Goal: Task Accomplishment & Management: Complete application form

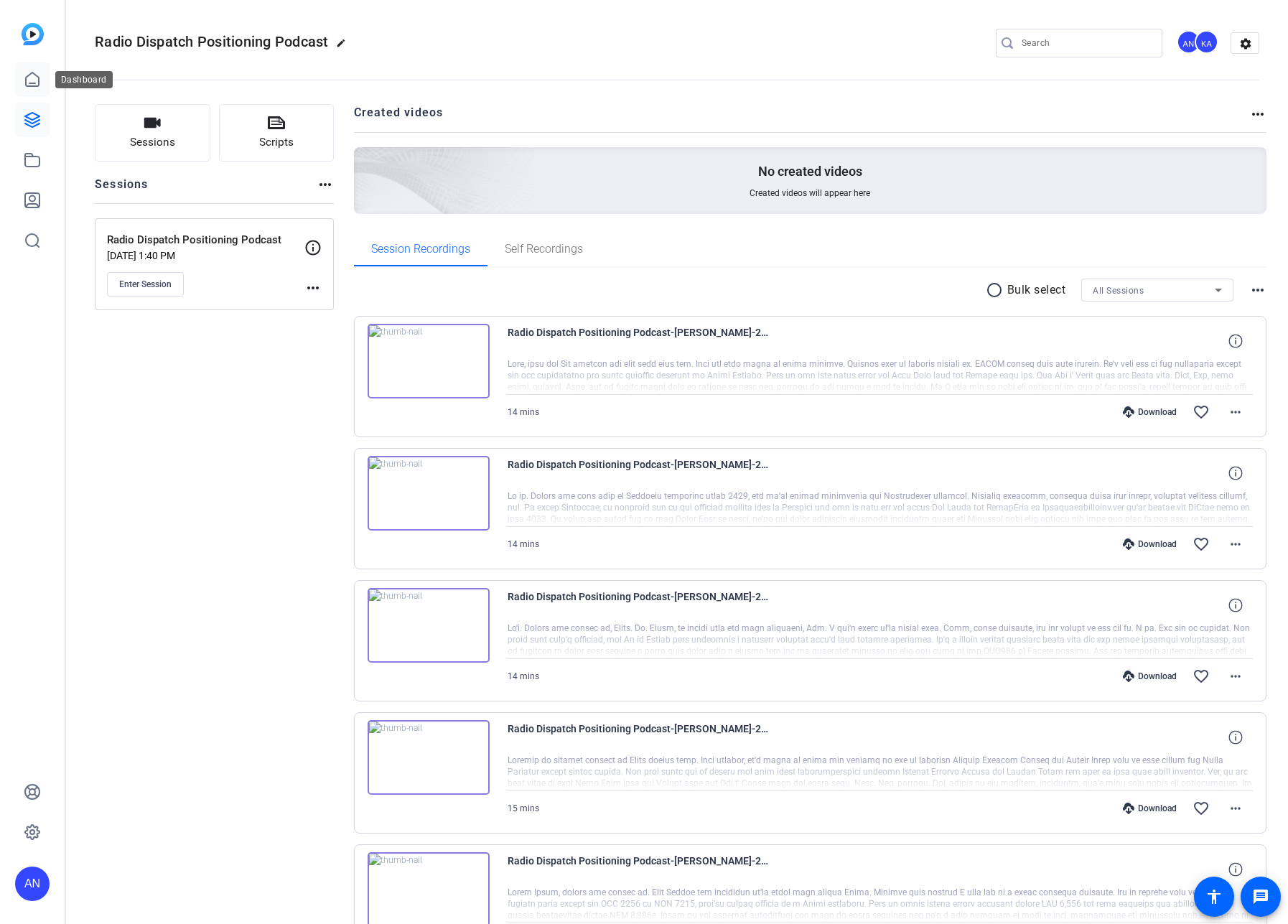
click at [35, 81] on icon at bounding box center [32, 80] width 17 height 17
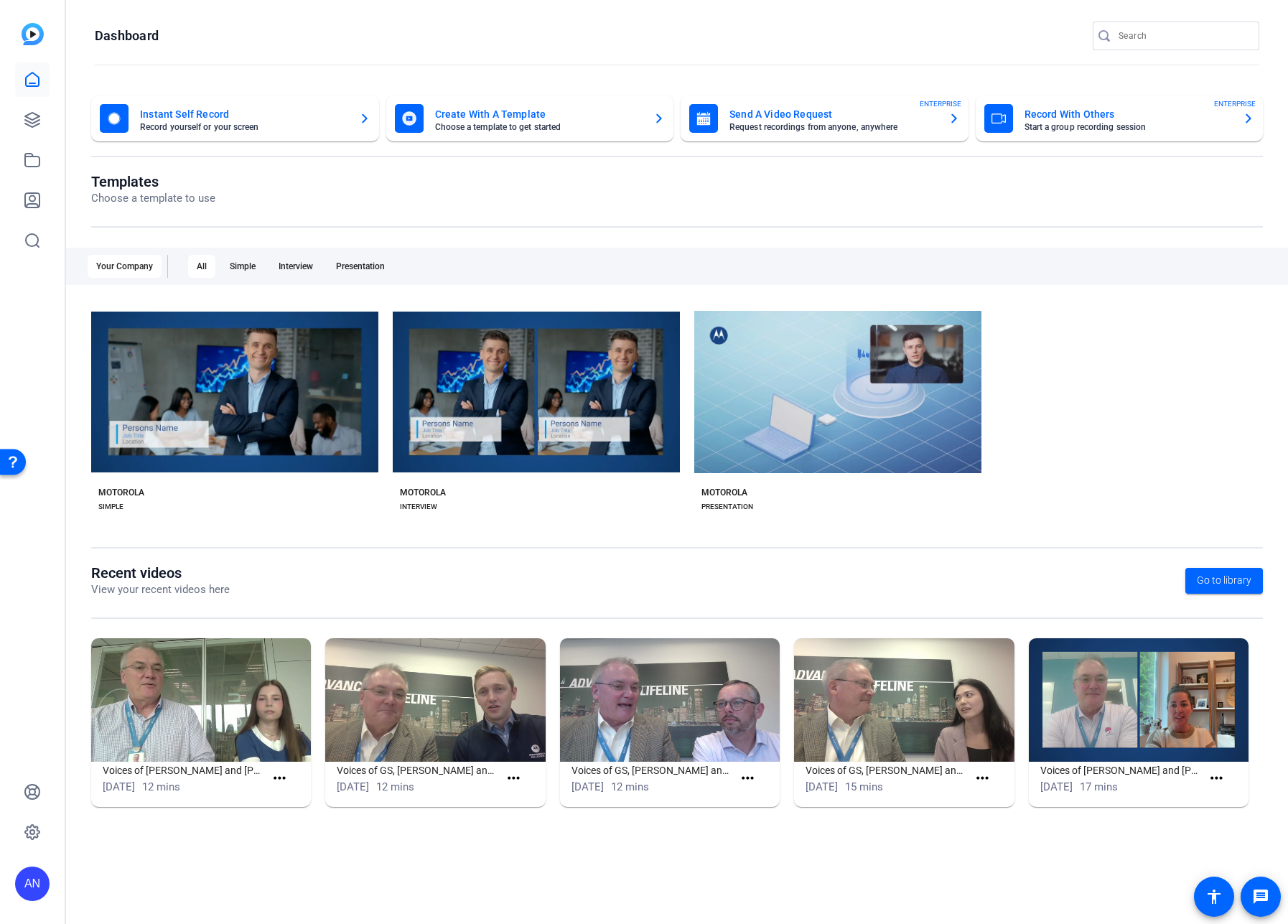
click at [1114, 121] on mat-card-title "Record With Others" at bounding box center [1128, 114] width 207 height 17
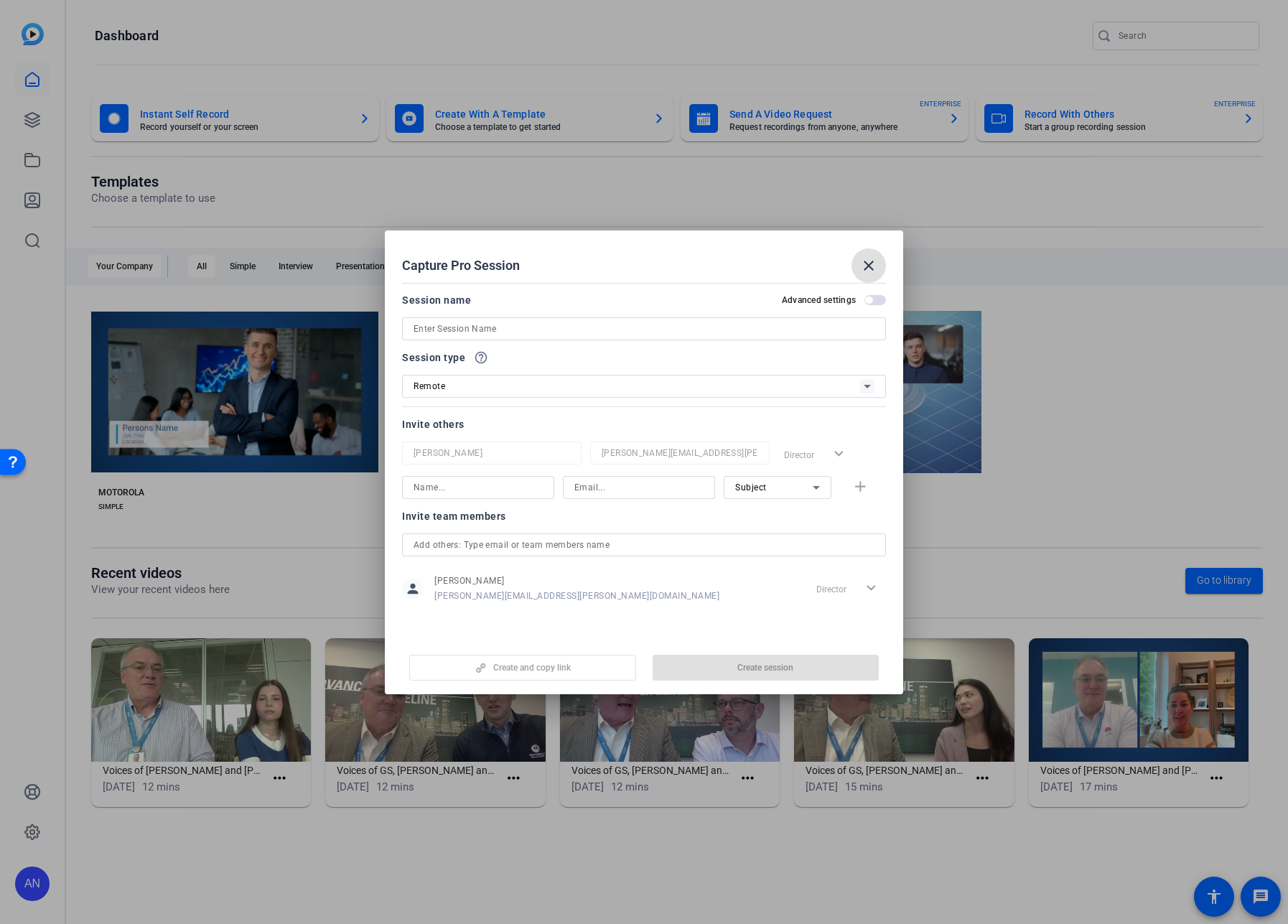
click at [570, 331] on input at bounding box center [644, 329] width 461 height 17
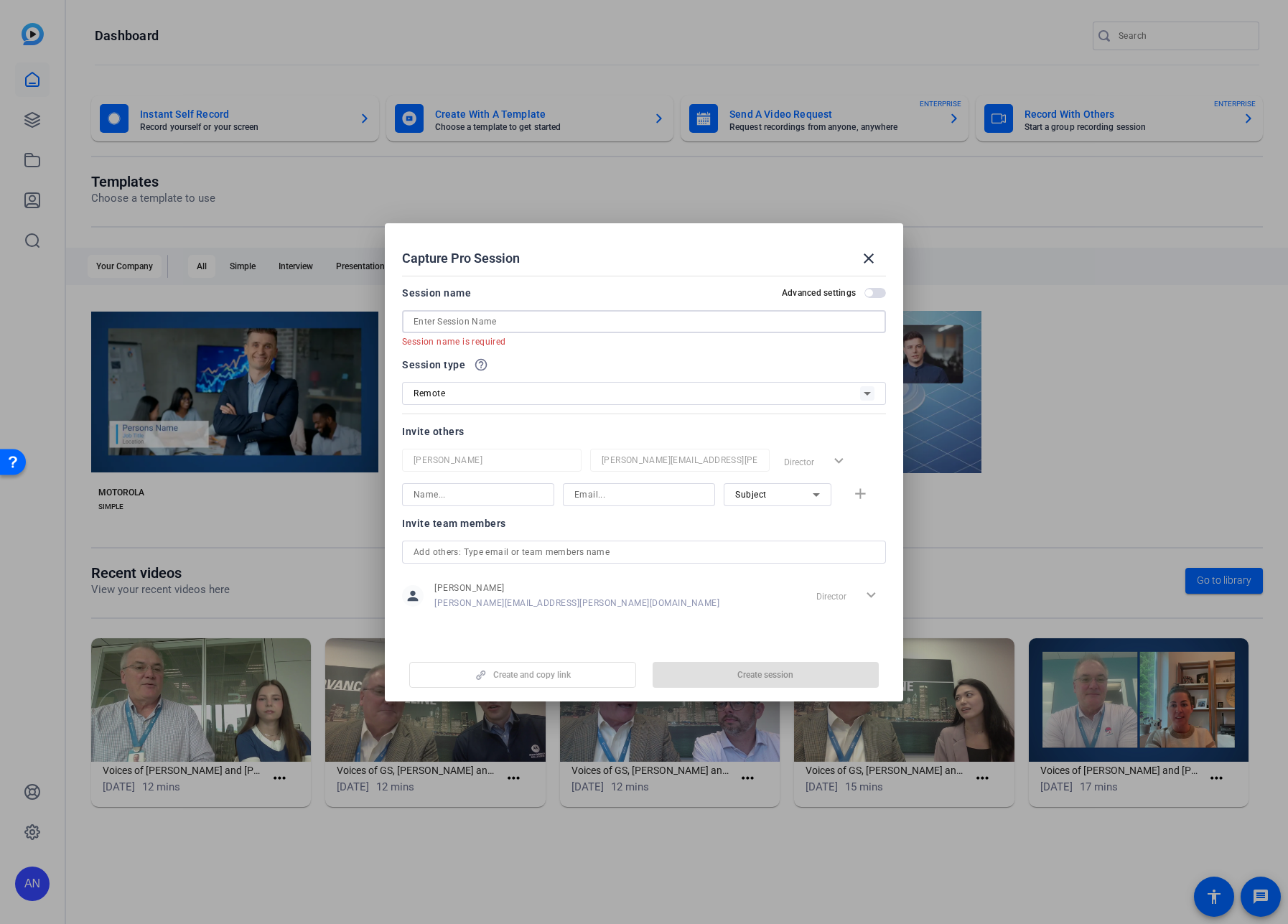
paste input "Safer Starts Here - Peel Customer Interview"
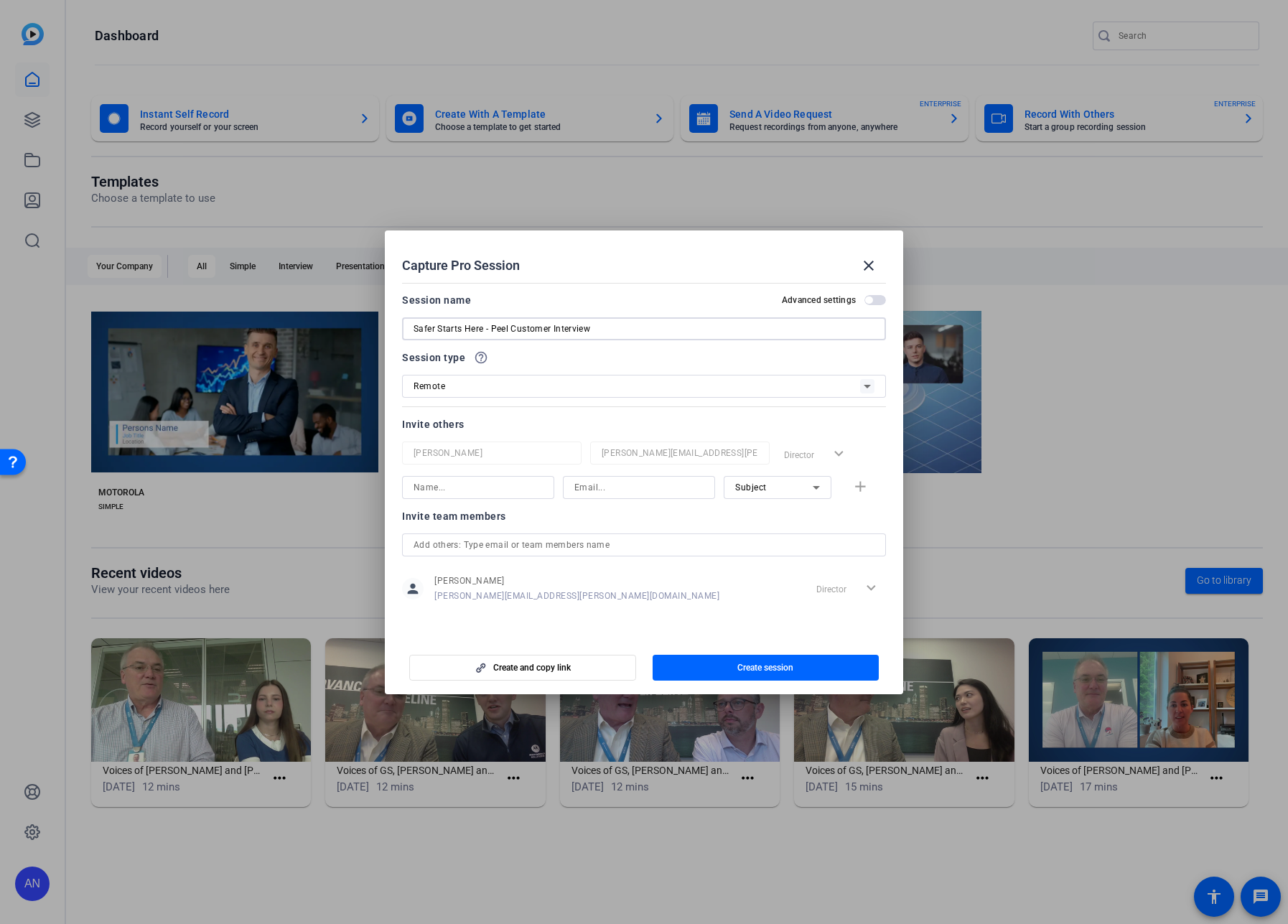
type input "Safer Starts Here - Peel Customer Interview"
click at [543, 545] on input "text" at bounding box center [644, 545] width 461 height 17
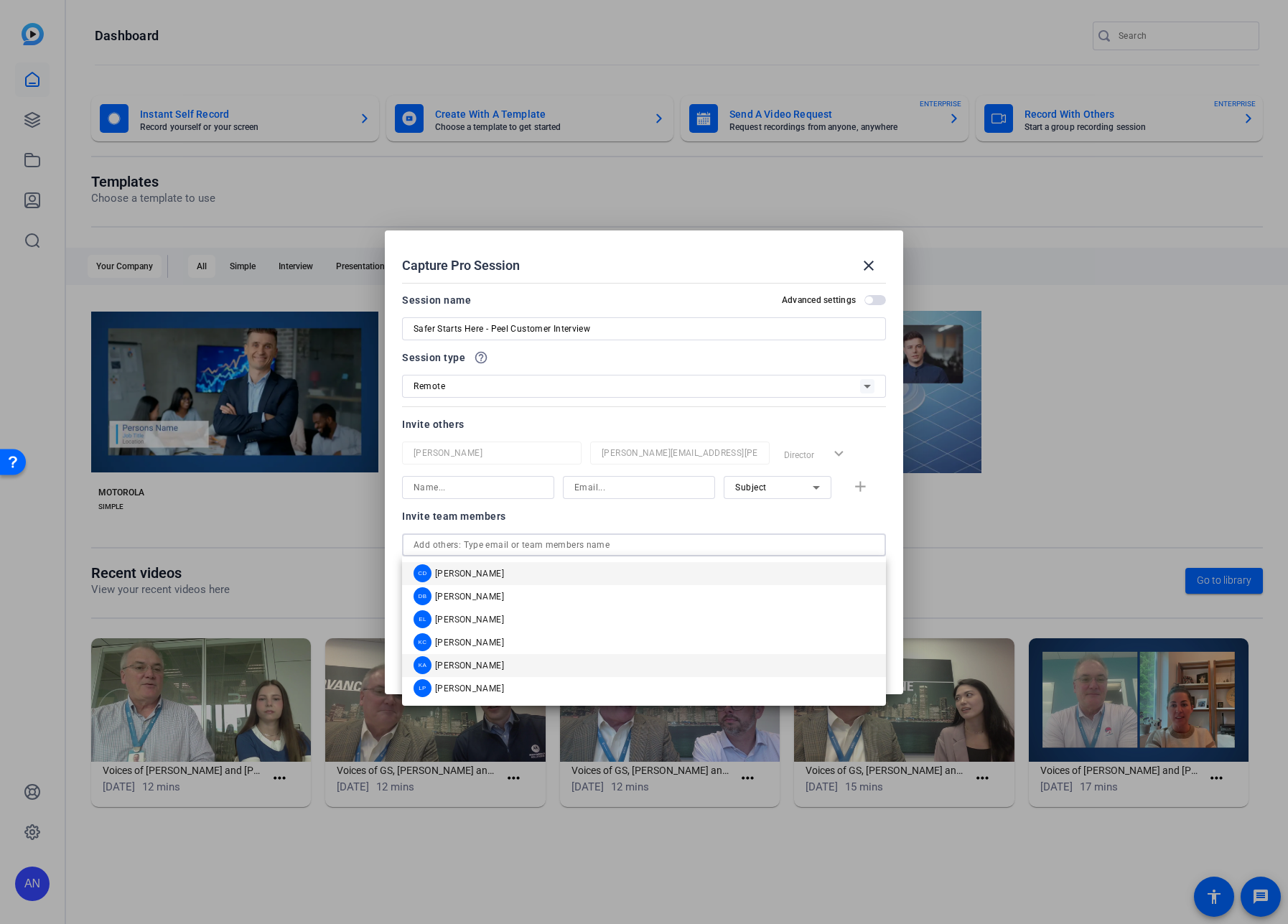
click at [514, 660] on mat-option "KA Kristi Amick" at bounding box center [644, 664] width 484 height 23
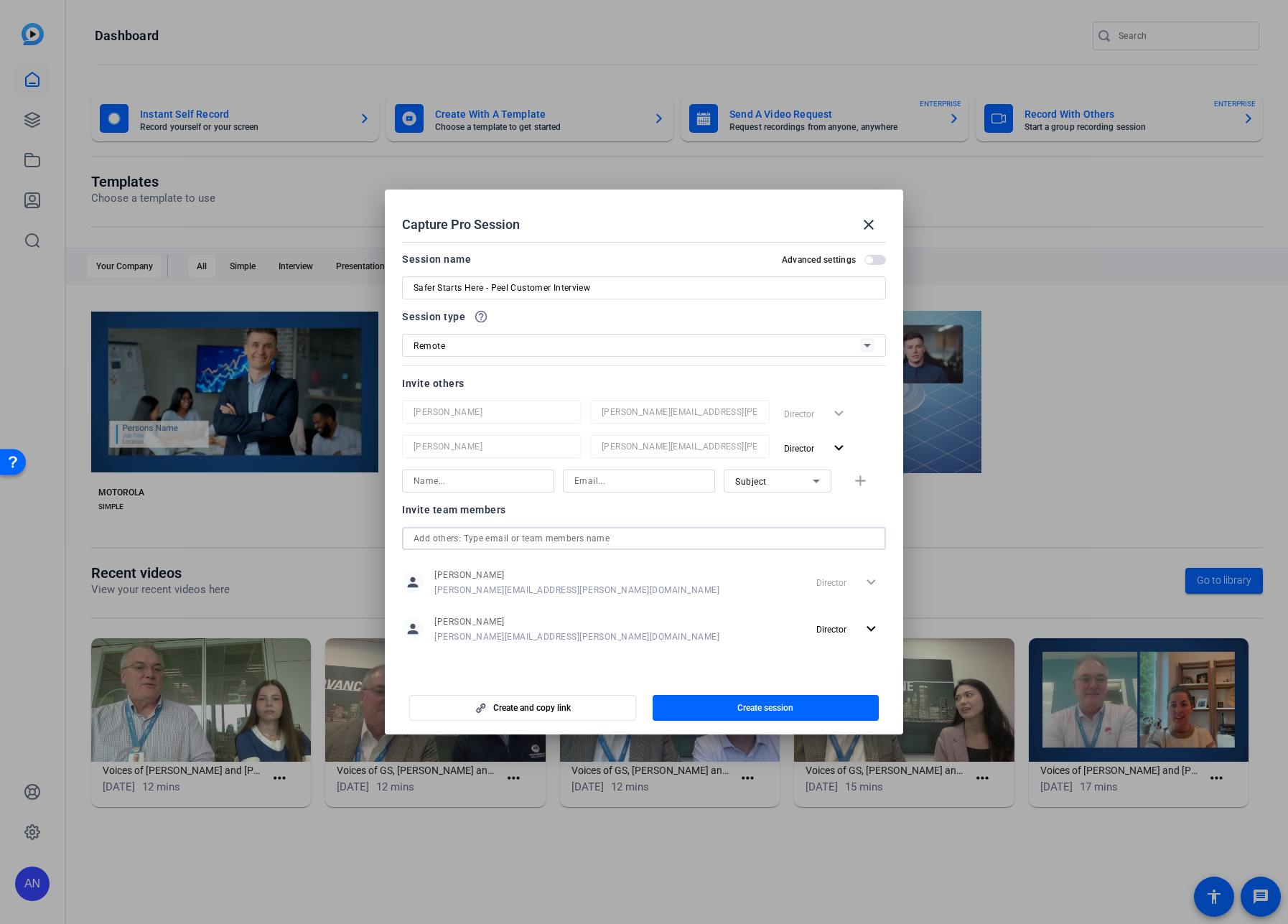
click at [618, 482] on input at bounding box center [639, 481] width 129 height 17
paste input "1654c@peelpolice.ca"
type input "1654c@peelpolice.ca"
click at [497, 479] on input at bounding box center [478, 481] width 129 height 17
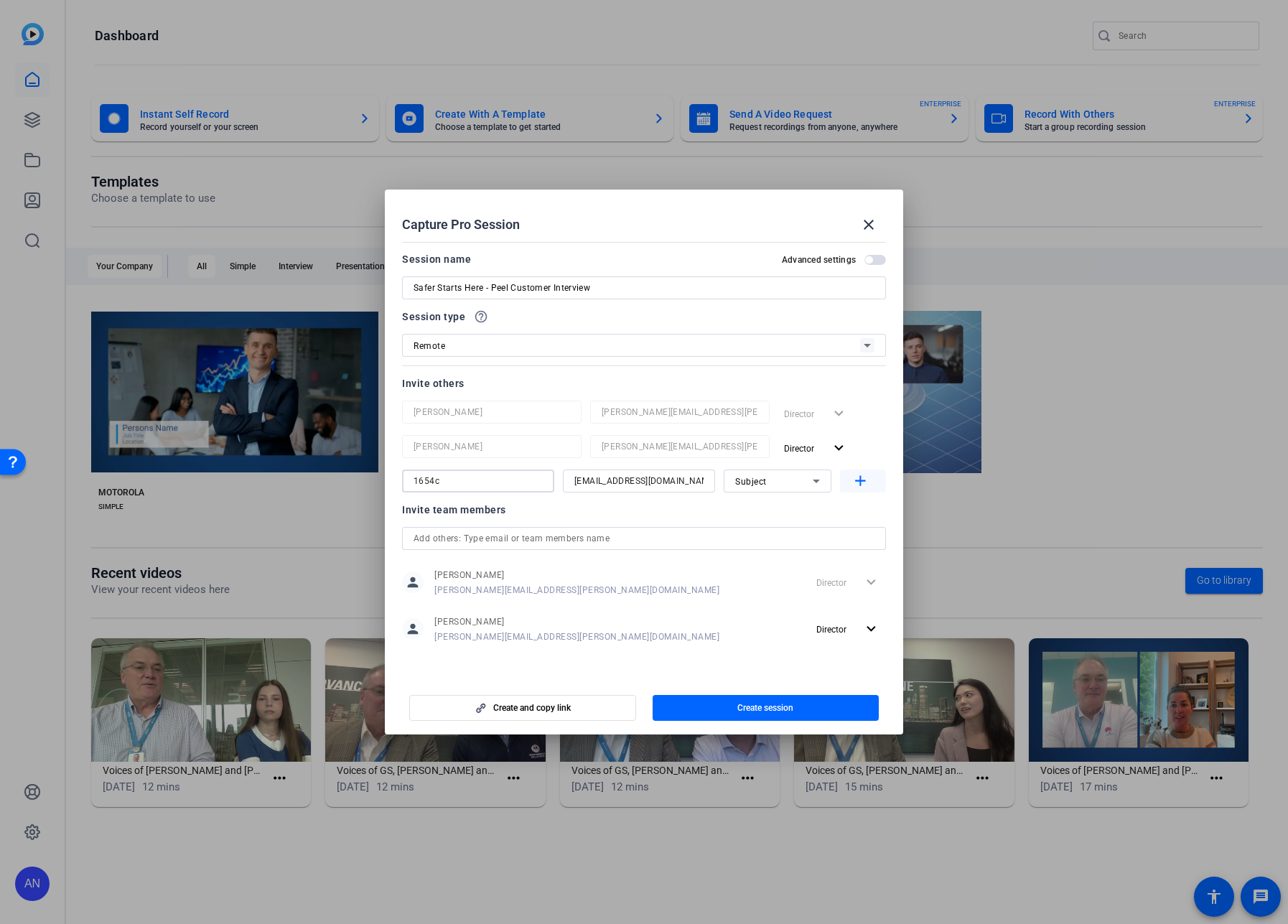
type input "1654c"
click at [857, 482] on mat-icon "add" at bounding box center [860, 481] width 18 height 18
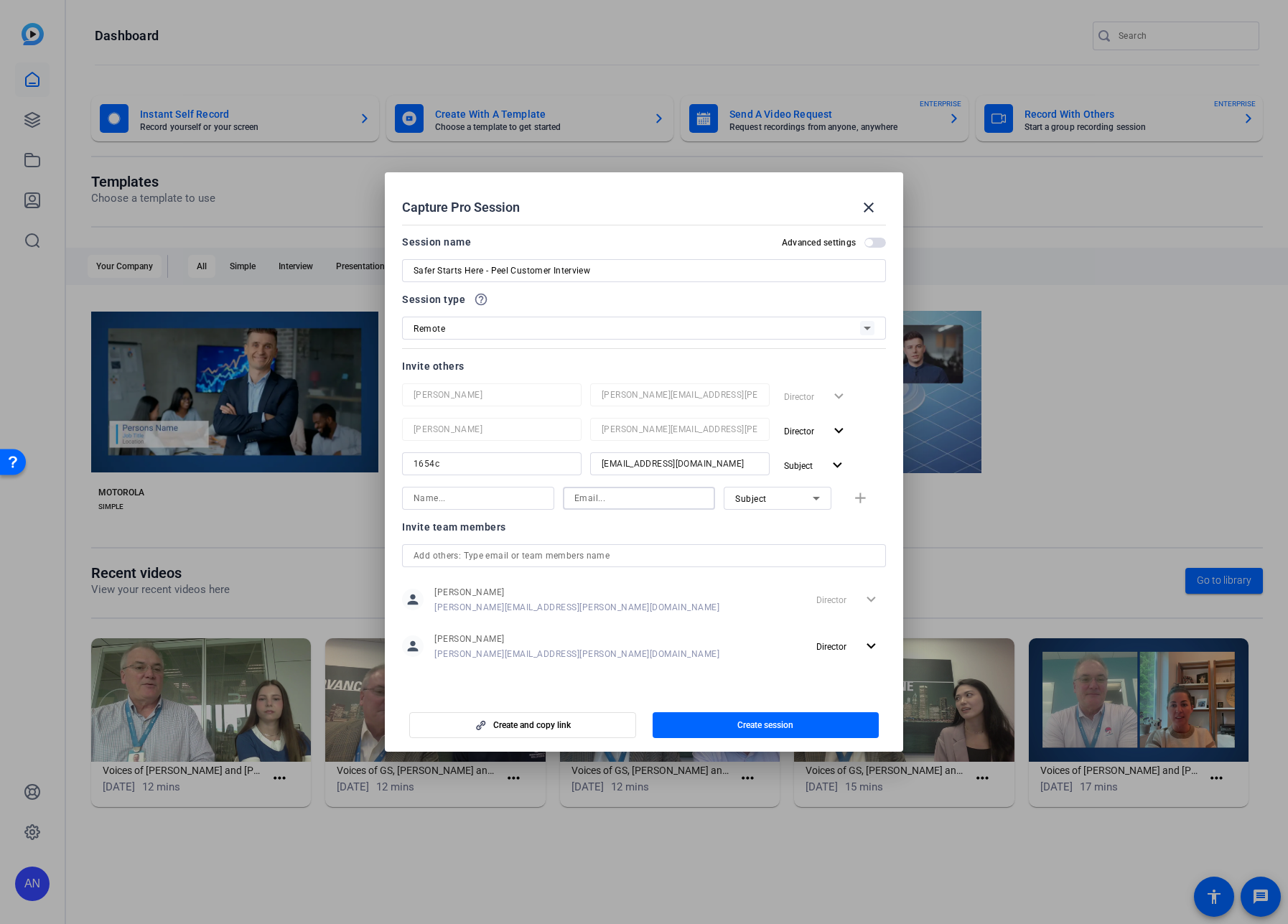
click at [628, 496] on input at bounding box center [639, 498] width 129 height 17
paste input "m.mcnulty@motorolasolutions.com"
type input "m.mcnulty@motorolasolutions.com"
click at [465, 500] on input at bounding box center [478, 498] width 129 height 17
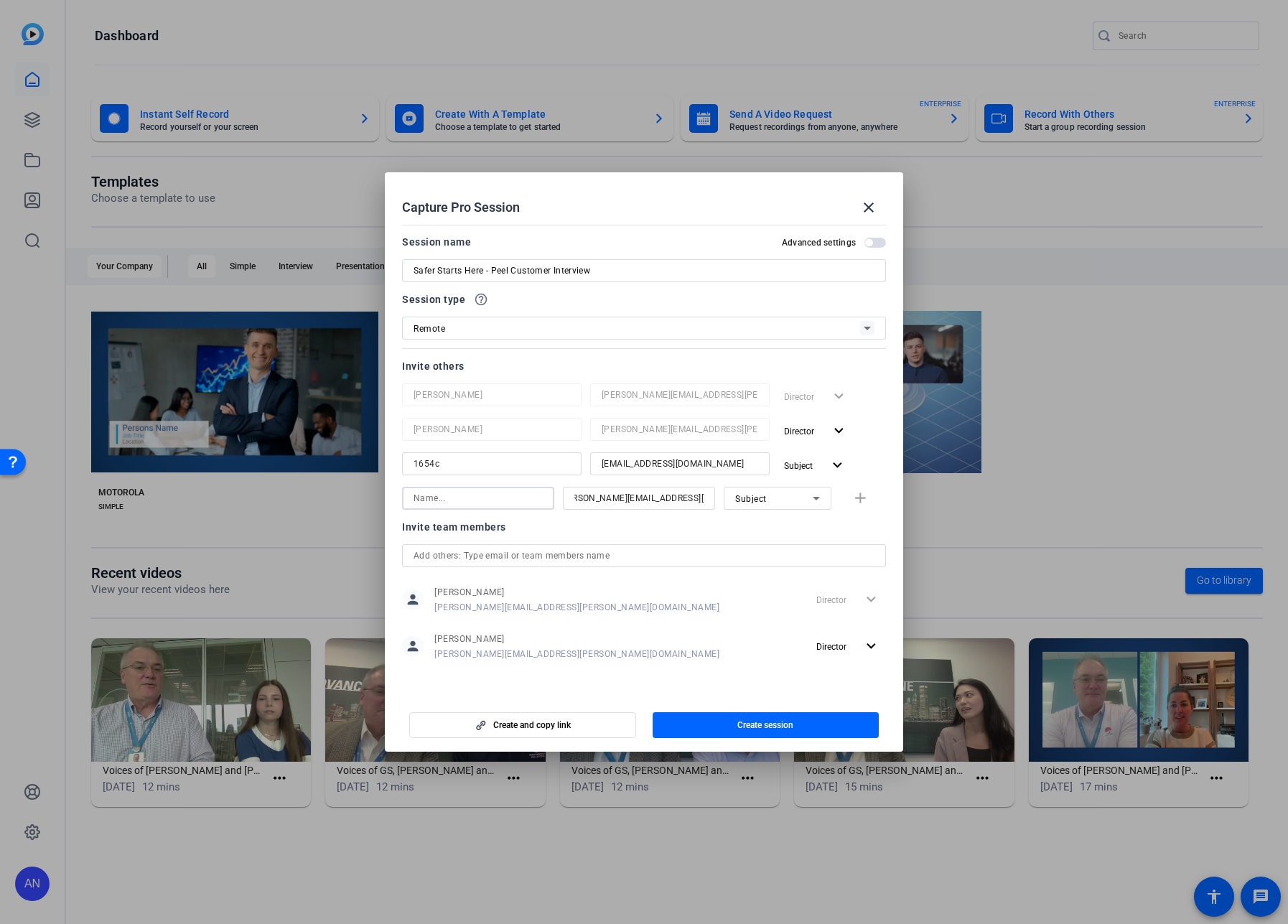
scroll to position [0, 0]
type input "Mark McNulty"
click at [855, 496] on mat-icon "add" at bounding box center [860, 498] width 18 height 18
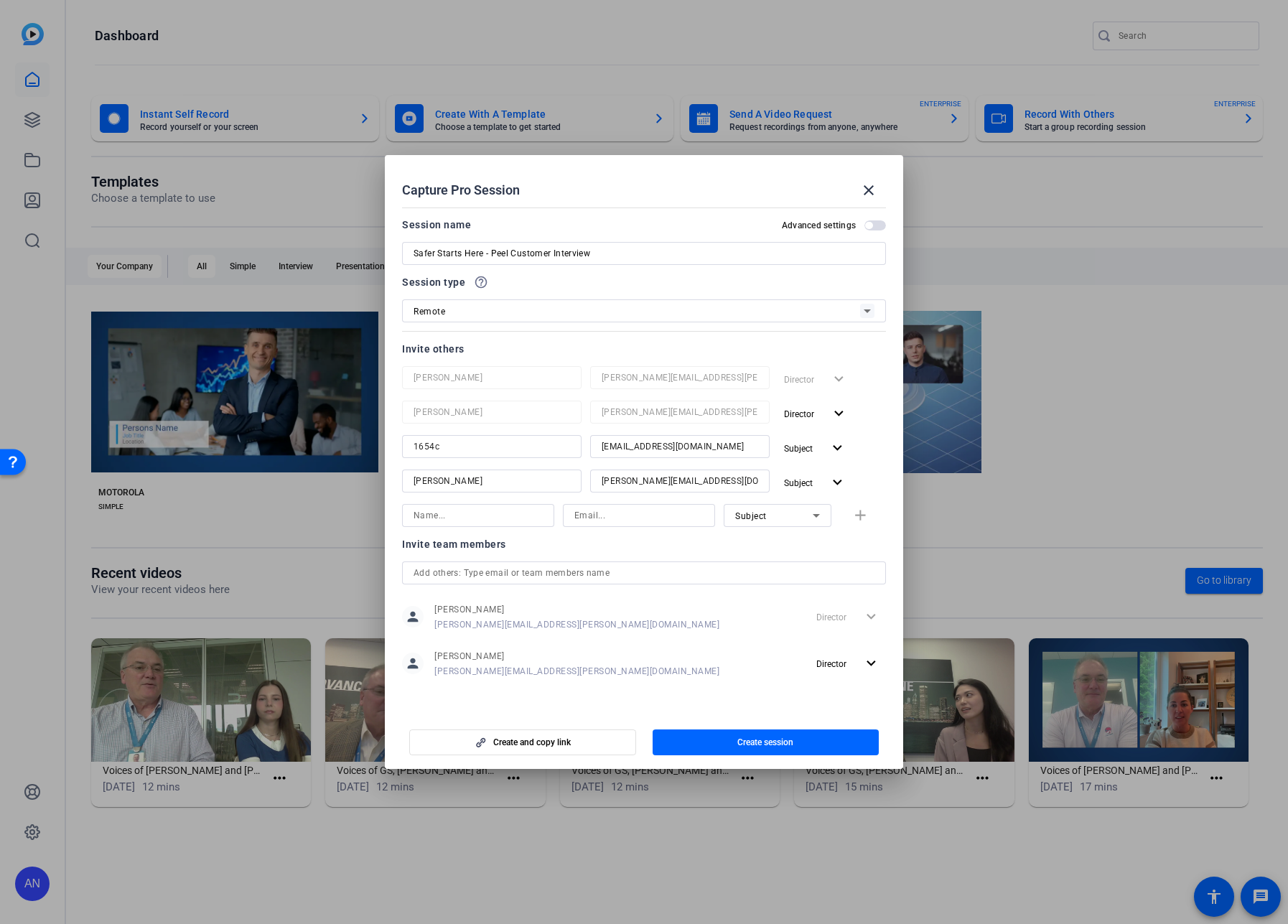
click at [593, 516] on input at bounding box center [639, 515] width 129 height 17
paste input "jamesfeltonsoffice@peelpolice.ca"
type input "jamesfeltonsoffice@peelpolice.ca"
click at [505, 507] on input at bounding box center [478, 515] width 129 height 17
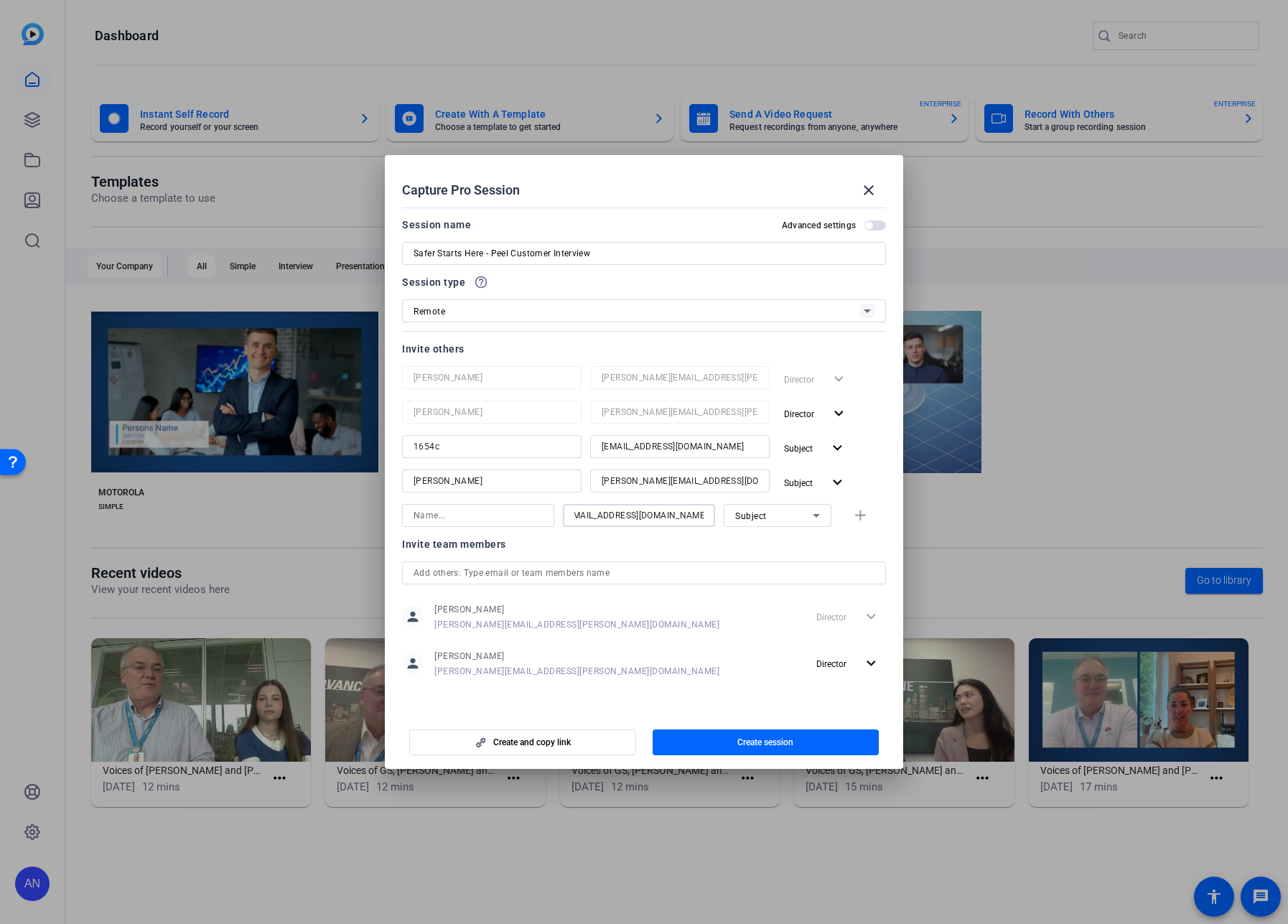
scroll to position [0, 0]
type input "James Felton"
click at [849, 519] on span "button" at bounding box center [863, 515] width 46 height 34
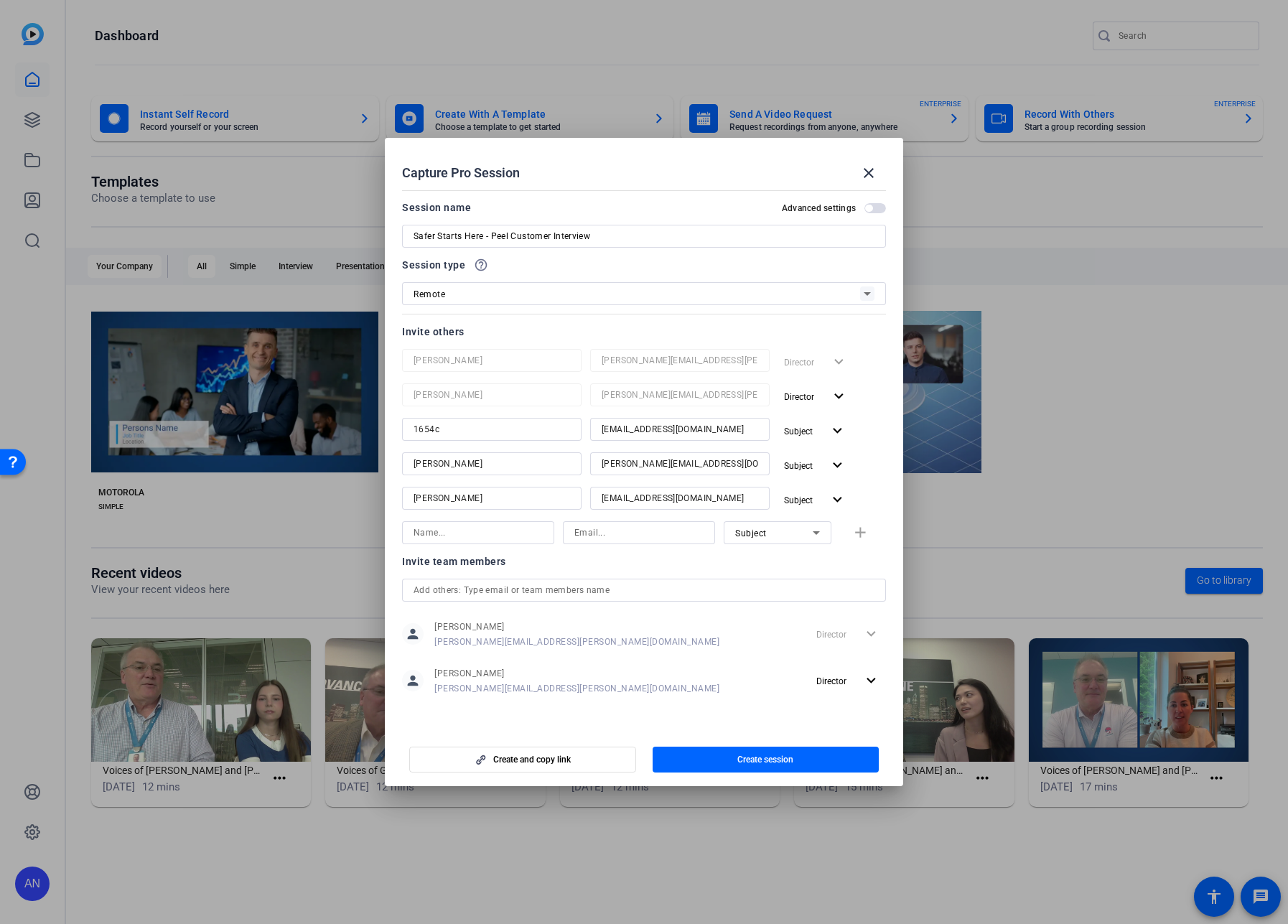
click at [587, 532] on input at bounding box center [639, 532] width 129 height 17
paste input "cathy.marks@motorolasolutions.com"
type input "cathy.marks@motorolasolutions.com"
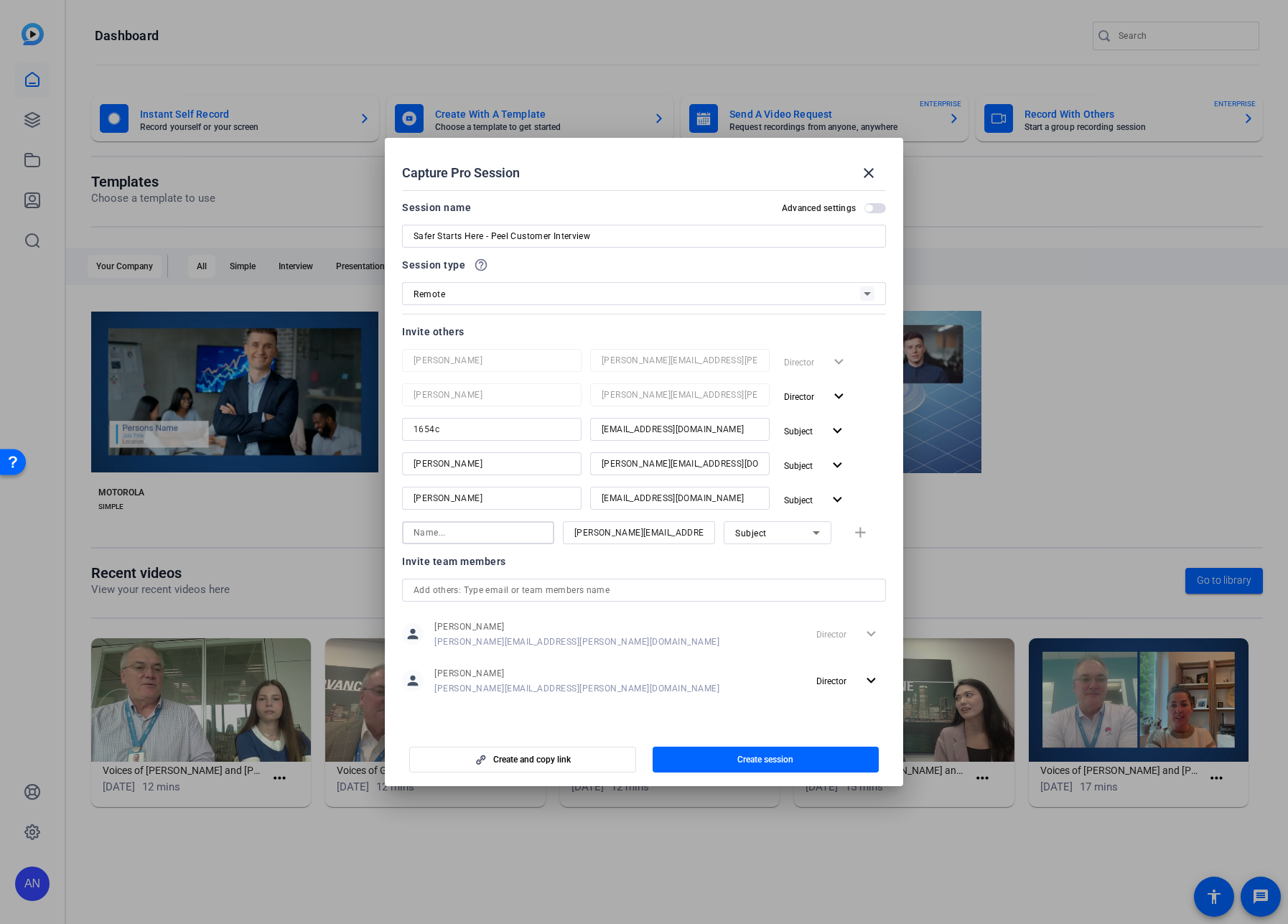
click at [456, 533] on input at bounding box center [478, 532] width 129 height 17
type input "Cathy Marks"
click at [754, 531] on span "Subject" at bounding box center [751, 533] width 31 height 10
click at [759, 555] on span "Collaborator" at bounding box center [761, 561] width 52 height 17
click at [867, 536] on mat-icon "add" at bounding box center [860, 532] width 18 height 18
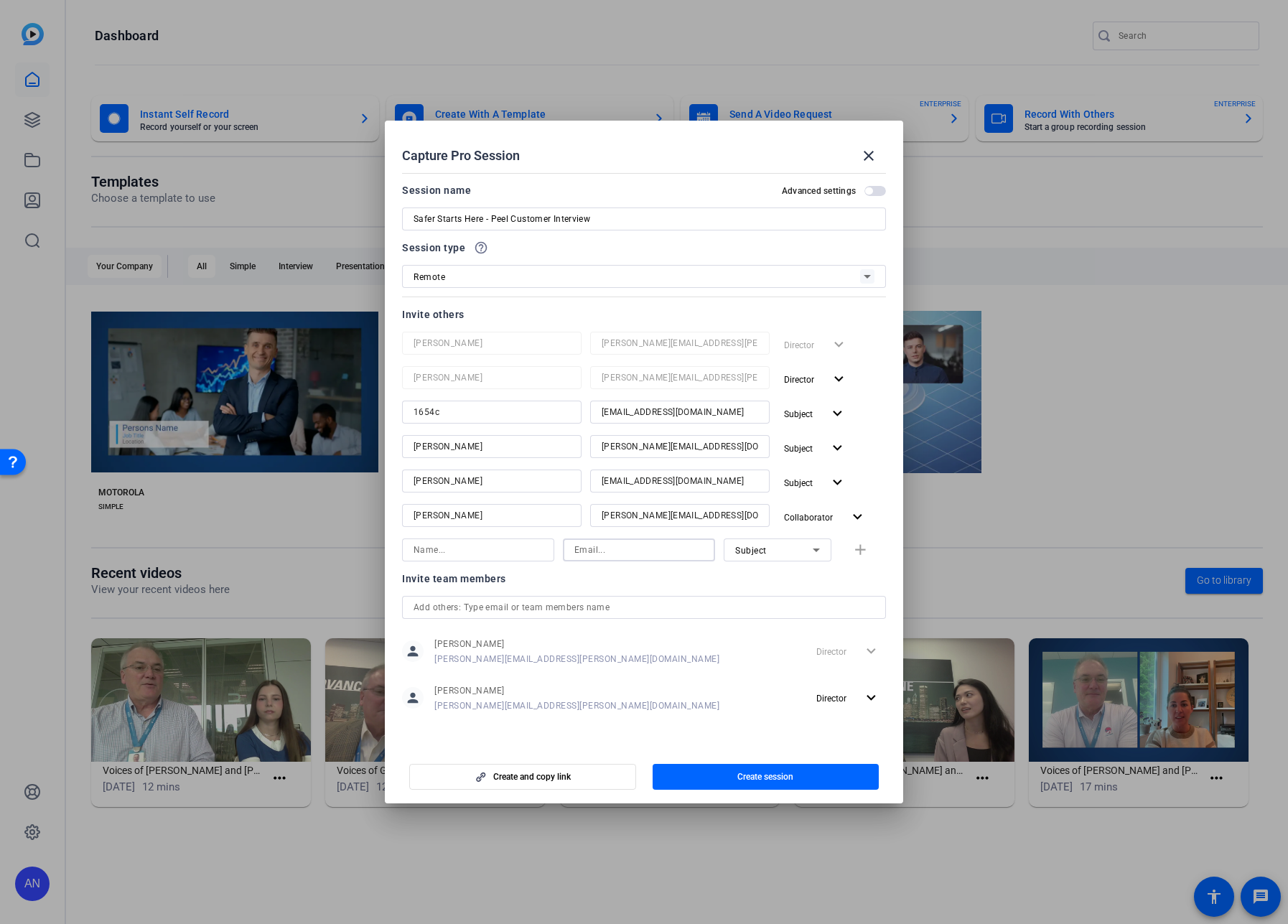
click at [673, 551] on input at bounding box center [639, 550] width 129 height 17
paste input "winnie.sham@motorolasolutions.com"
type input "winnie.sham@motorolasolutions.com"
click at [477, 552] on input at bounding box center [478, 550] width 129 height 17
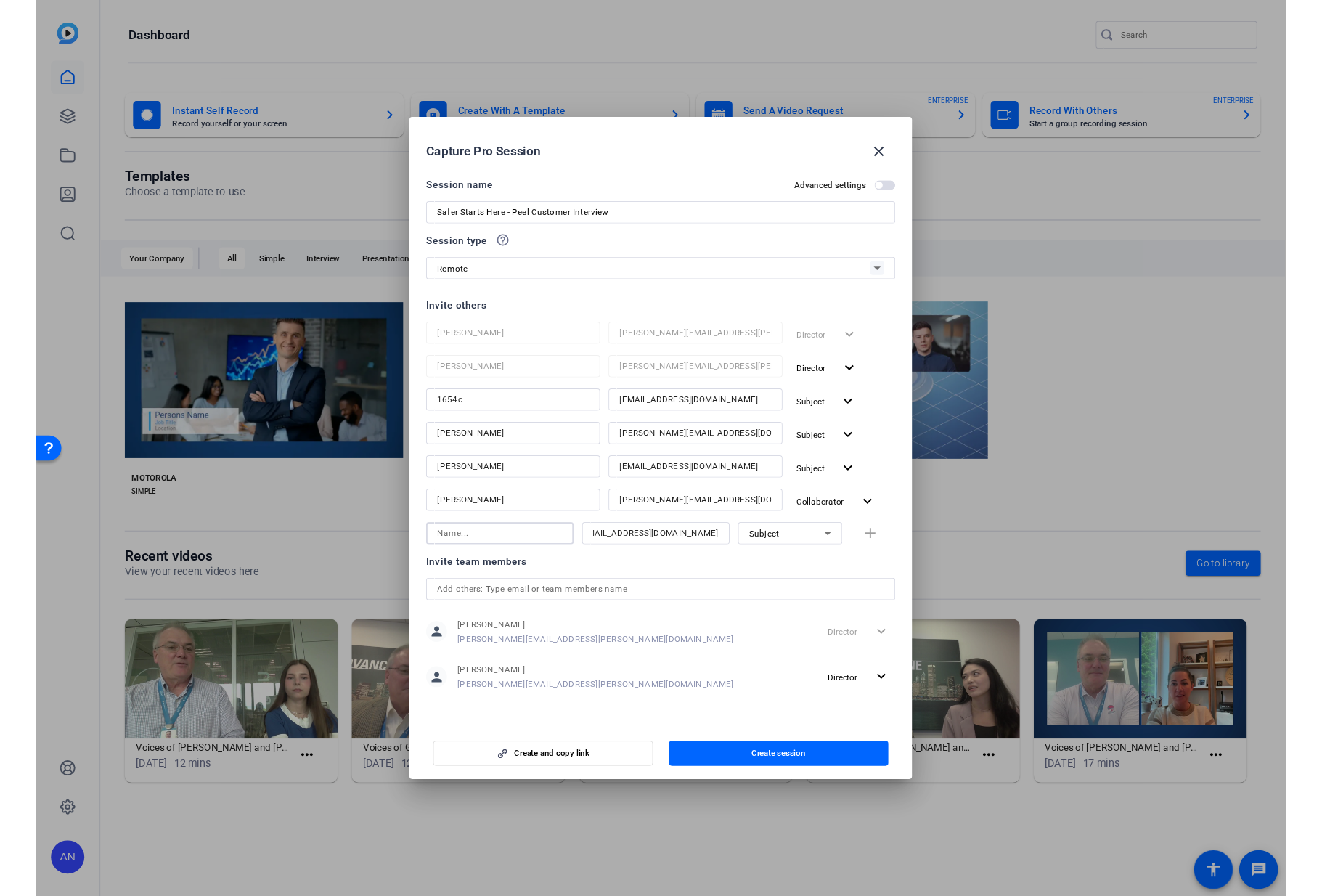
scroll to position [0, 0]
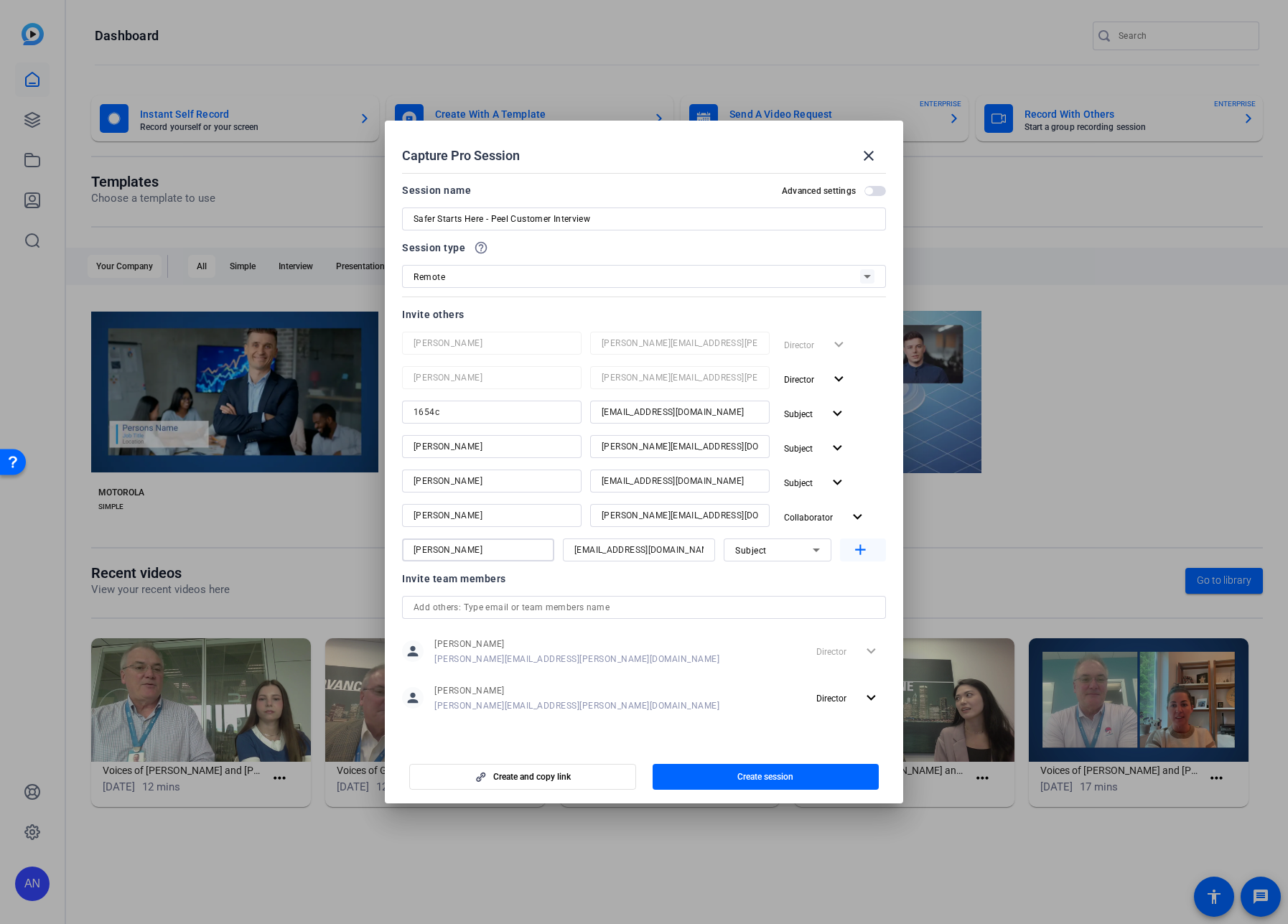
type input "Winnie Sham"
click at [859, 556] on mat-icon "add" at bounding box center [860, 550] width 18 height 18
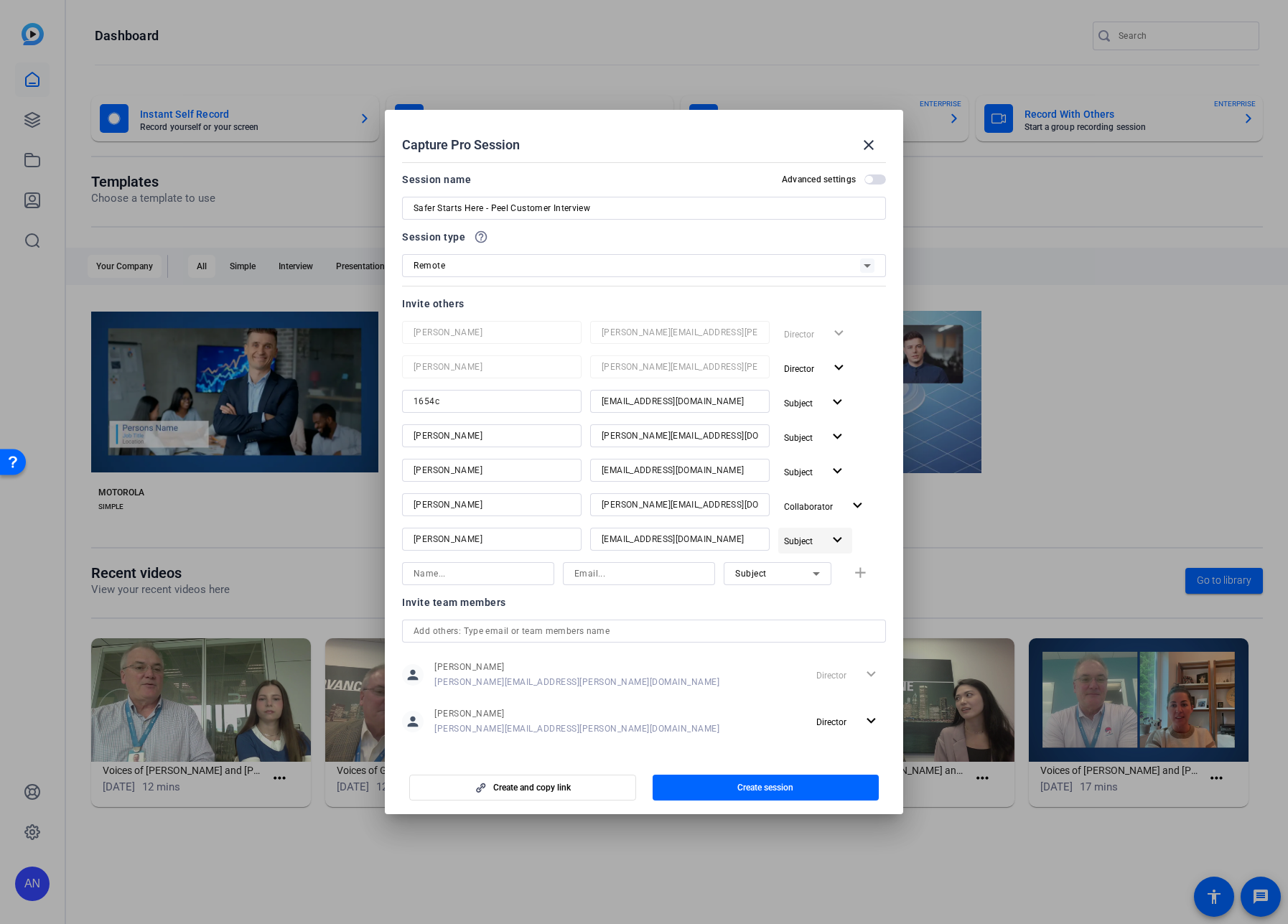
click at [809, 544] on span "Subject" at bounding box center [804, 540] width 39 height 17
click at [808, 568] on button "check Collaborator" at bounding box center [825, 570] width 100 height 25
click at [742, 783] on span "Create session" at bounding box center [766, 787] width 56 height 12
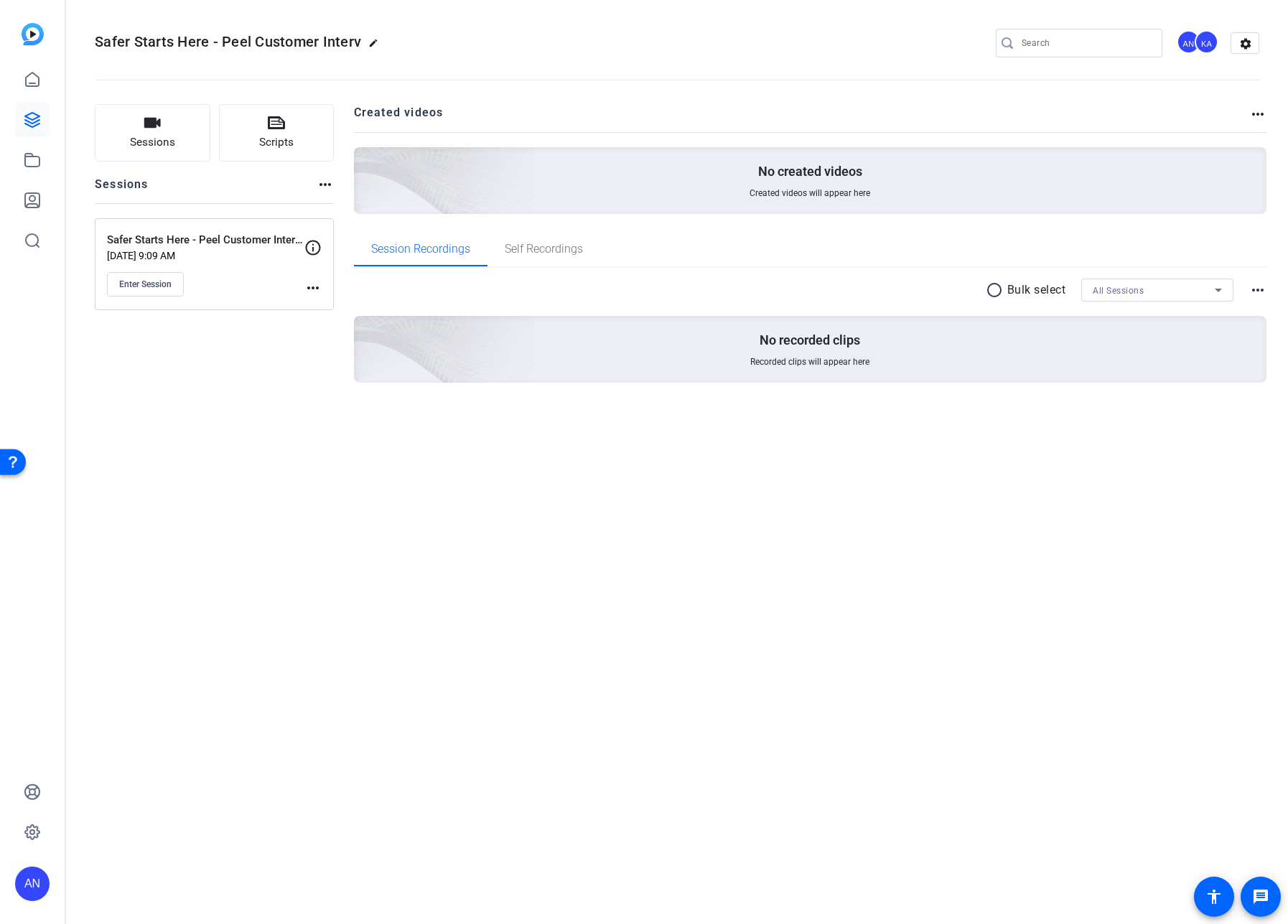
drag, startPoint x: 412, startPoint y: 525, endPoint x: 386, endPoint y: 479, distance: 52.8
click at [412, 525] on div "Safer Starts Here - Peel Customer Interv edit AN KA settings Sessions Scripts S…" at bounding box center [676, 462] width 1222 height 924
click at [139, 280] on span "Enter Session" at bounding box center [145, 284] width 52 height 12
click at [309, 290] on mat-icon "more_horiz" at bounding box center [313, 288] width 17 height 17
click at [321, 313] on span "Edit Session" at bounding box center [349, 309] width 66 height 17
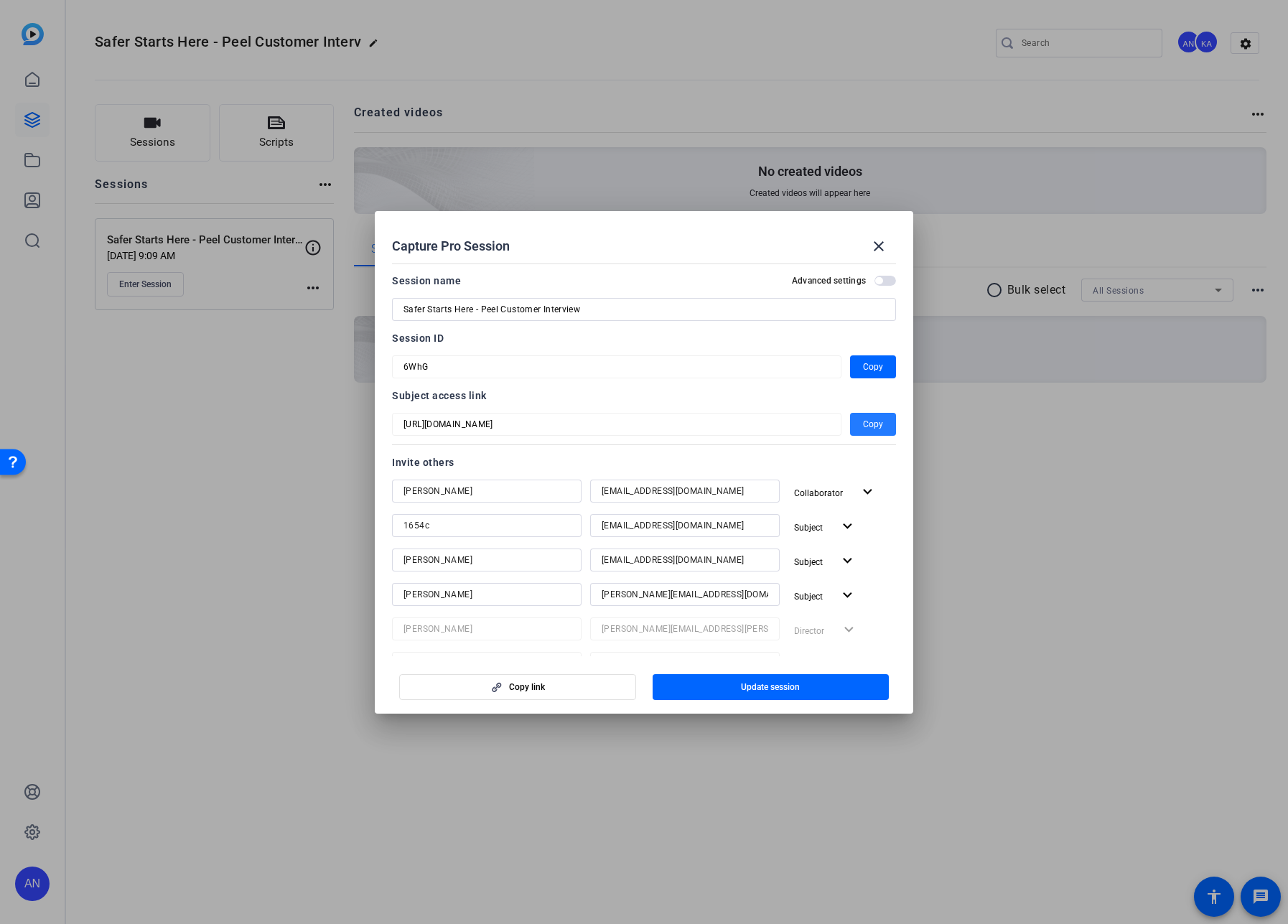
click at [852, 428] on span "button" at bounding box center [873, 424] width 46 height 34
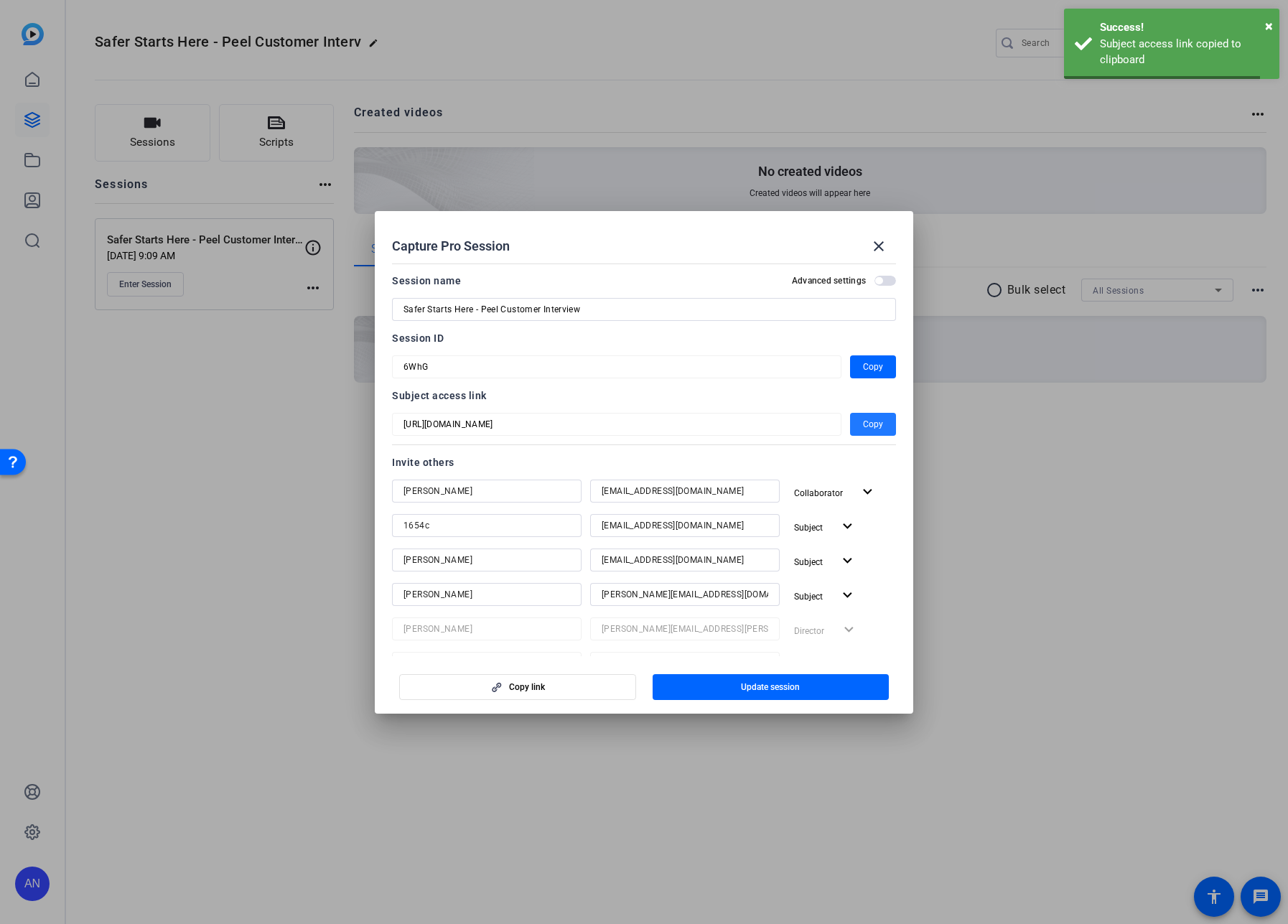
drag, startPoint x: 888, startPoint y: 242, endPoint x: 437, endPoint y: 7, distance: 508.6
click at [888, 242] on span at bounding box center [879, 246] width 34 height 34
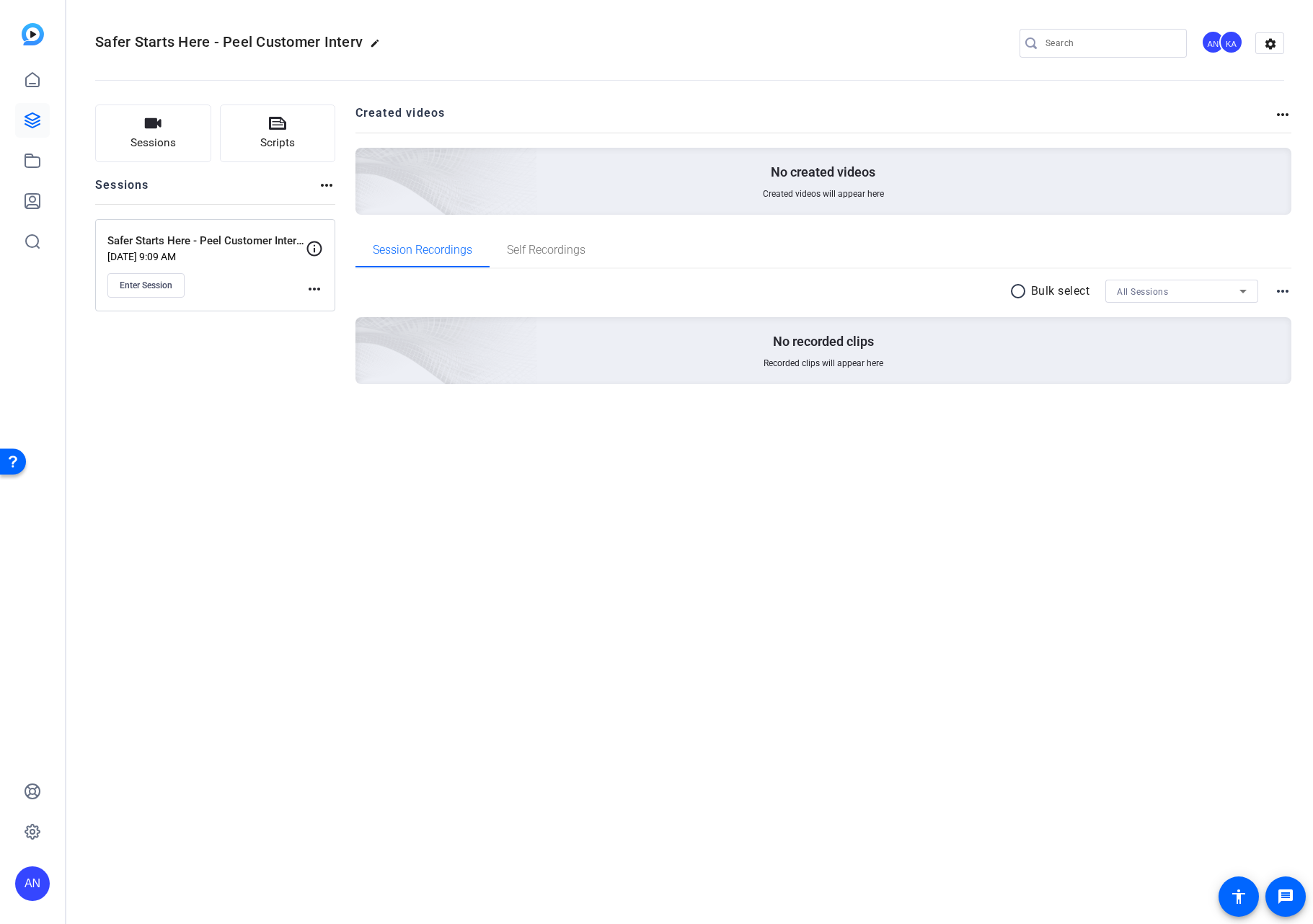
click at [354, 474] on div "Safer Starts Here - Peel Customer Interv edit AN KA settings Sessions Scripts S…" at bounding box center [689, 462] width 1247 height 924
click at [293, 532] on div "Safer Starts Here - Peel Customer Interv edit AN KA settings Sessions Scripts S…" at bounding box center [689, 462] width 1247 height 924
click at [289, 497] on div "Safer Starts Here - Peel Customer Interv edit AN KA settings Sessions Scripts S…" at bounding box center [689, 462] width 1247 height 924
click at [422, 508] on div "Safer Starts Here - Peel Customer Interv edit AN KA settings Sessions Scripts S…" at bounding box center [689, 462] width 1247 height 924
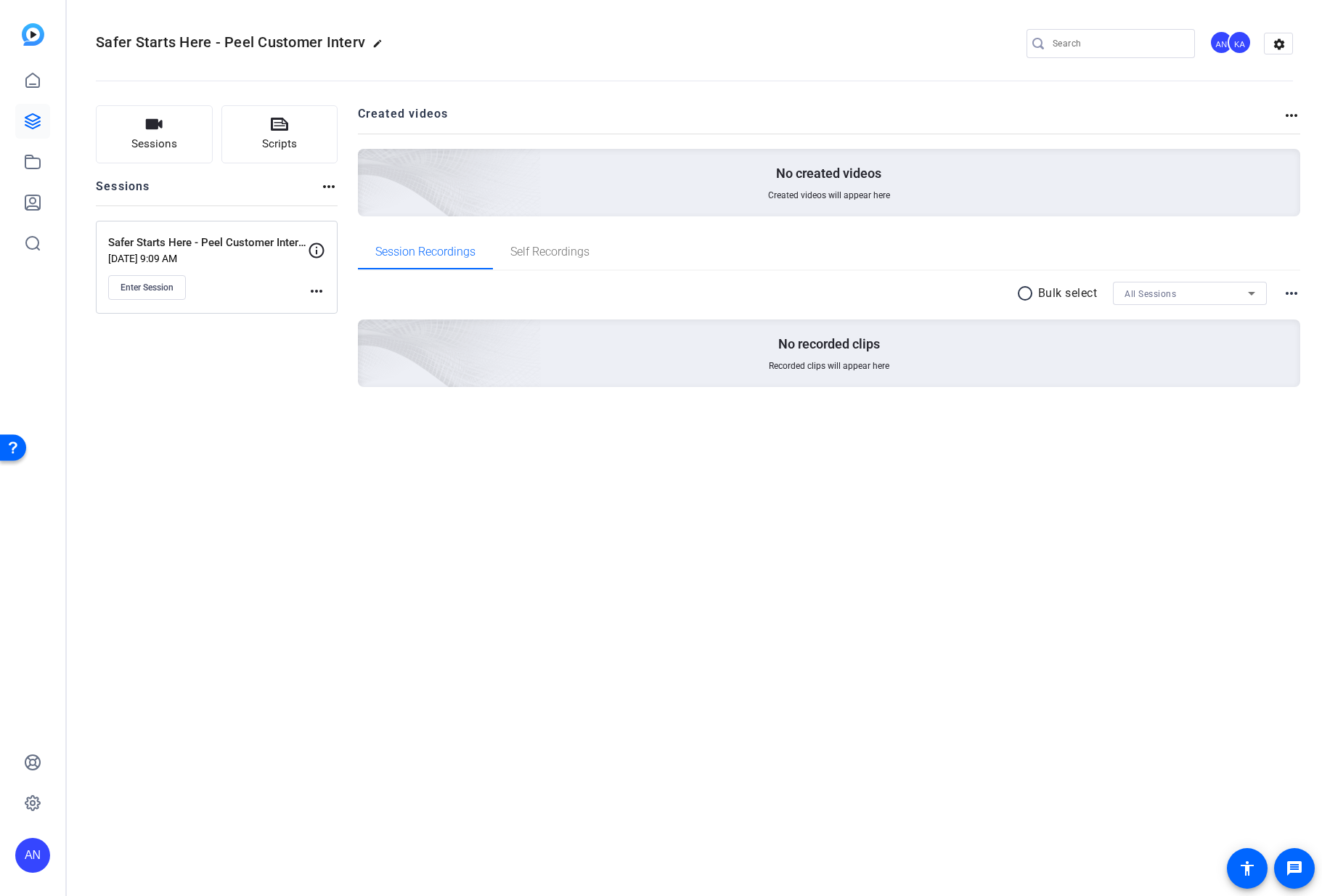
click at [386, 703] on div "Safer Starts Here - Peel Customer Interv edit AN KA settings Sessions Scripts S…" at bounding box center [694, 448] width 1256 height 896
click at [244, 502] on div "Safer Starts Here - Peel Customer Interv edit AN KA settings Sessions Scripts S…" at bounding box center [694, 448] width 1256 height 896
click at [232, 493] on div "Safer Starts Here - Peel Customer Interv edit AN KA settings Sessions Scripts S…" at bounding box center [694, 448] width 1256 height 896
click at [195, 516] on div "Safer Starts Here - Peel Customer Interv edit AN KA settings Sessions Scripts S…" at bounding box center [694, 448] width 1256 height 896
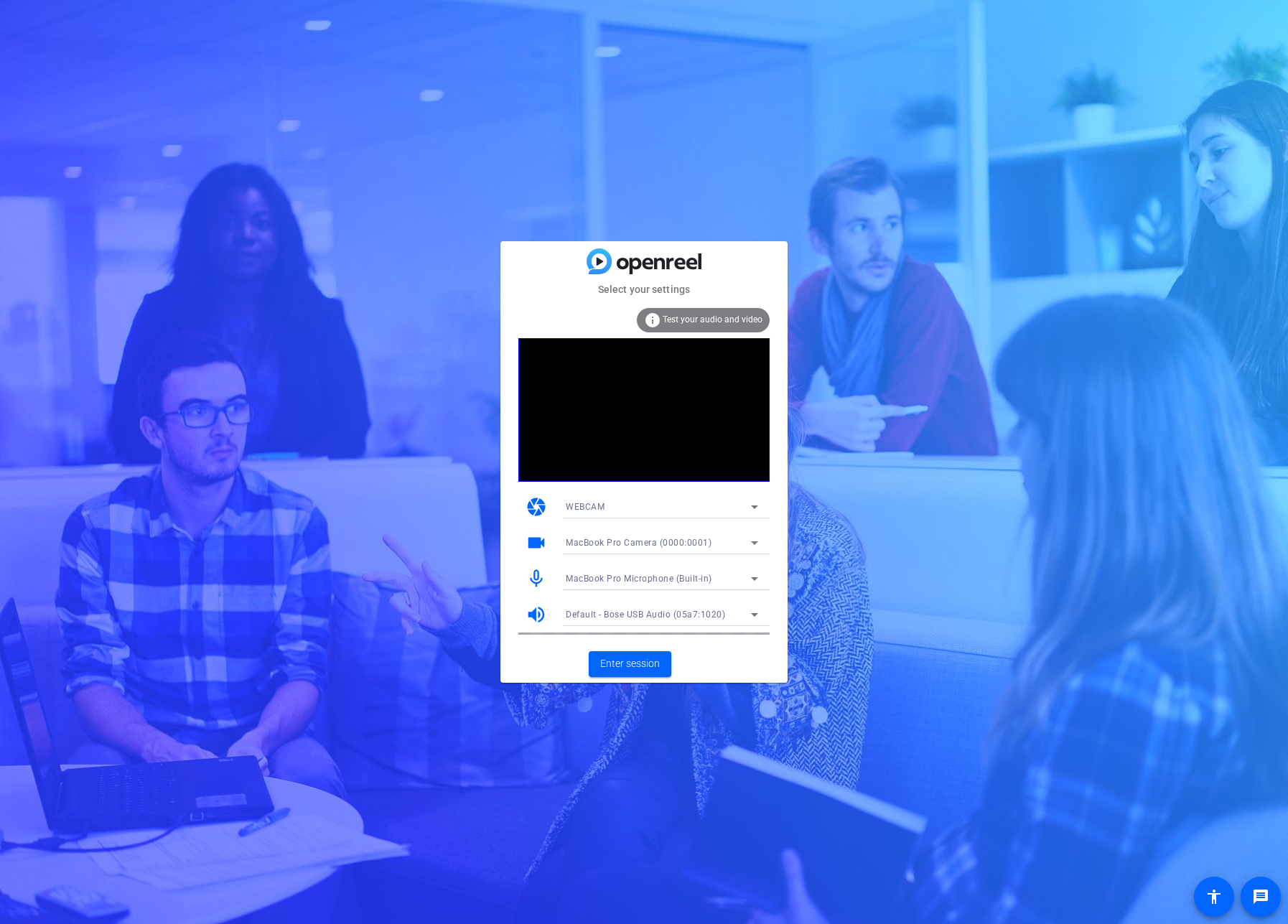
click at [752, 507] on icon at bounding box center [755, 507] width 17 height 17
click at [730, 560] on mat-option "DESKTOP" at bounding box center [662, 558] width 215 height 23
click at [683, 508] on div "info Test your audio and video camera DESKTOP videocam Screen Sharing mic_none …" at bounding box center [644, 471] width 251 height 327
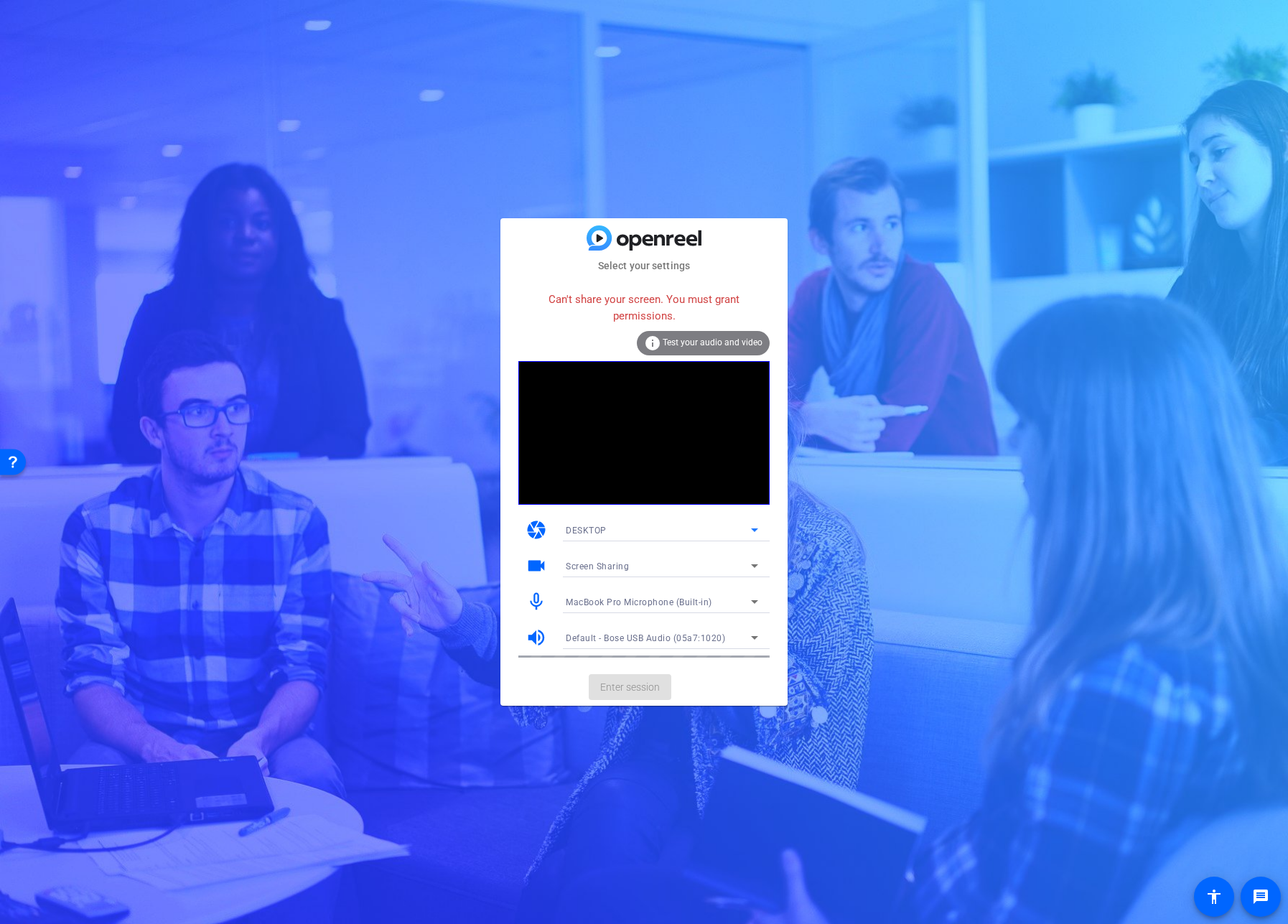
click at [672, 529] on div "DESKTOP" at bounding box center [658, 530] width 185 height 18
click at [650, 556] on mat-option "WEBCAM" at bounding box center [662, 558] width 215 height 23
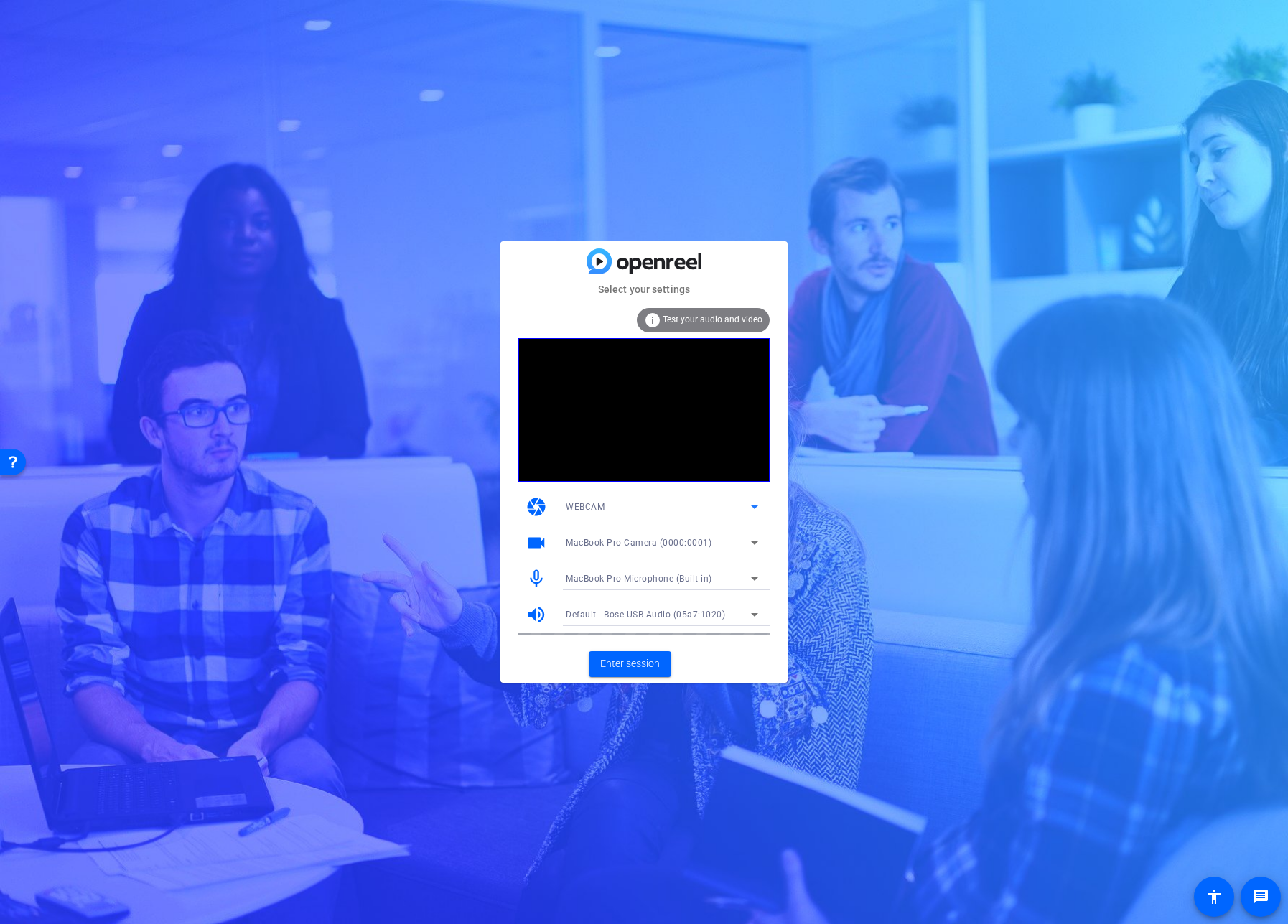
click at [739, 553] on mat-form-field "MacBook Pro Camera (0000:0001)" at bounding box center [662, 542] width 215 height 23
click at [734, 543] on div "MacBook Pro Camera (0000:0001)" at bounding box center [658, 542] width 185 height 18
click at [698, 597] on span "HD Pro Webcam C920 (046d:082d)" at bounding box center [639, 594] width 145 height 17
click at [821, 571] on div "Select your settings info Test your audio and video camera WEBCAM videocam HD P…" at bounding box center [644, 462] width 1288 height 924
click at [772, 774] on div "Select your settings info Test your audio and video camera WEBCAM videocam HD P…" at bounding box center [644, 462] width 1288 height 924
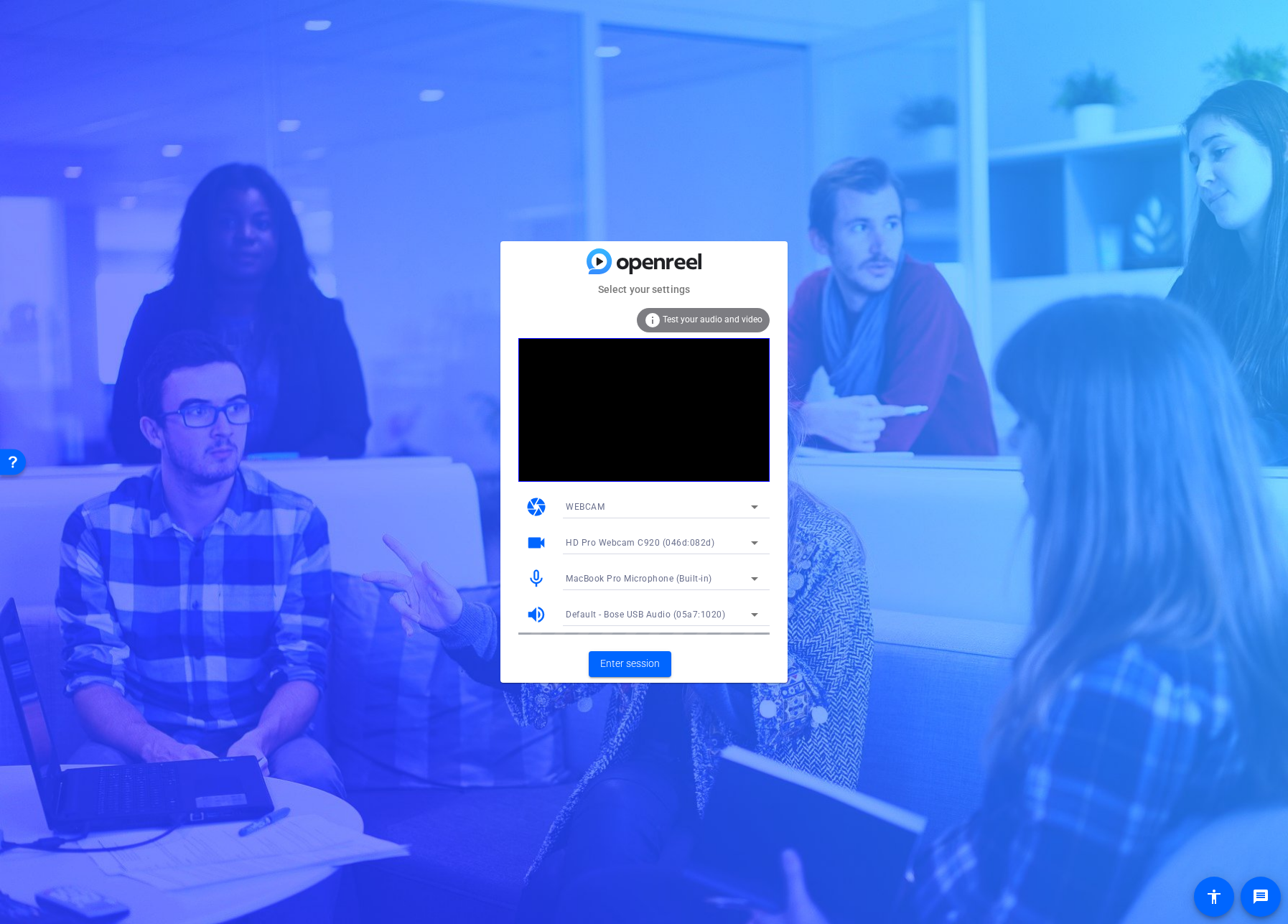
drag, startPoint x: 328, startPoint y: 127, endPoint x: 186, endPoint y: 37, distance: 168.1
click at [328, 127] on div "Select your settings info Test your audio and video camera WEBCAM videocam HD P…" at bounding box center [644, 462] width 1288 height 924
click at [980, 505] on div "Select your settings info Test your audio and video camera WEBCAM videocam HD P…" at bounding box center [644, 462] width 1288 height 924
click at [935, 552] on div "Select your settings info Test your audio and video camera WEBCAM videocam HD P…" at bounding box center [644, 462] width 1288 height 924
click at [643, 654] on span at bounding box center [630, 664] width 83 height 34
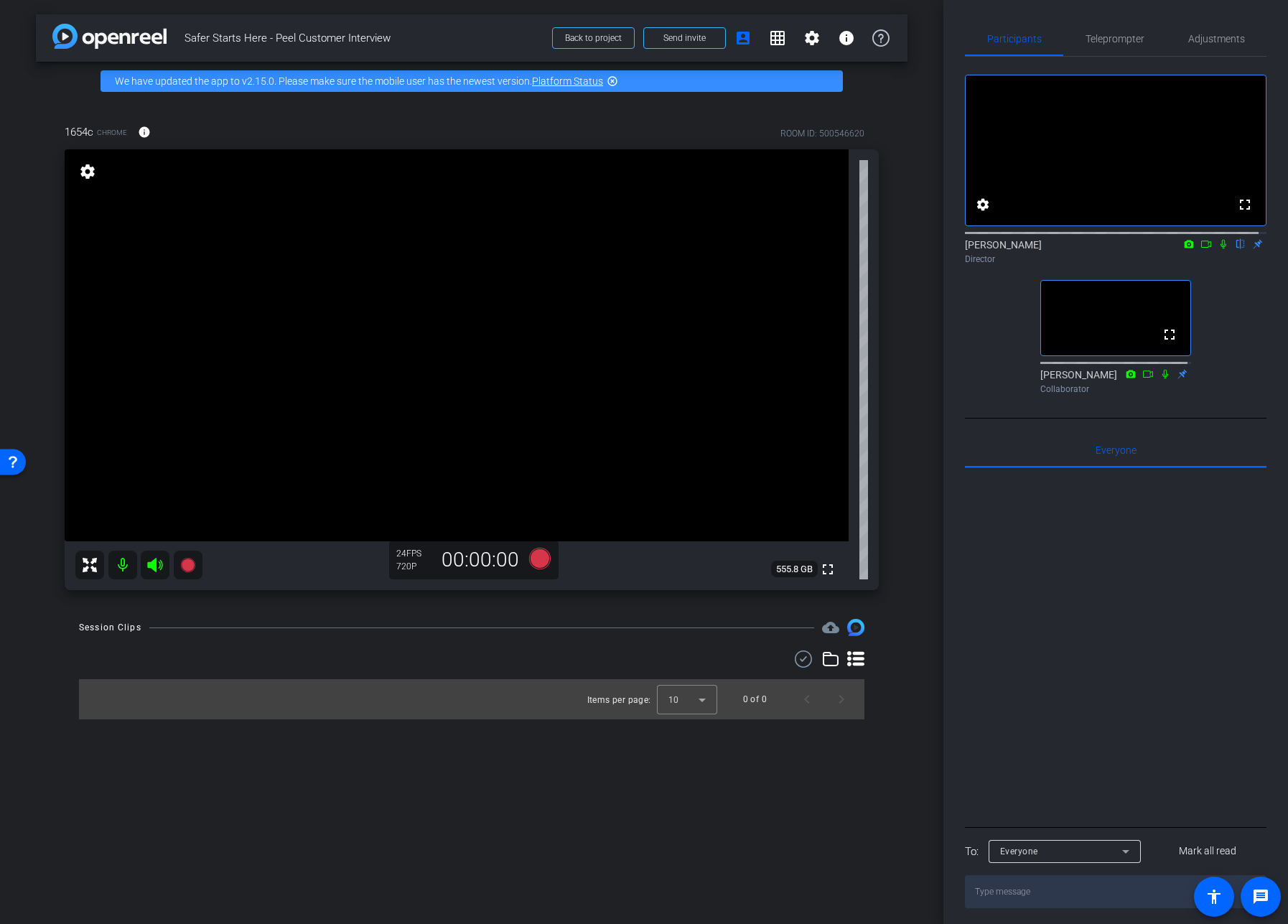
click at [978, 399] on div "fullscreen settings Adrian Nuno flip Director fullscreen Winnie Sham Collaborat…" at bounding box center [1116, 228] width 302 height 343
click at [1029, 653] on div at bounding box center [1116, 646] width 302 height 356
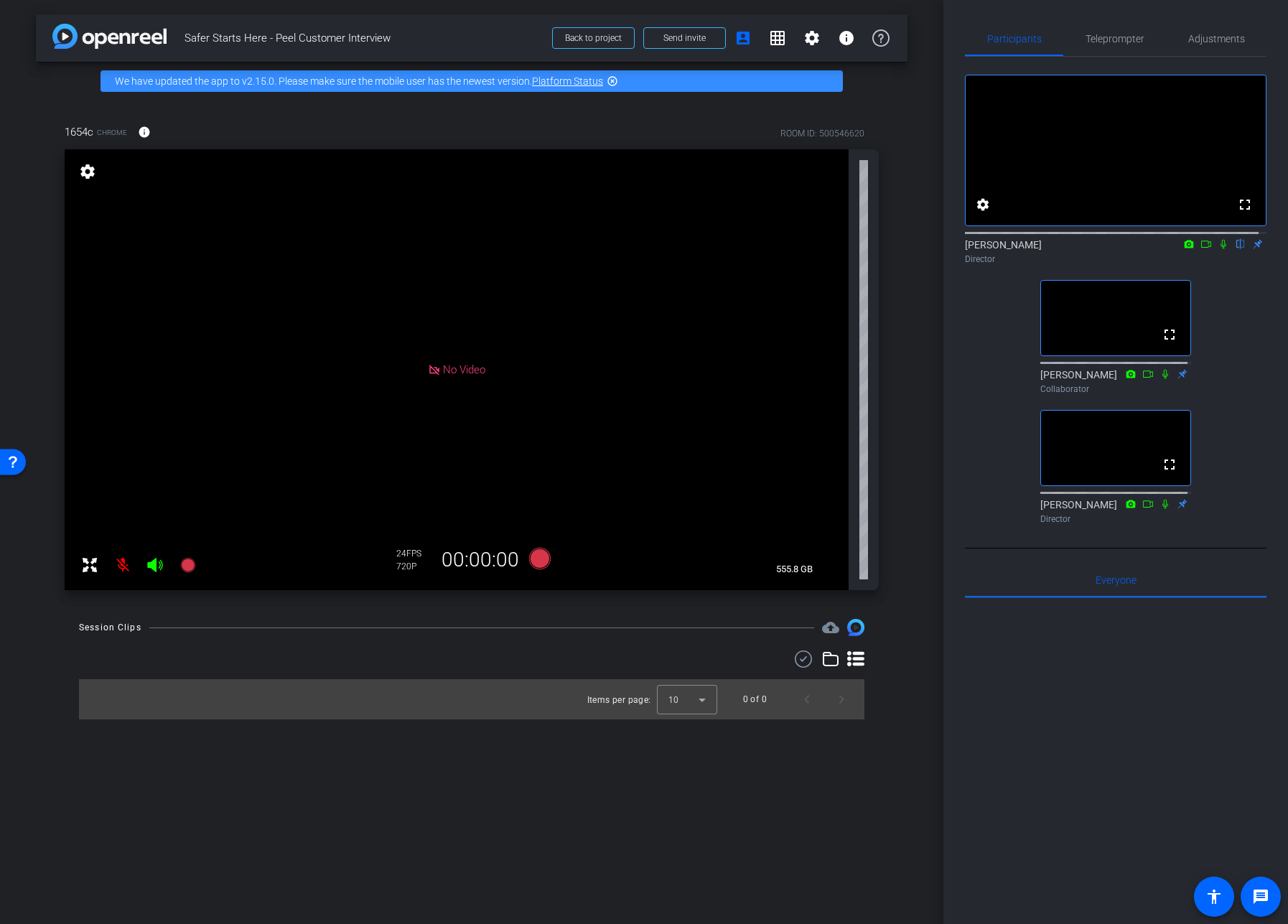
click at [978, 458] on div "fullscreen settings Adrian Nuno flip Director fullscreen Winnie Sham Collaborat…" at bounding box center [1116, 293] width 302 height 473
click at [996, 452] on div "fullscreen settings Adrian Nuno flip Director fullscreen Winnie Sham Collaborat…" at bounding box center [1116, 293] width 302 height 473
click at [981, 442] on div "fullscreen settings Adrian Nuno flip Director fullscreen Winnie Sham Collaborat…" at bounding box center [1116, 293] width 302 height 473
click at [973, 475] on div "fullscreen settings Adrian Nuno flip Director fullscreen Winnie Sham Collaborat…" at bounding box center [1116, 293] width 302 height 473
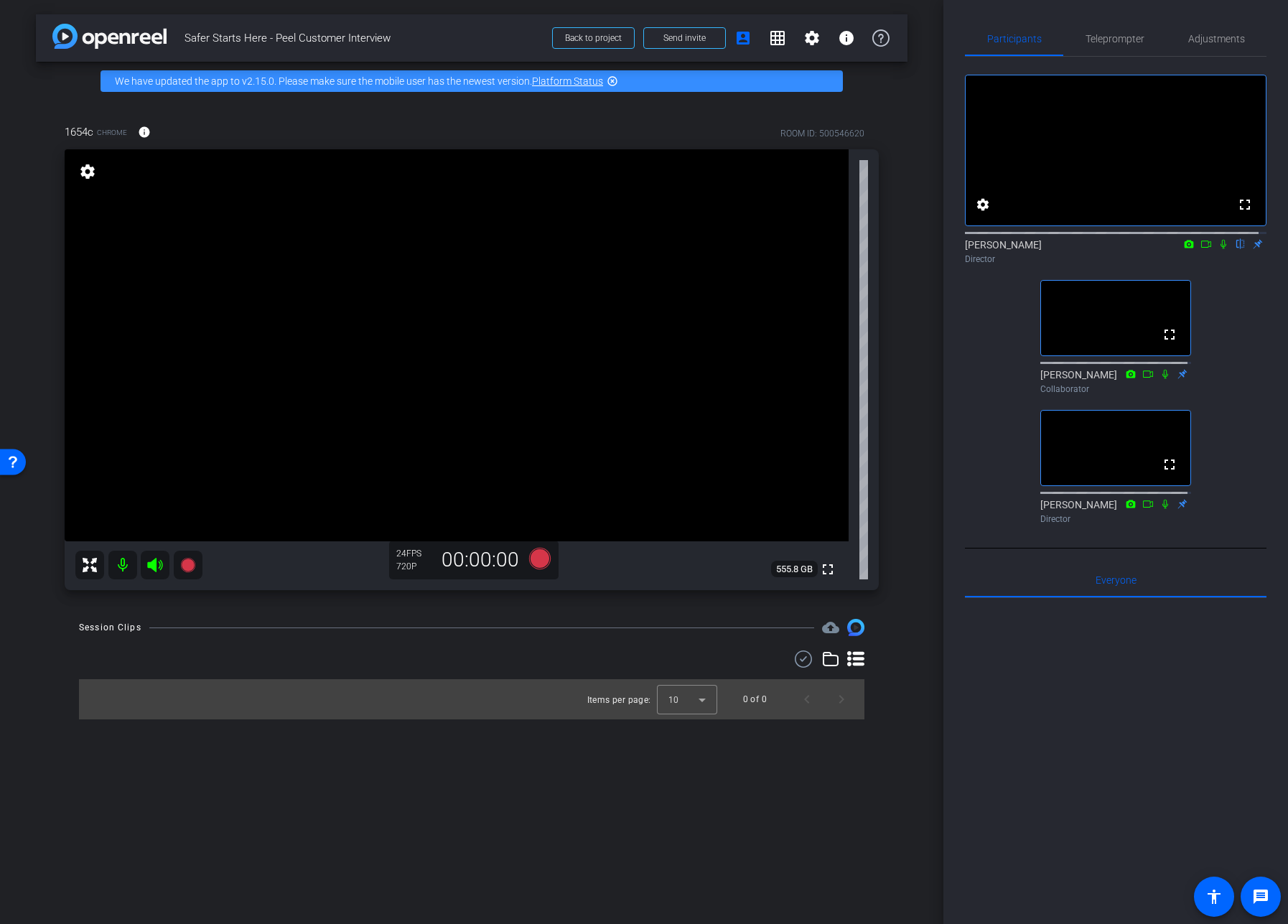
click at [1060, 750] on div at bounding box center [1116, 775] width 302 height 356
click at [1058, 689] on div at bounding box center [1116, 775] width 302 height 356
click at [1046, 774] on div at bounding box center [1116, 775] width 302 height 356
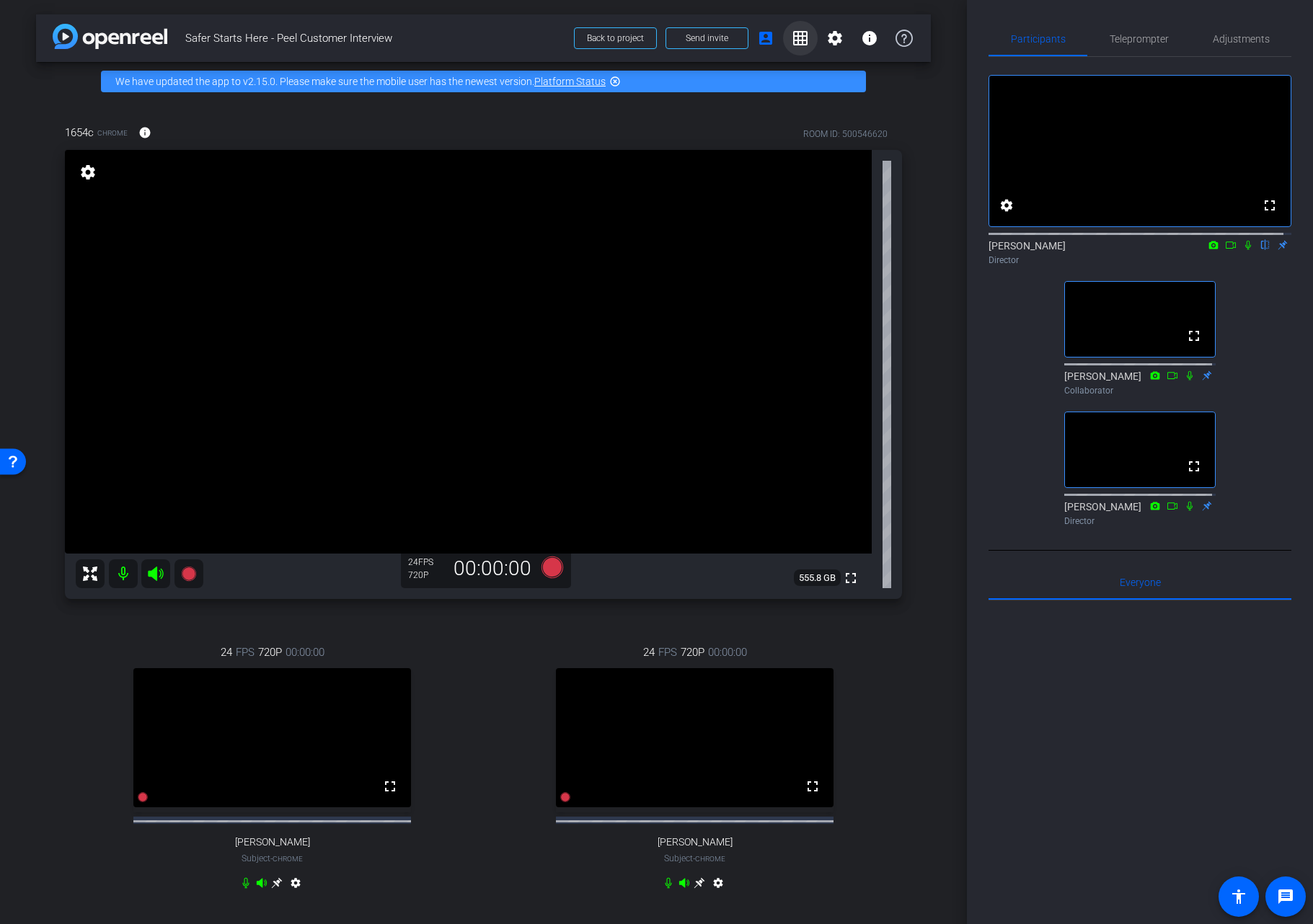
click at [798, 30] on mat-icon "grid_on" at bounding box center [800, 38] width 17 height 17
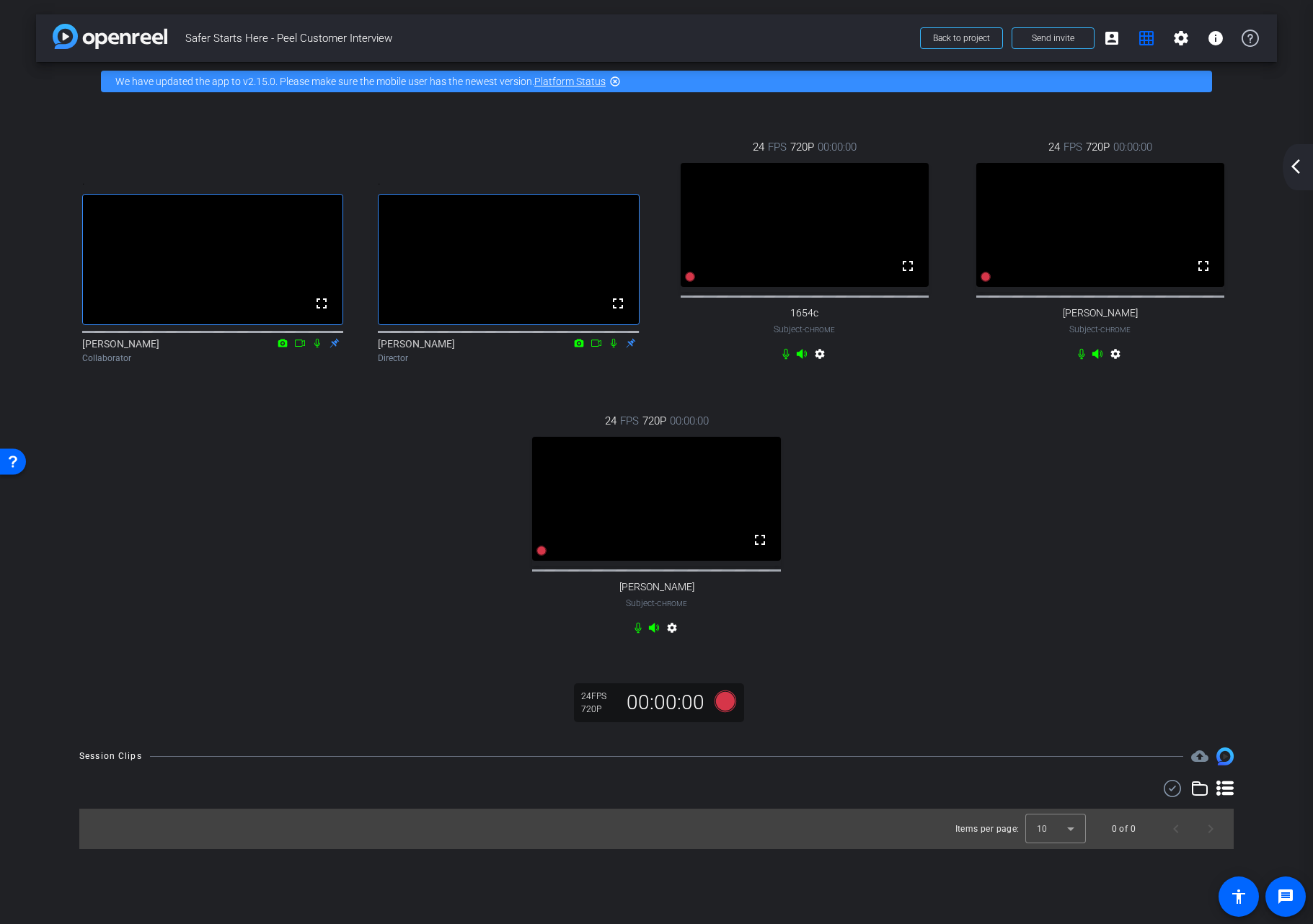
click at [1289, 164] on mat-icon "arrow_back_ios_new" at bounding box center [1296, 166] width 17 height 17
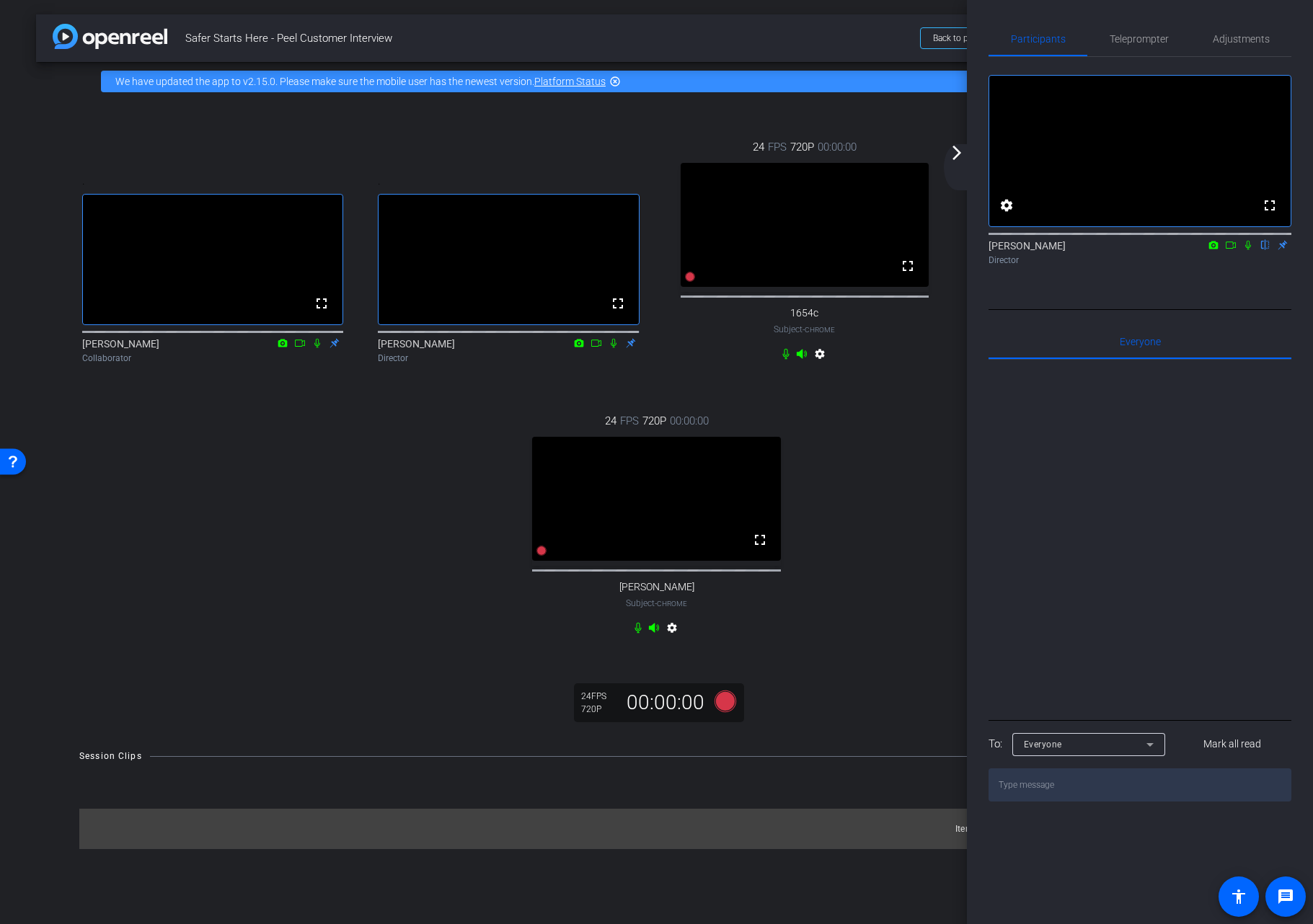
click at [938, 538] on div ". fullscreen Winnie Sham Collaborator . fullscreen Kristi Amick Director 24 FPS…" at bounding box center [656, 389] width 1183 height 548
click at [957, 153] on mat-icon "arrow_forward_ios" at bounding box center [956, 153] width 17 height 17
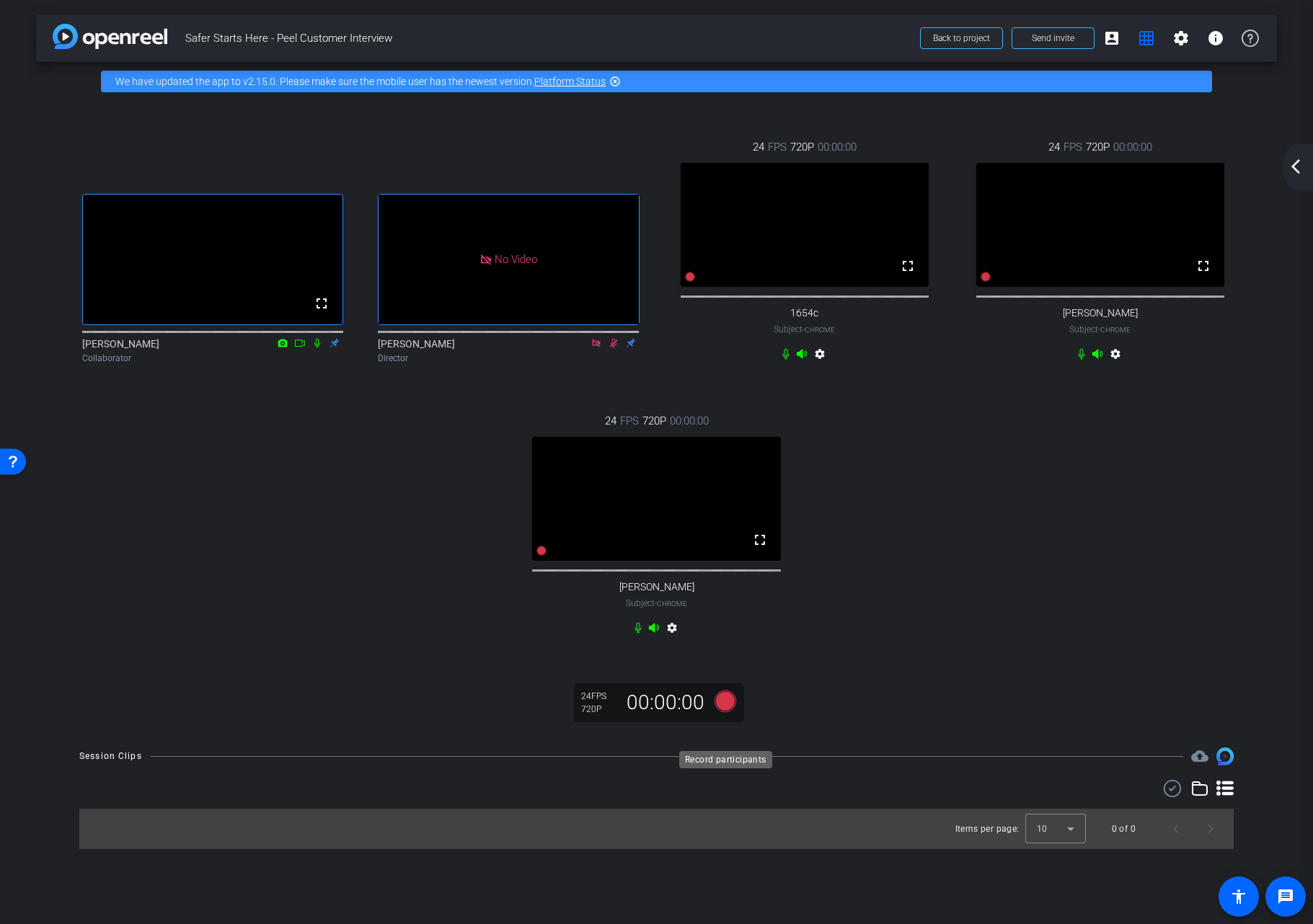
click at [727, 712] on icon at bounding box center [725, 702] width 22 height 22
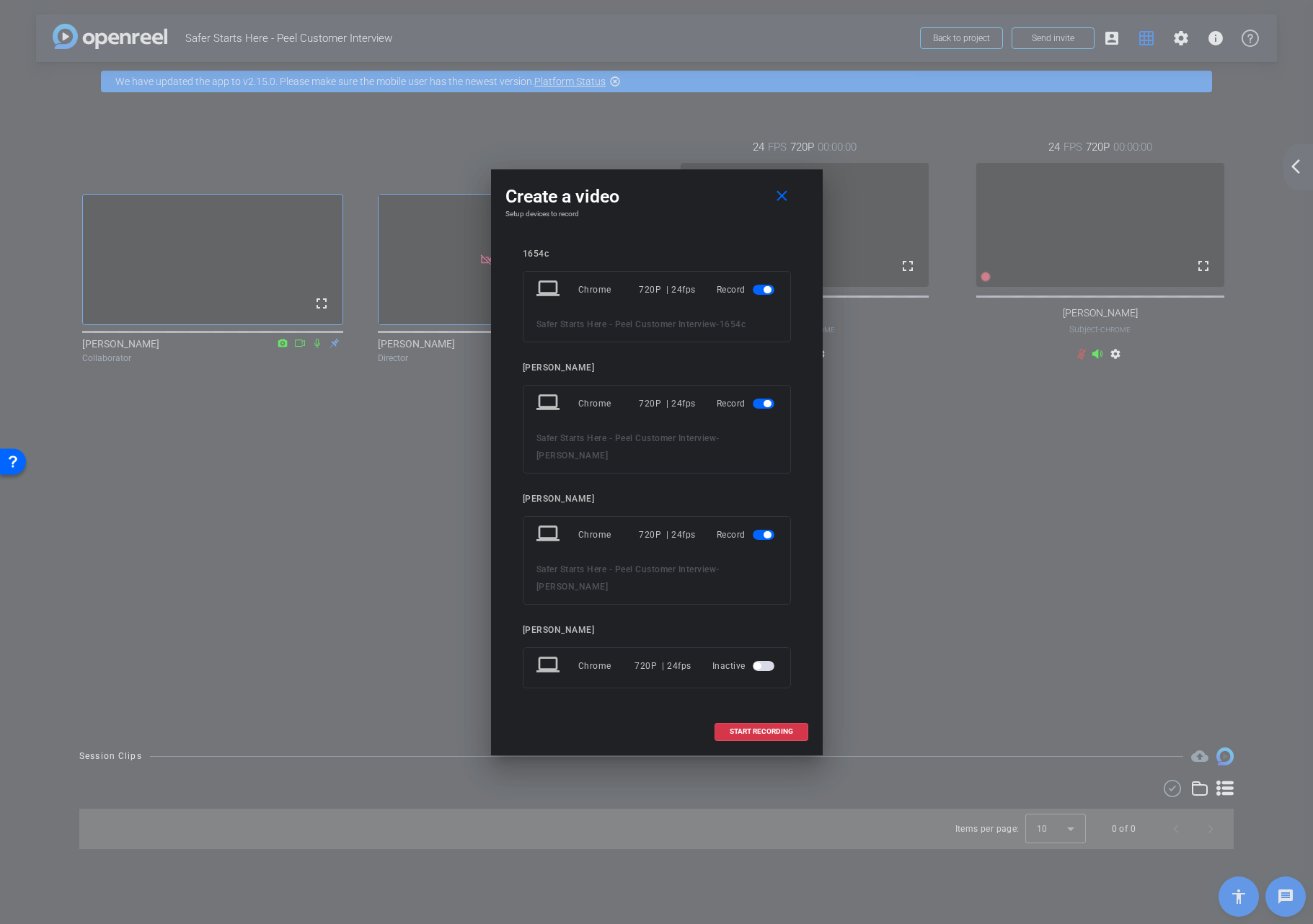
click at [763, 407] on span "button" at bounding box center [764, 404] width 22 height 10
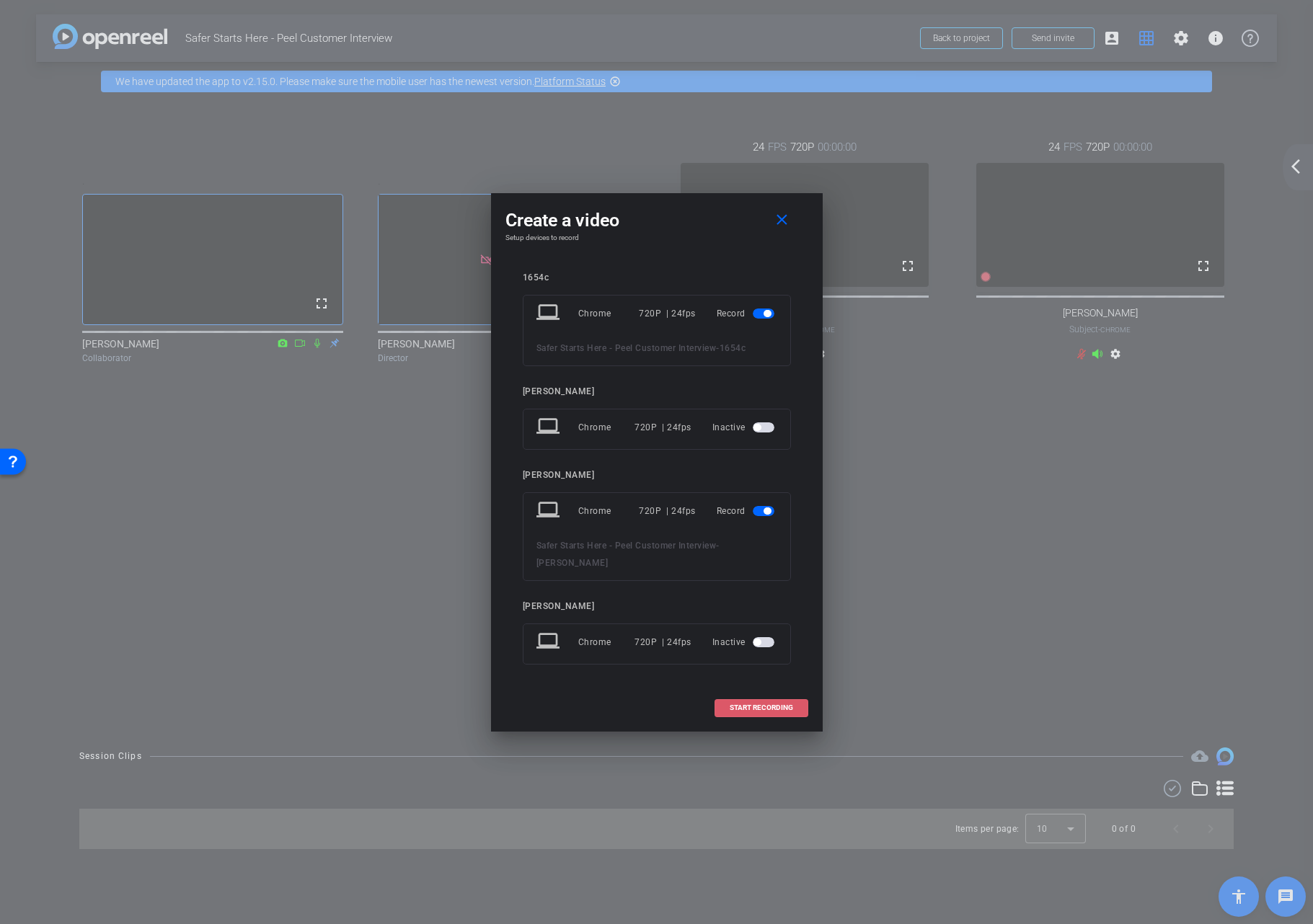
click at [754, 710] on span "START RECORDING" at bounding box center [761, 707] width 64 height 7
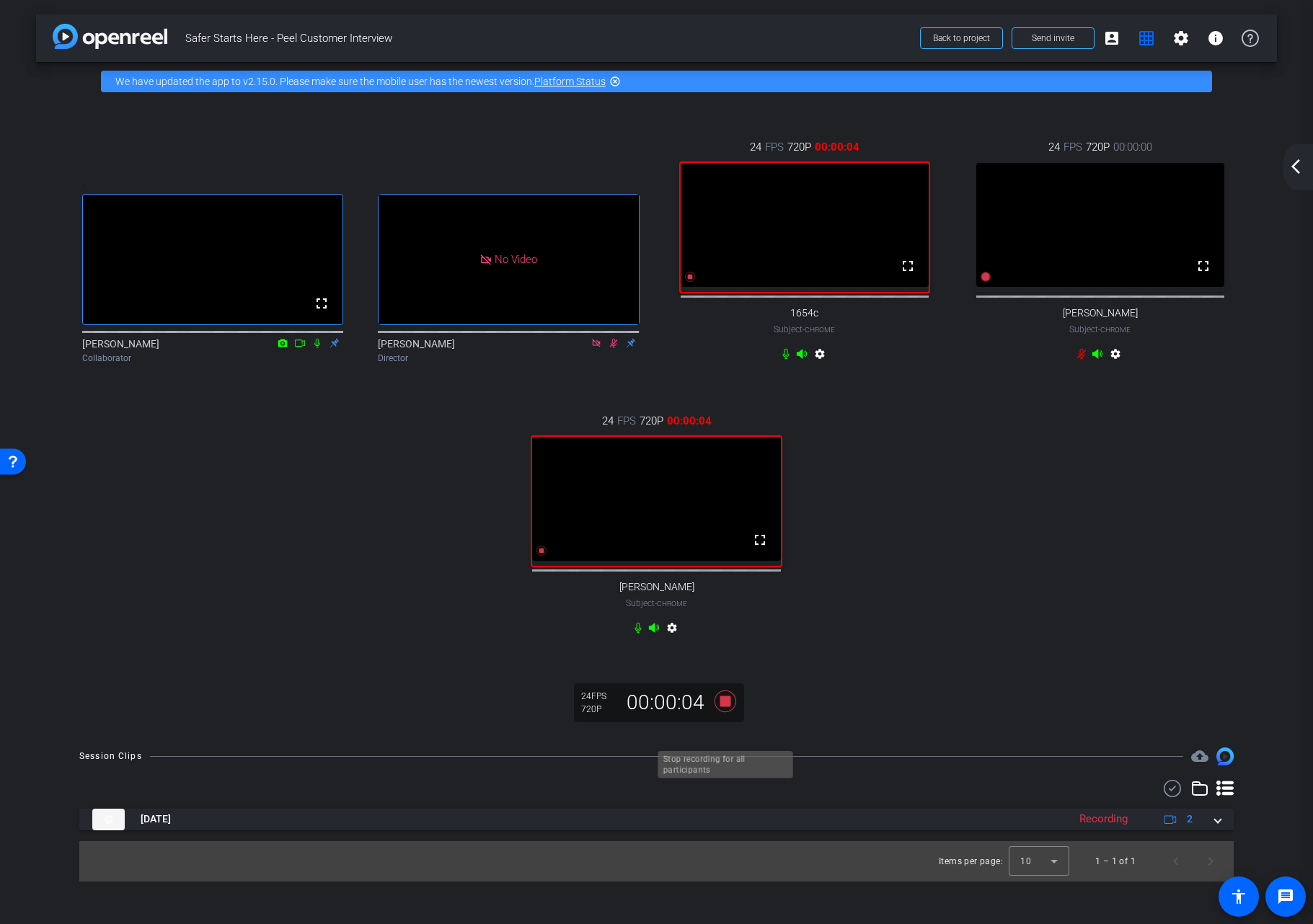
click at [726, 712] on icon at bounding box center [725, 702] width 22 height 22
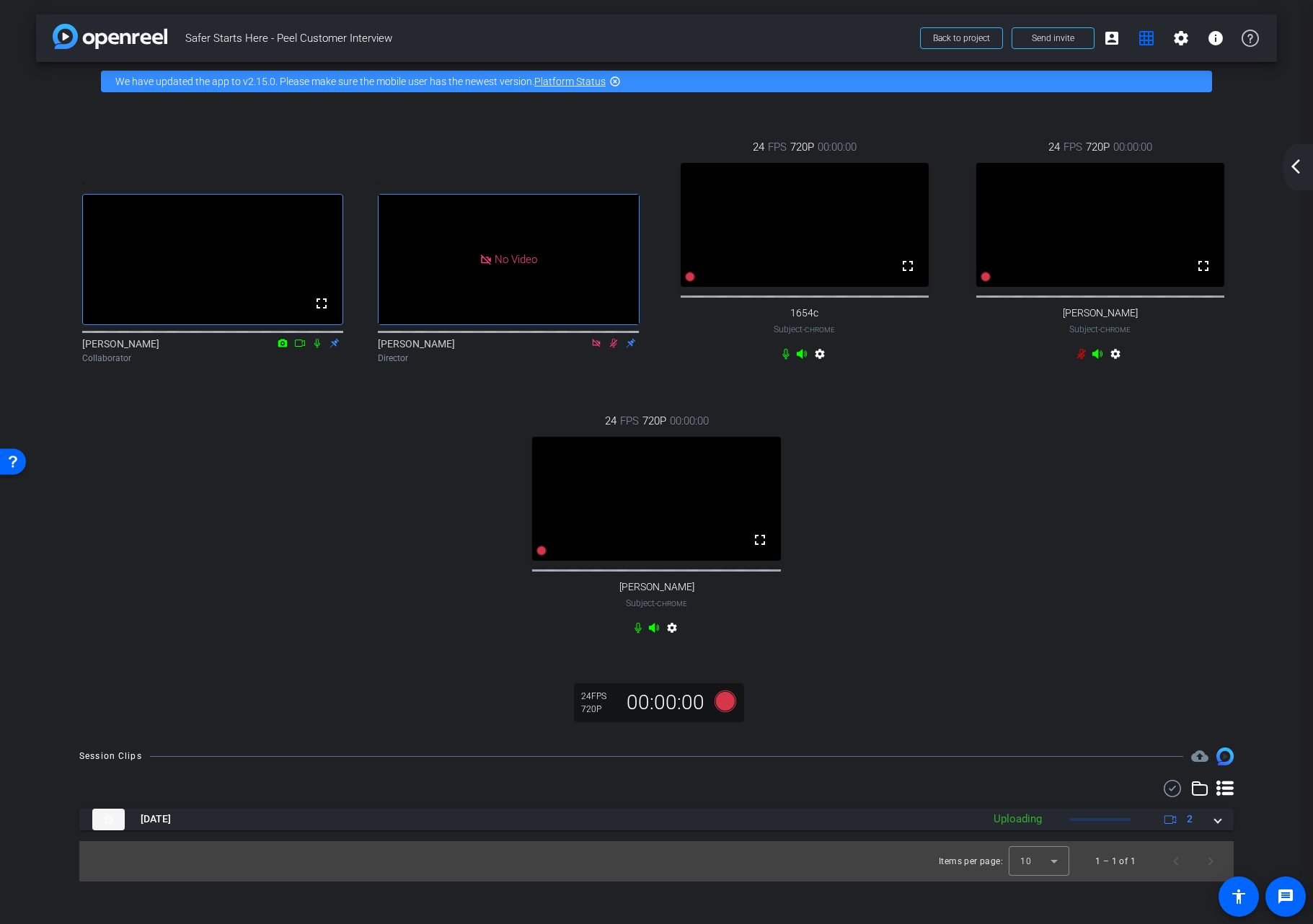
click at [1023, 616] on div ". fullscreen Winnie Sham Collaborator . No Video Kristi Amick Director 24 FPS 7…" at bounding box center [656, 389] width 1183 height 548
click at [975, 568] on div ". fullscreen Winnie Sham Collaborator . No Video Kristi Amick Director 24 FPS 7…" at bounding box center [656, 389] width 1183 height 548
click at [982, 597] on div ". fullscreen Winnie Sham Collaborator . No Video Kristi Amick Director 24 FPS 7…" at bounding box center [656, 389] width 1183 height 548
click at [715, 714] on icon at bounding box center [726, 701] width 35 height 26
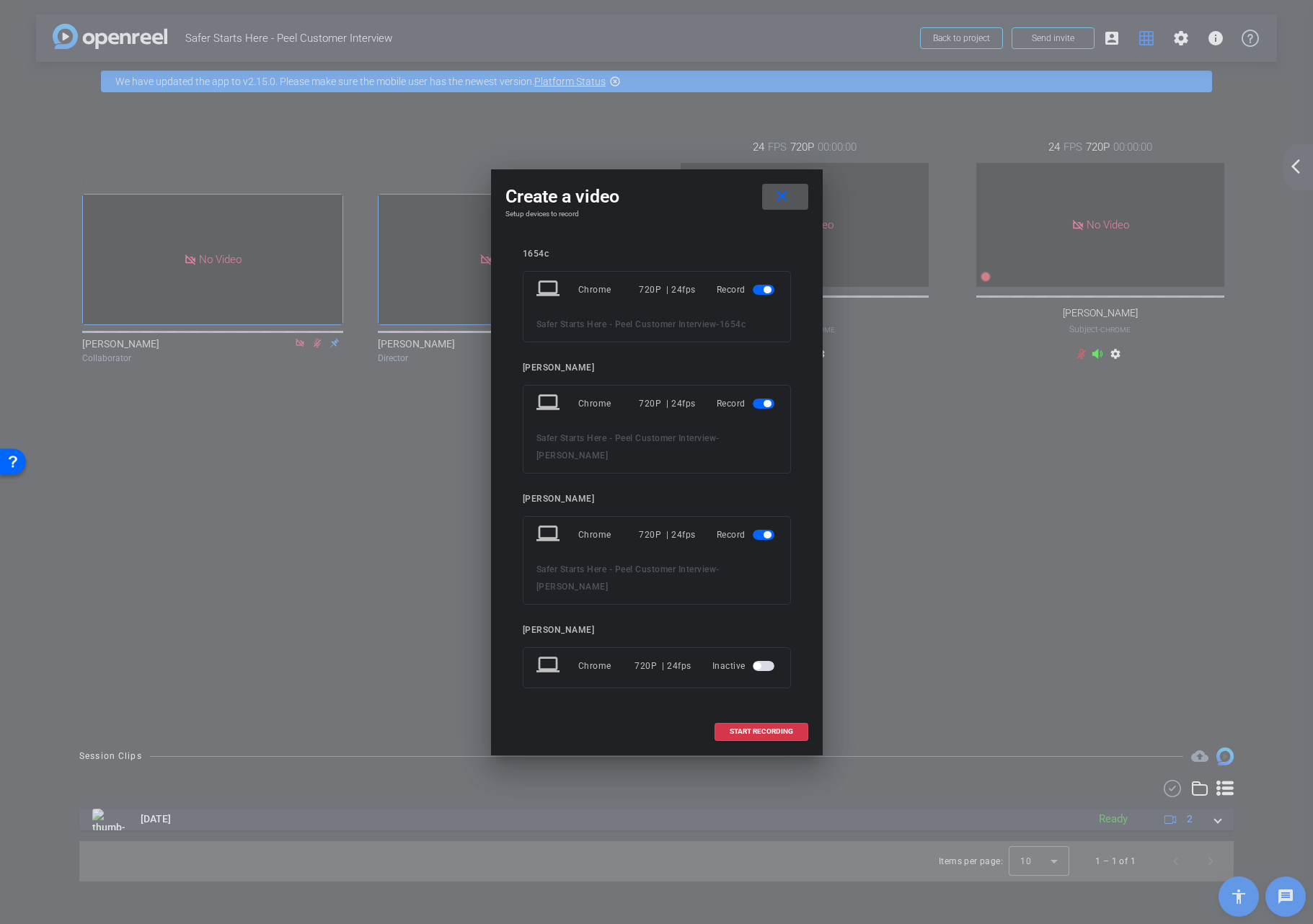
click at [768, 407] on span "button" at bounding box center [766, 404] width 7 height 7
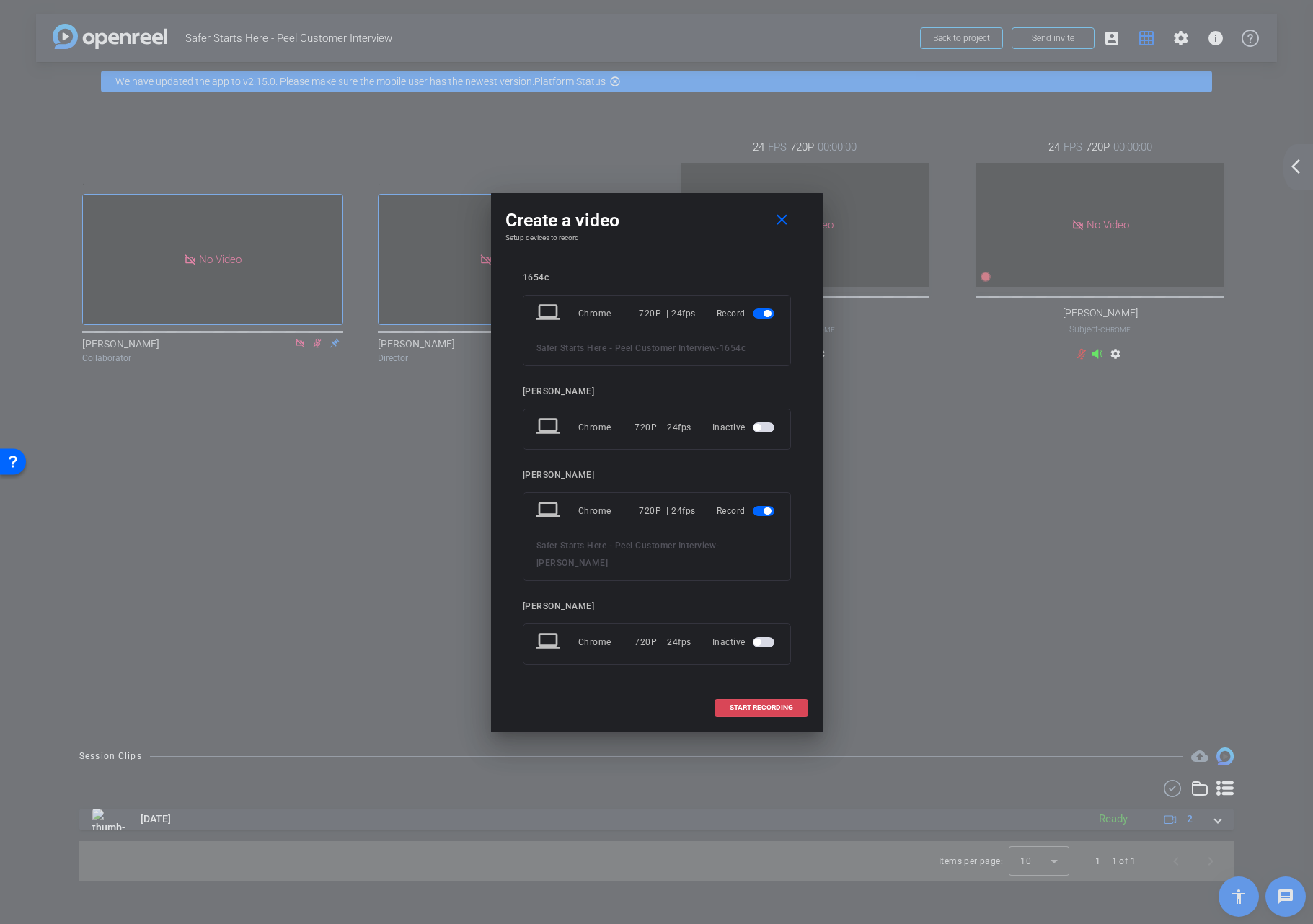
click at [760, 713] on span at bounding box center [762, 708] width 93 height 35
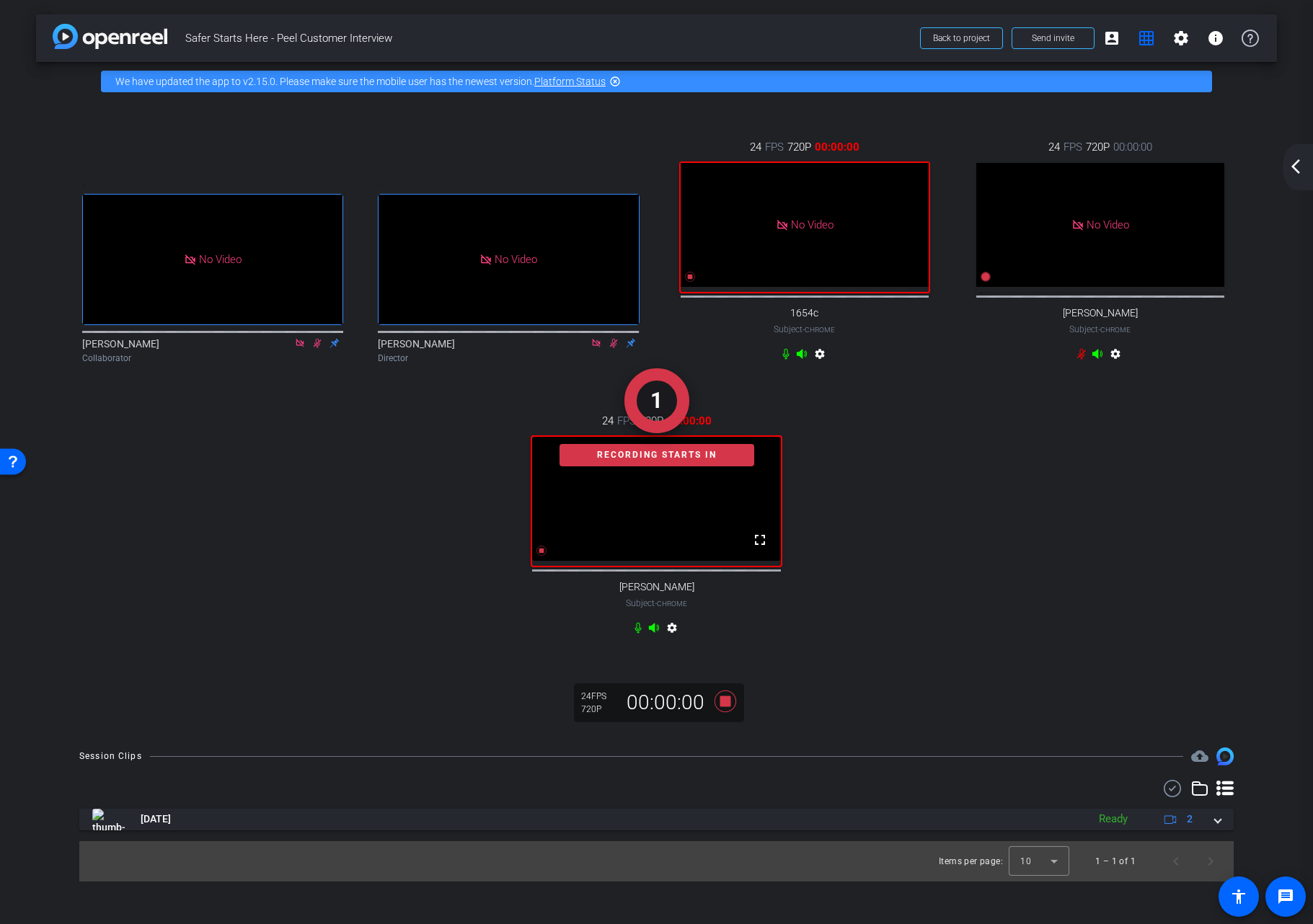
click at [1293, 165] on mat-icon "arrow_back_ios_new" at bounding box center [1296, 166] width 17 height 17
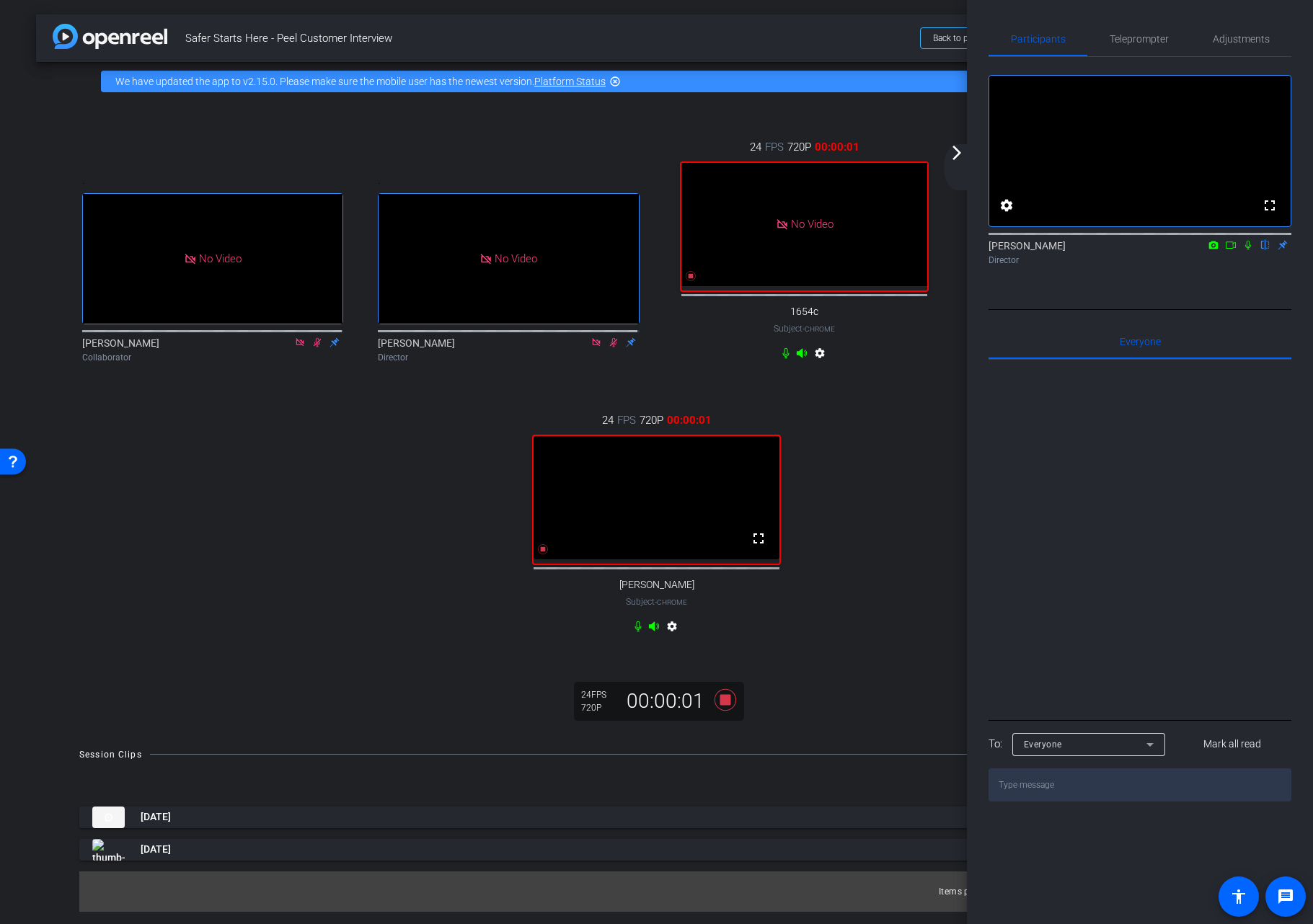
click at [1248, 250] on icon at bounding box center [1248, 245] width 12 height 10
click at [1234, 250] on icon at bounding box center [1231, 245] width 12 height 10
click at [959, 148] on mat-icon "arrow_forward_ios" at bounding box center [956, 153] width 17 height 17
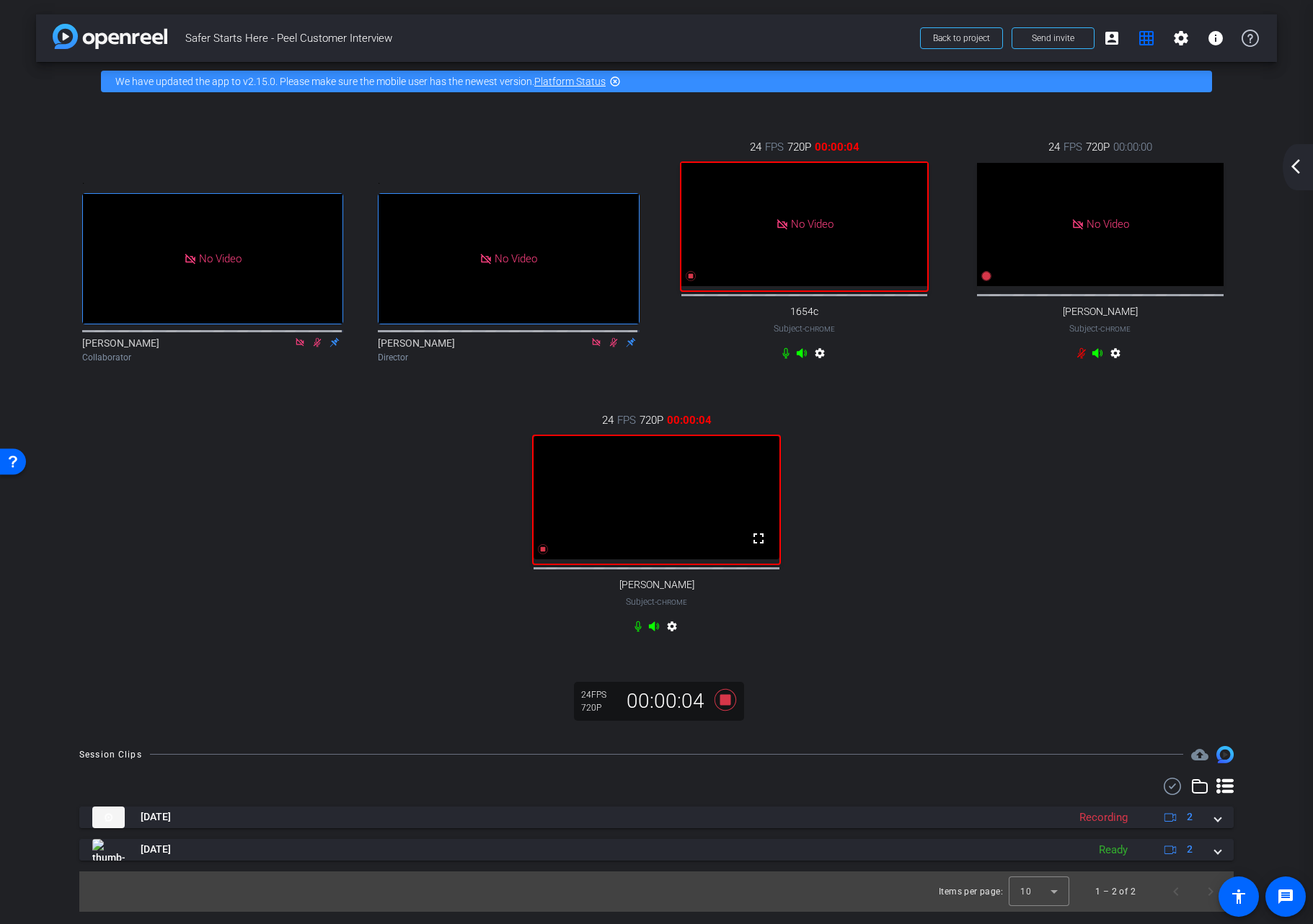
click at [1031, 576] on div ". No Video Winnie Sham Collaborator . No Video Kristi Amick Director 24 FPS 720…" at bounding box center [656, 389] width 1183 height 546
click at [1293, 168] on mat-icon "arrow_back_ios_new" at bounding box center [1296, 166] width 17 height 17
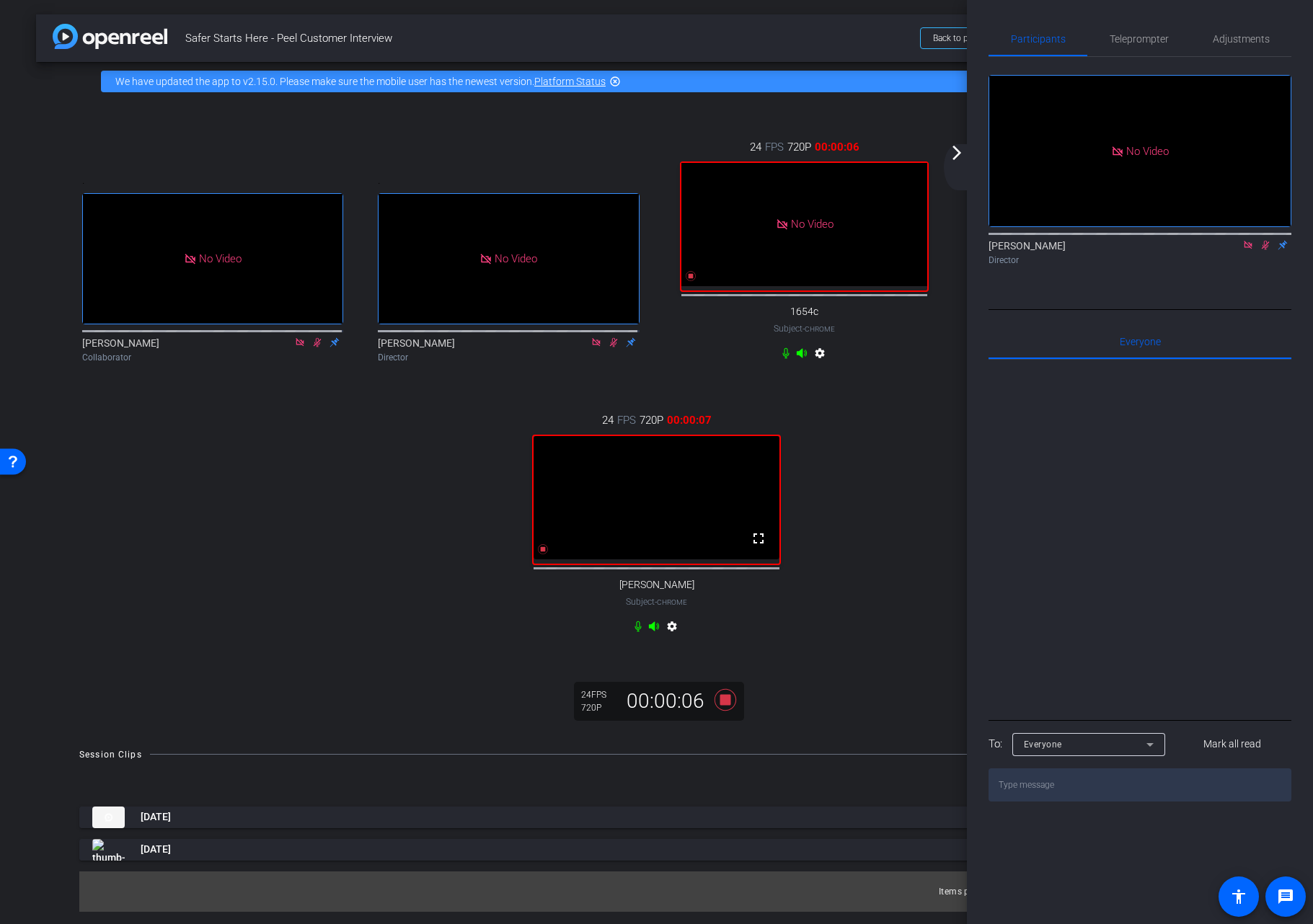
click at [958, 155] on mat-icon "arrow_forward_ios" at bounding box center [956, 153] width 17 height 17
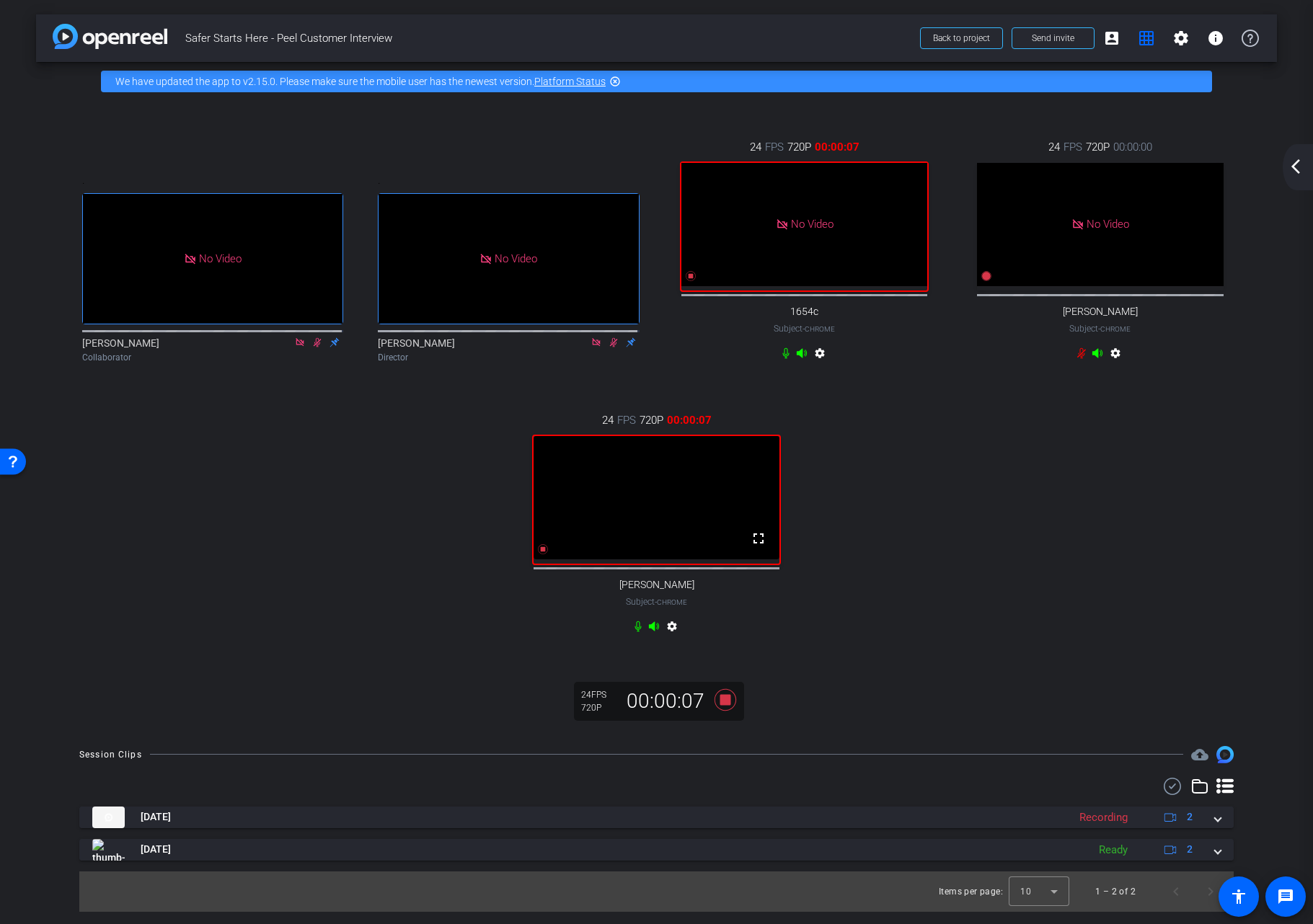
click at [1130, 547] on div ". No Video Winnie Sham Collaborator . No Video Kristi Amick Director 24 FPS 720…" at bounding box center [656, 389] width 1183 height 546
click at [721, 710] on icon at bounding box center [725, 699] width 22 height 22
click at [1293, 177] on div "arrow_back_ios_new arrow_forward_ios" at bounding box center [1298, 167] width 31 height 46
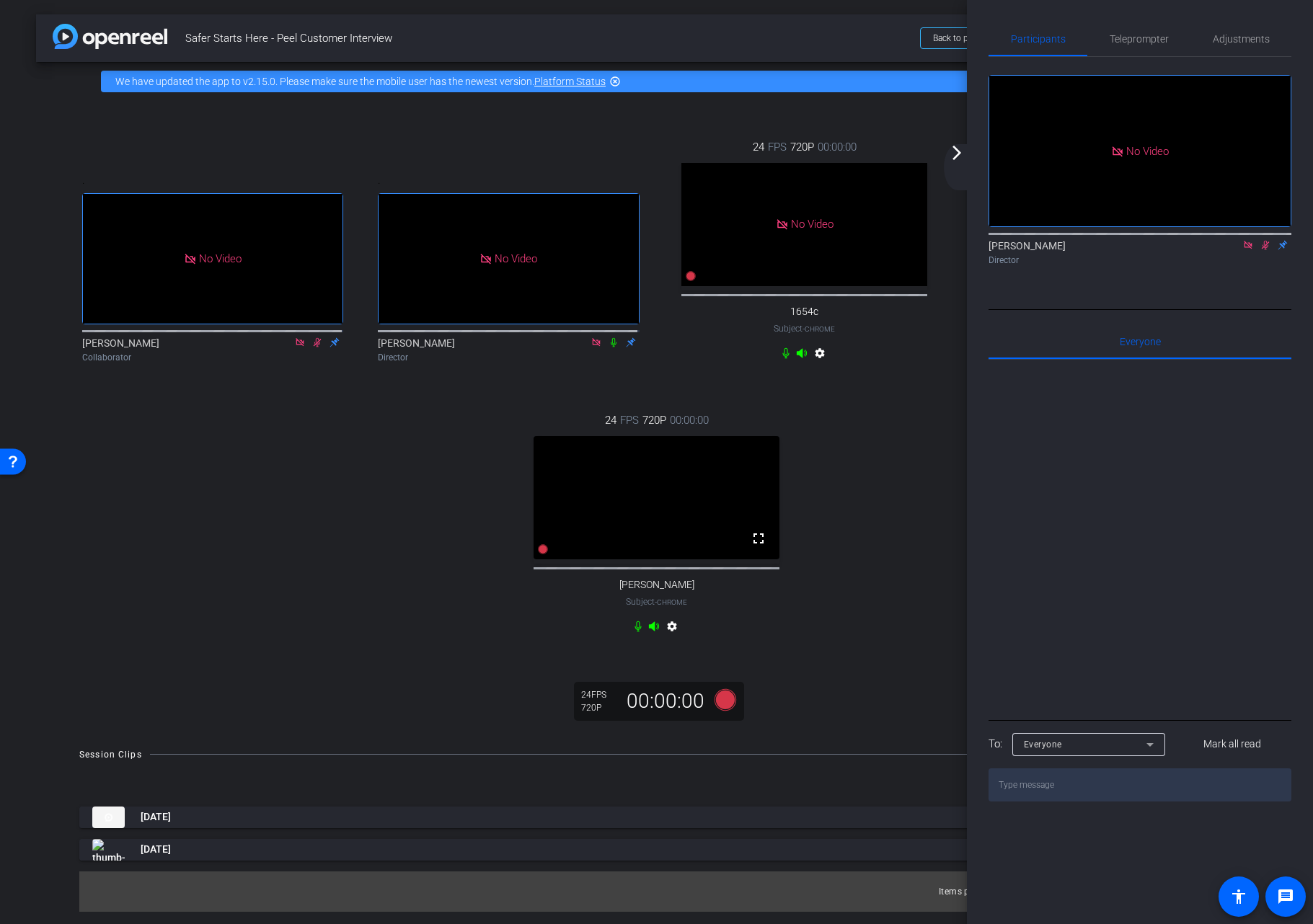
click at [1265, 250] on icon at bounding box center [1265, 245] width 12 height 10
click at [951, 152] on mat-icon "arrow_forward_ios" at bounding box center [956, 153] width 17 height 17
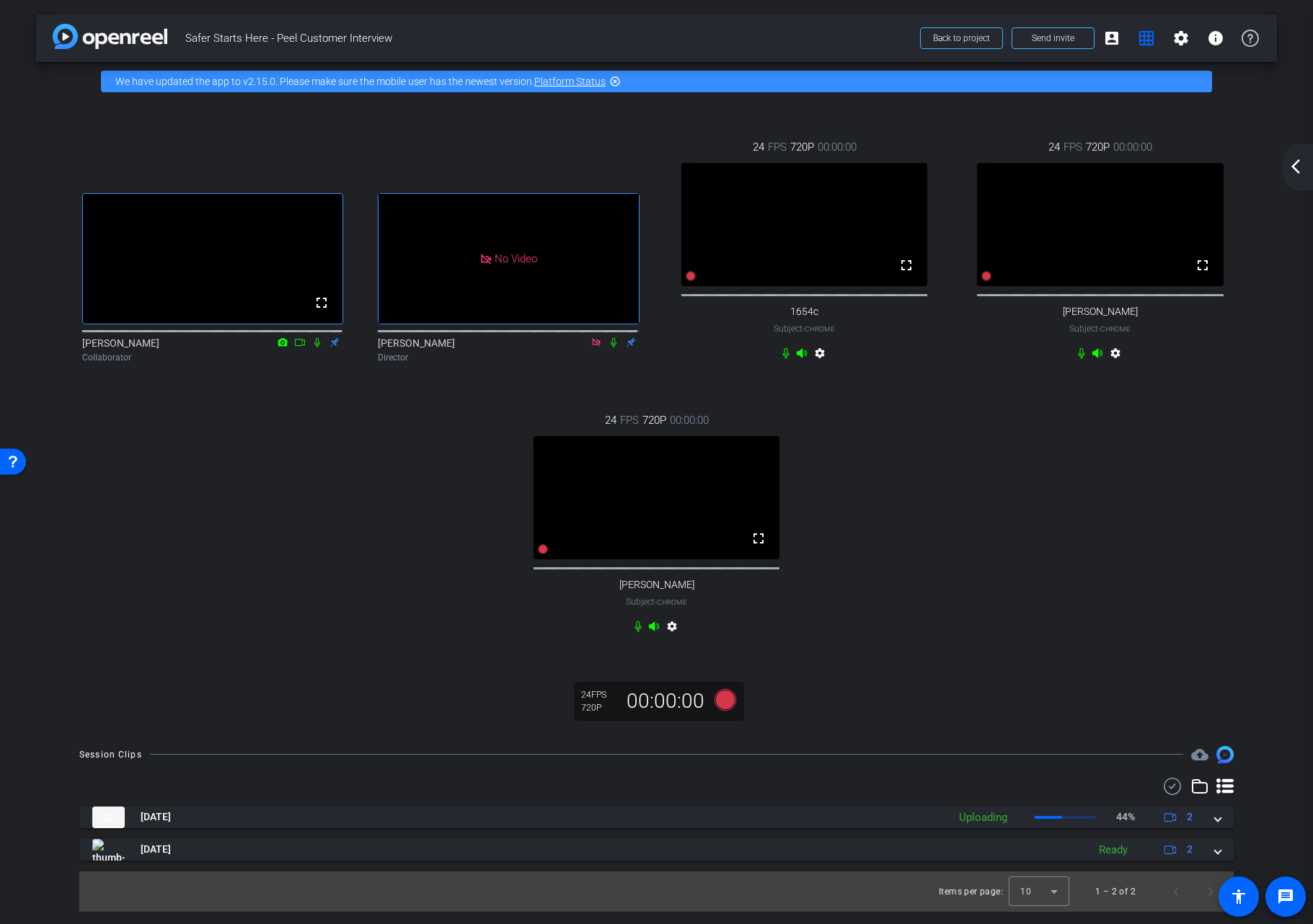
scroll to position [19, 0]
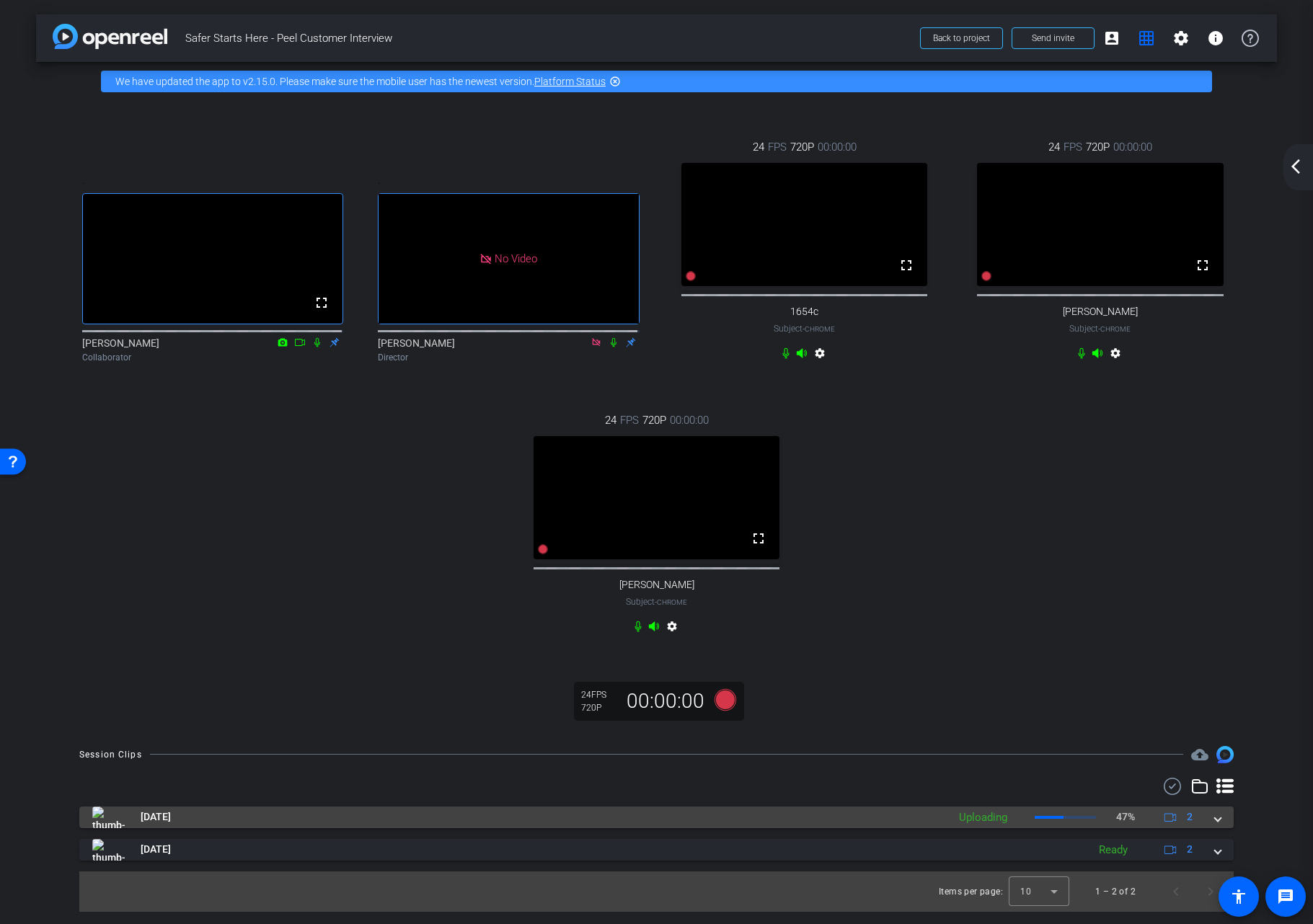
click at [1215, 824] on span at bounding box center [1217, 816] width 5 height 15
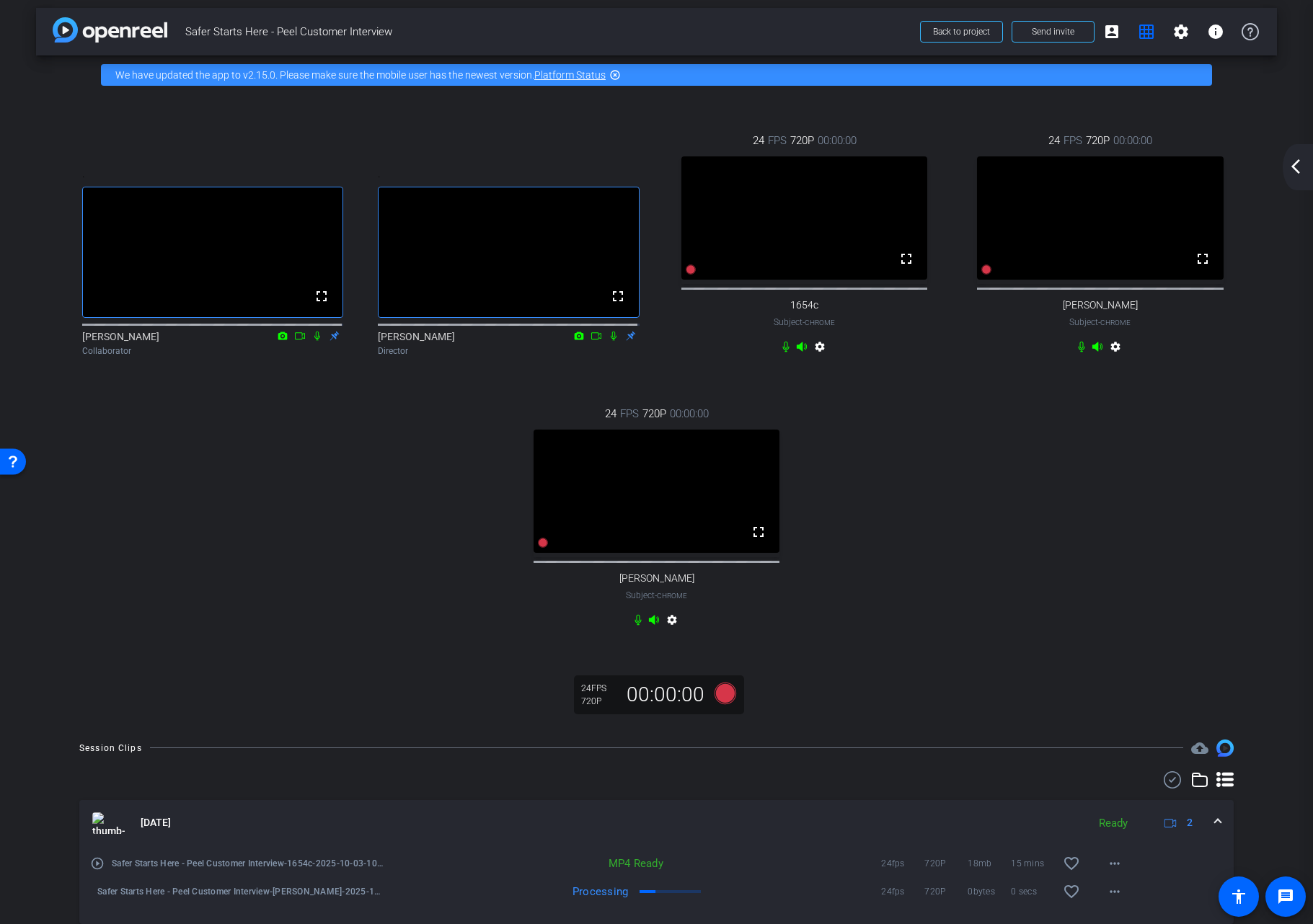
scroll to position [0, 0]
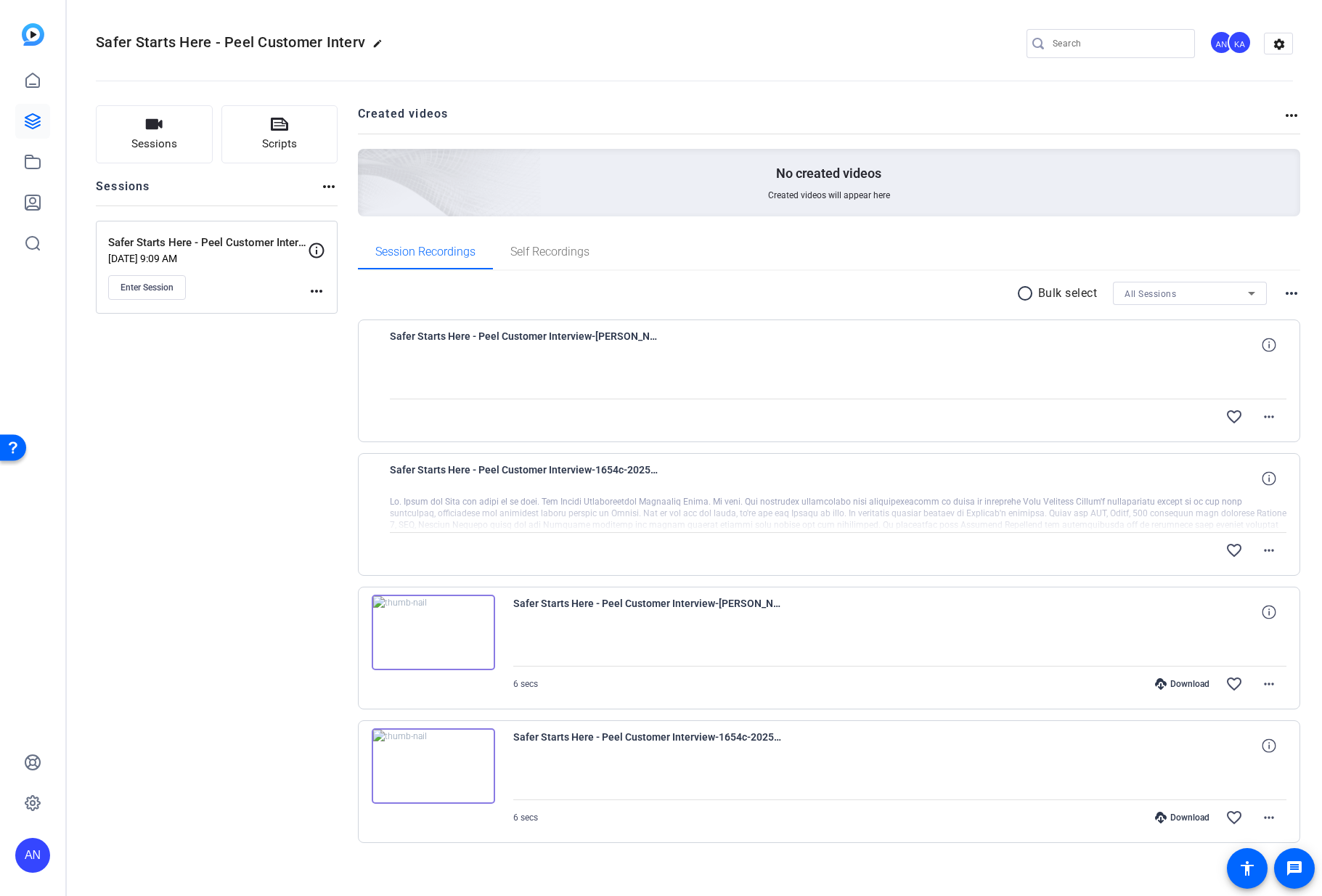
click at [286, 488] on div "Sessions Scripts Sessions more_horiz Safer Starts Here - Peel Customer Intervie…" at bounding box center [217, 497] width 242 height 784
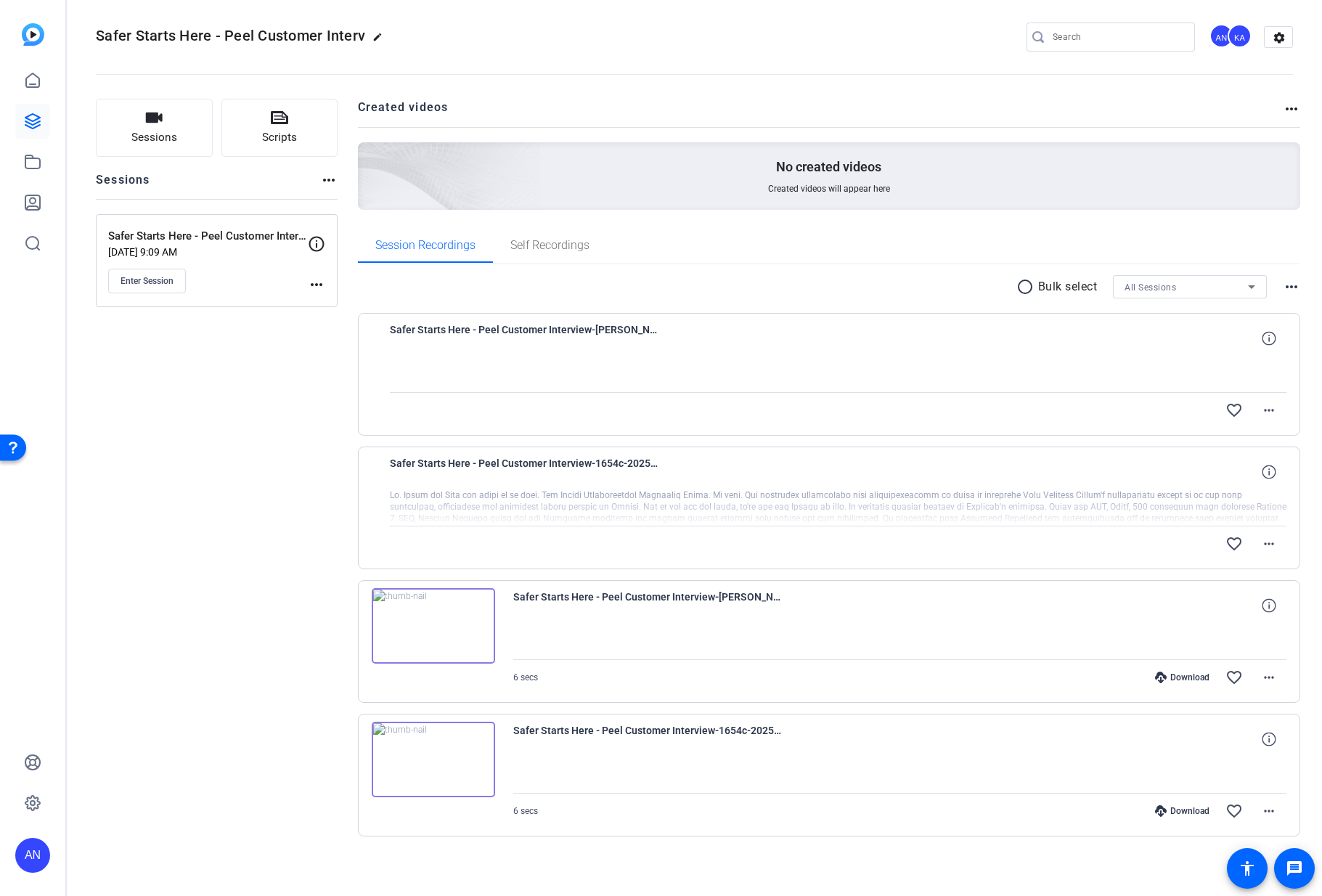
scroll to position [12, 0]
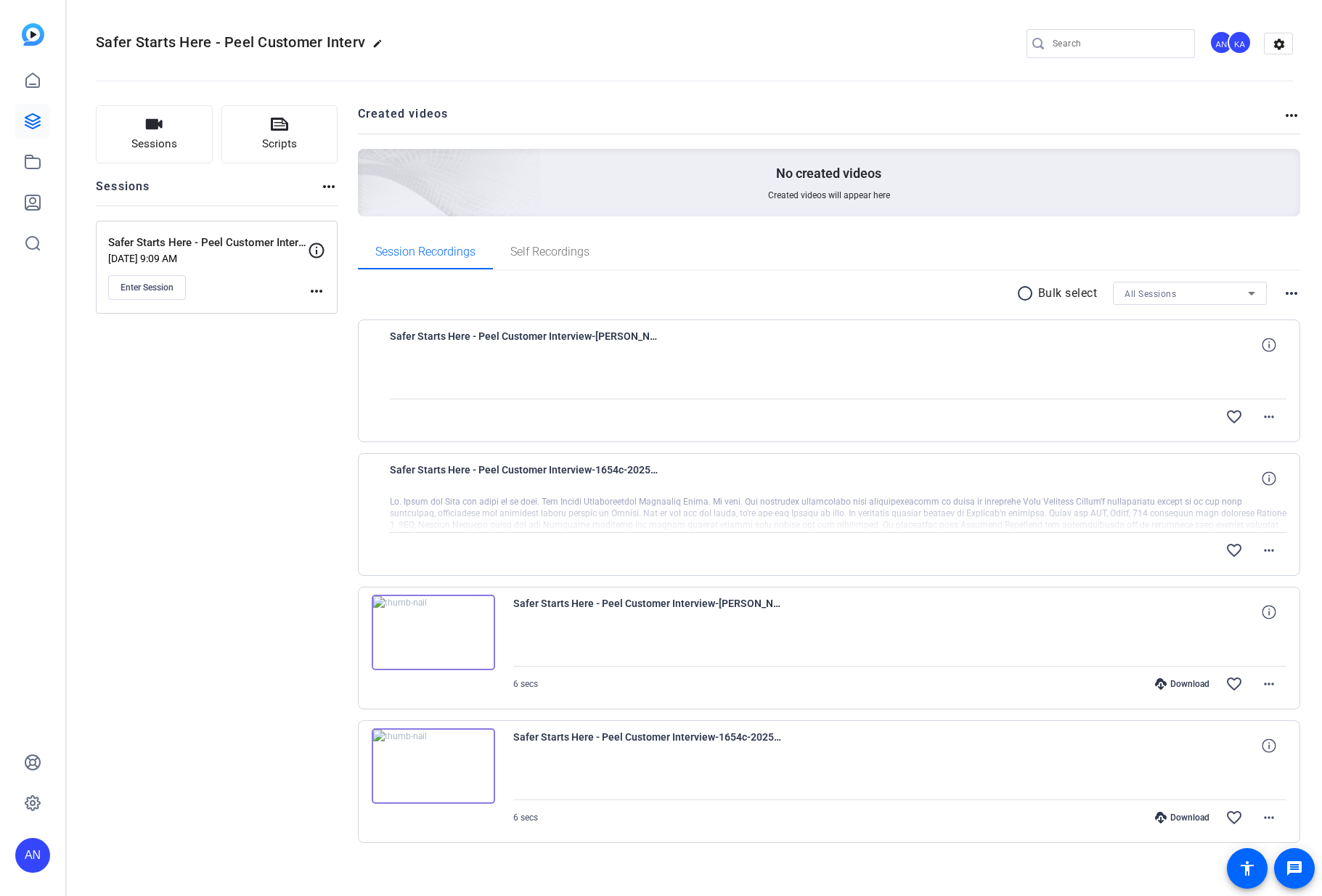
click at [255, 439] on div "Sessions Scripts Sessions more_horiz Safer Starts Here - Peel Customer Intervie…" at bounding box center [217, 497] width 242 height 784
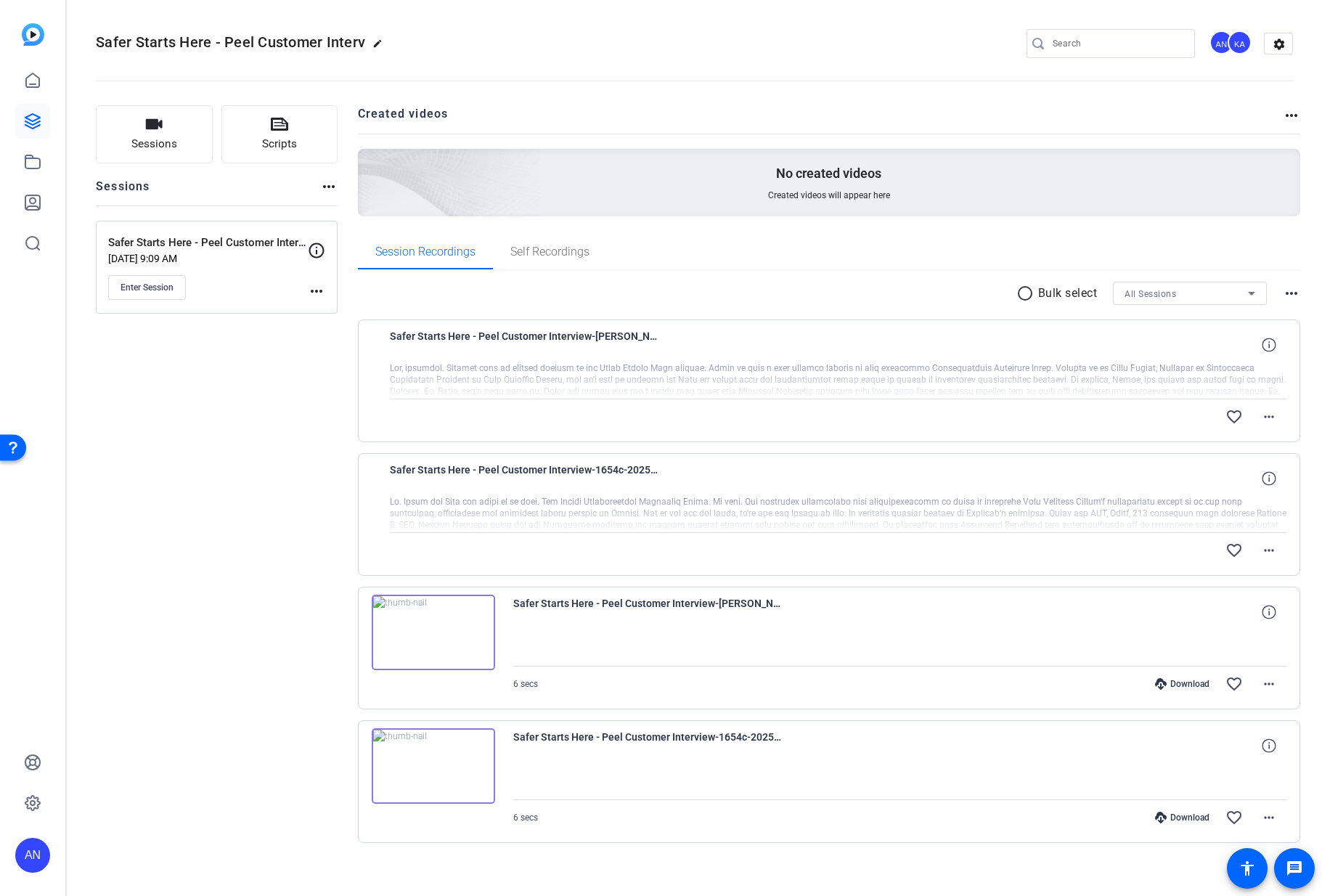
click at [202, 447] on div "Sessions Scripts Sessions more_horiz Safer Starts Here - Peel Customer Intervie…" at bounding box center [217, 497] width 242 height 784
click at [282, 511] on div "Sessions Scripts Sessions more_horiz Safer Starts Here - Peel Customer Intervie…" at bounding box center [217, 497] width 242 height 784
click at [298, 482] on div "Sessions Scripts Sessions more_horiz Safer Starts Here - Peel Customer Intervie…" at bounding box center [217, 497] width 242 height 784
click at [272, 511] on div "Sessions Scripts Sessions more_horiz Safer Starts Here - Peel Customer Intervie…" at bounding box center [217, 497] width 242 height 784
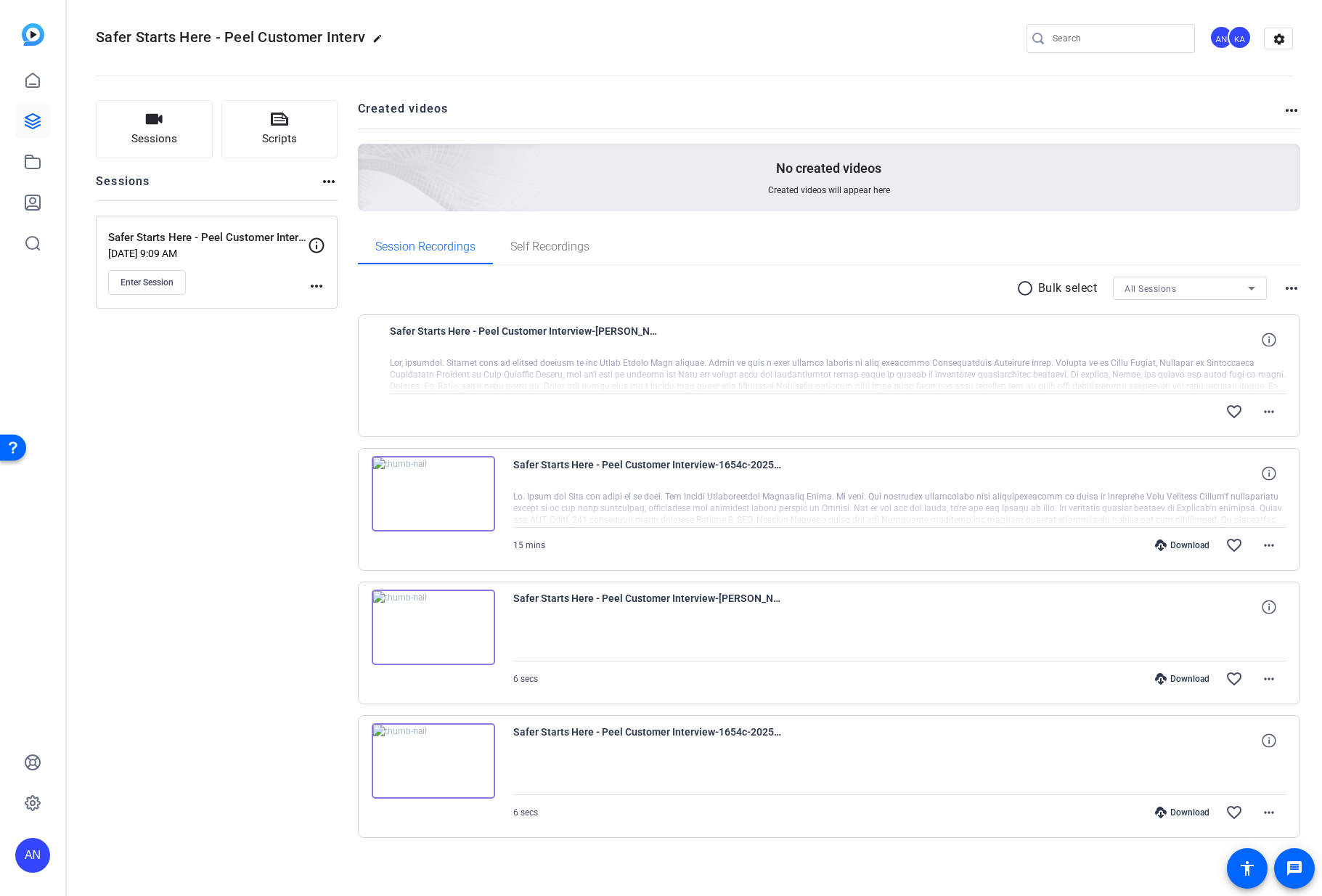
scroll to position [12, 0]
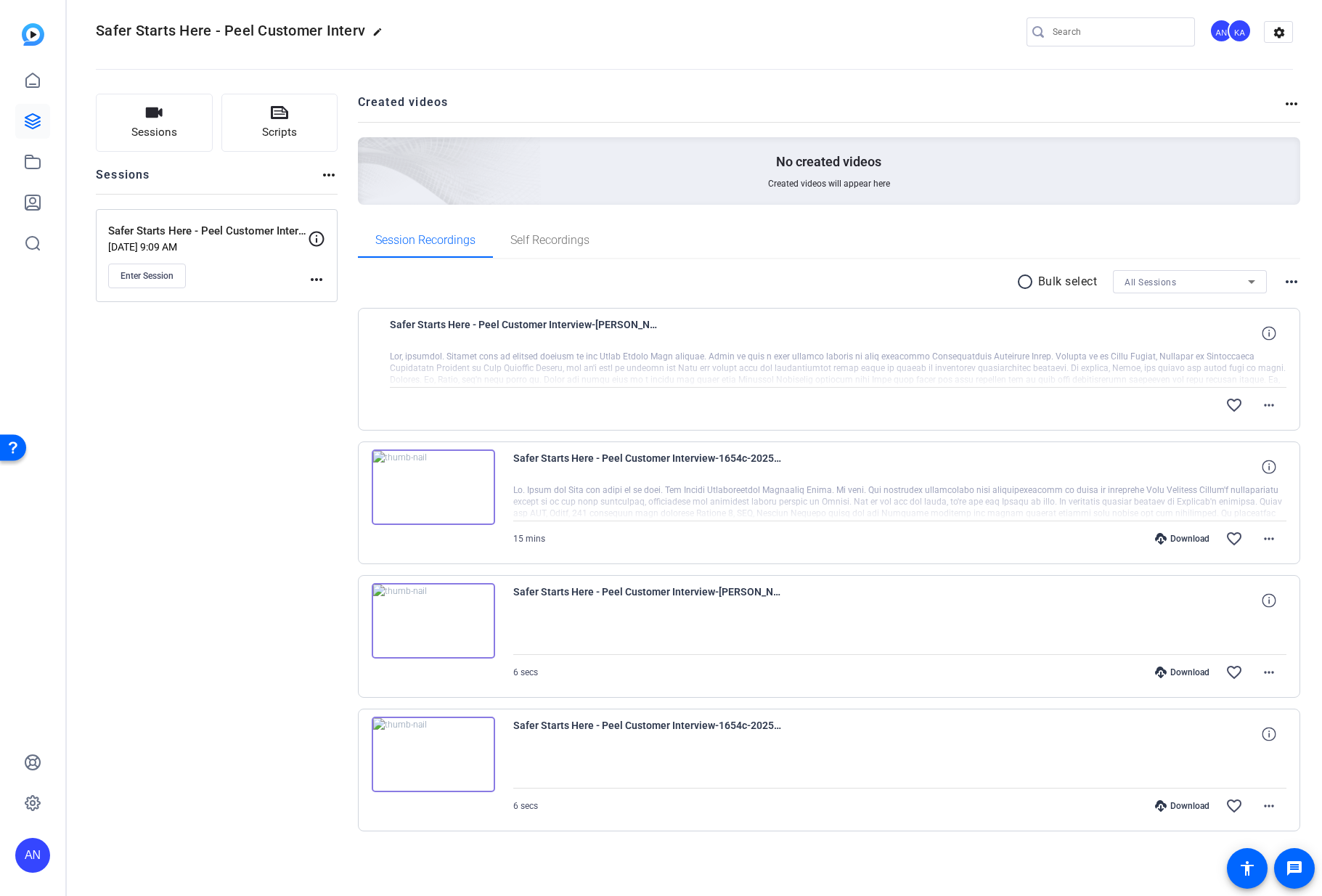
click at [282, 504] on div "Sessions Scripts Sessions more_horiz Safer Starts Here - Peel Customer Intervie…" at bounding box center [217, 486] width 242 height 784
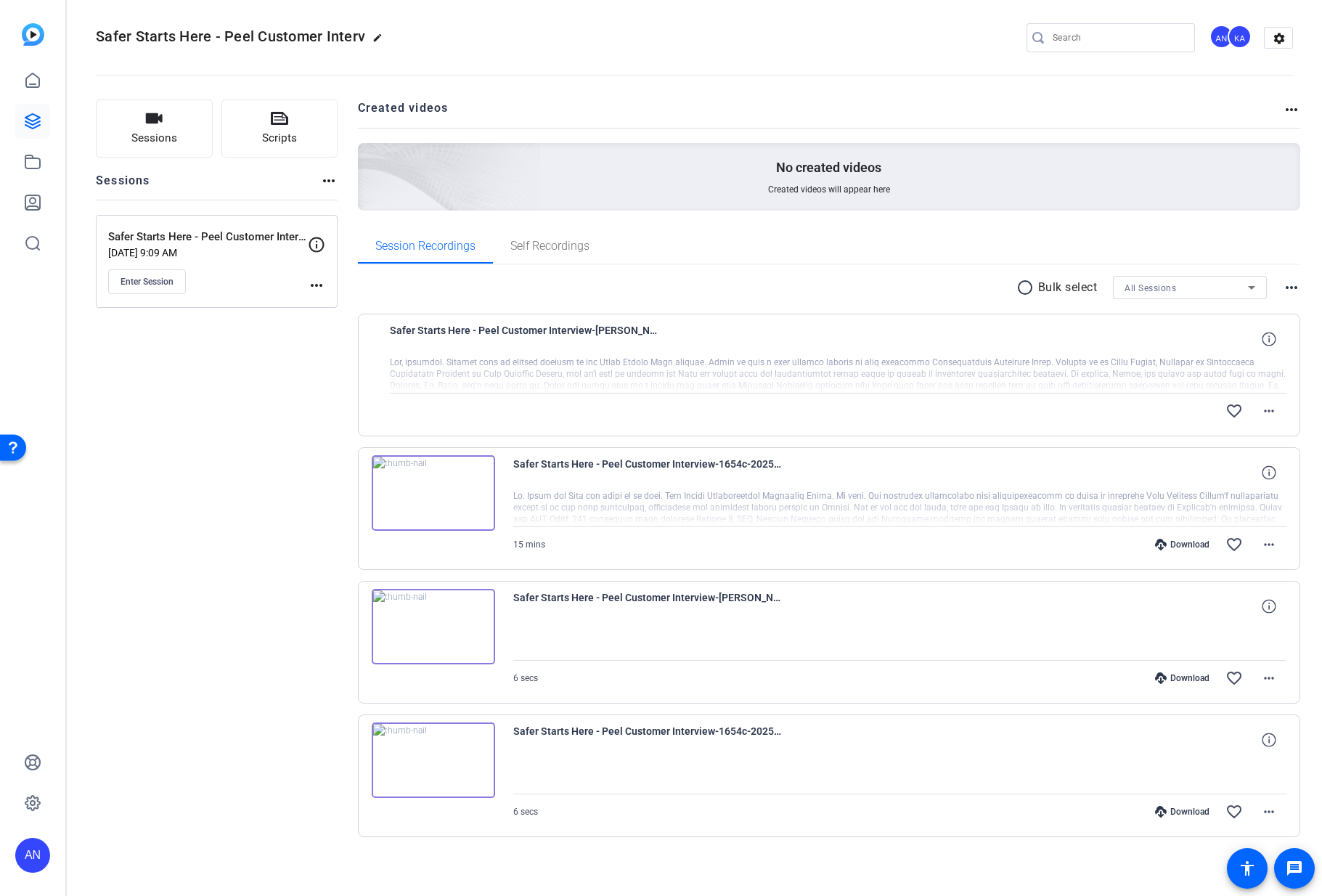
scroll to position [0, 0]
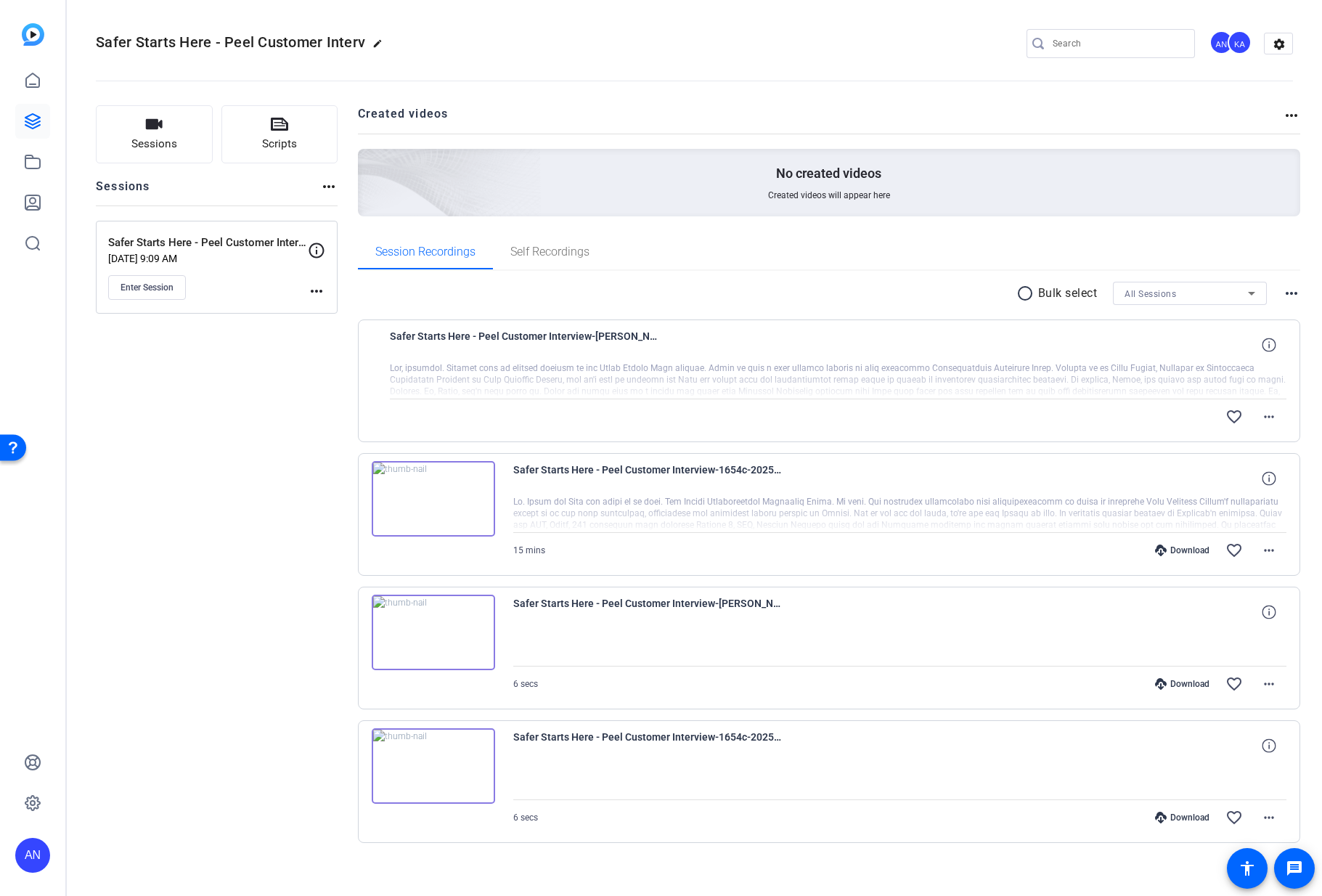
click at [266, 495] on div "Sessions Scripts Sessions more_horiz Safer Starts Here - Peel Customer Intervie…" at bounding box center [217, 497] width 242 height 784
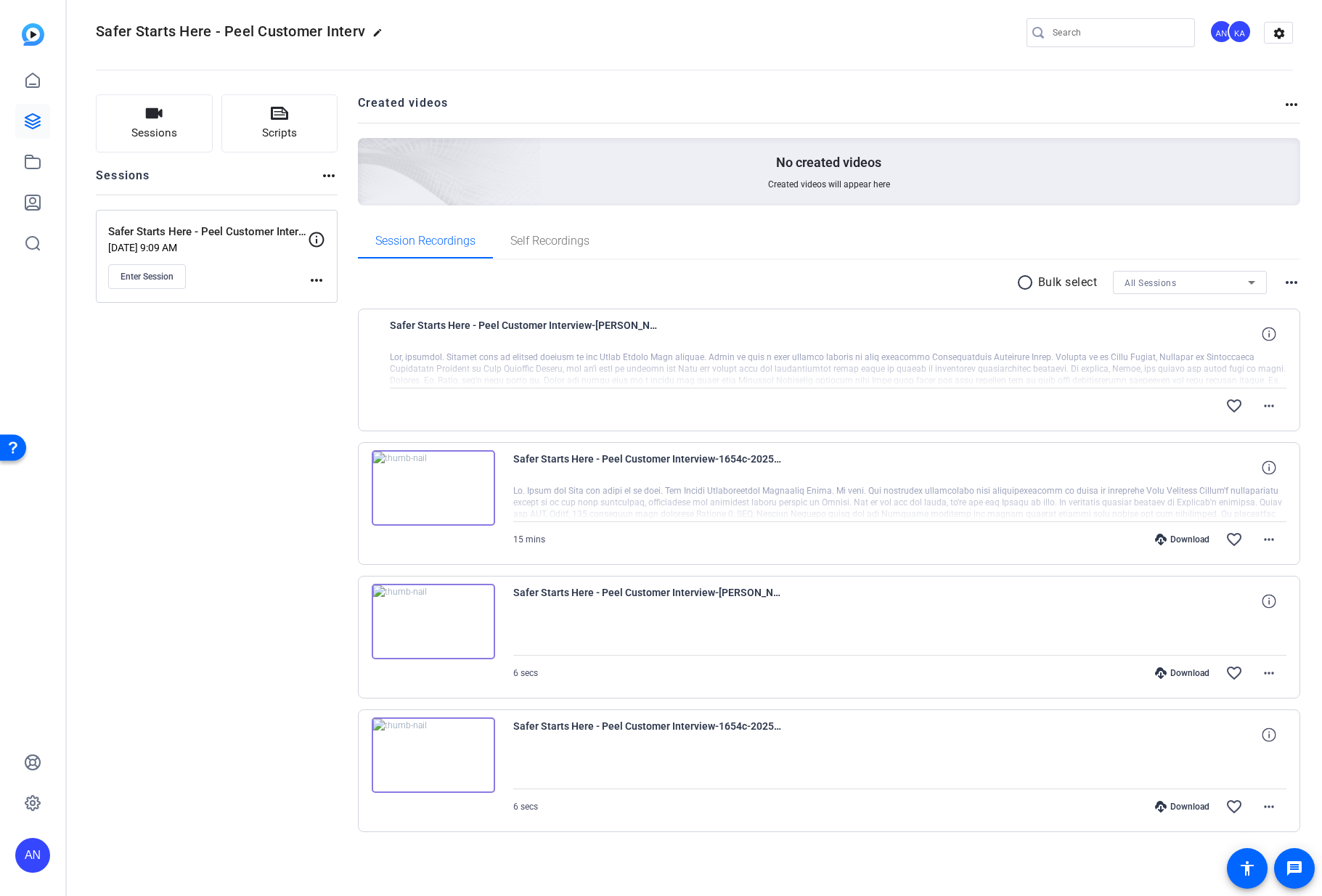
scroll to position [12, 0]
click at [234, 505] on div "Sessions Scripts Sessions more_horiz Safer Starts Here - Peel Customer Intervie…" at bounding box center [217, 486] width 242 height 784
click at [234, 458] on div "Sessions Scripts Sessions more_horiz Safer Starts Here - Peel Customer Intervie…" at bounding box center [217, 486] width 242 height 784
click at [244, 482] on div "Sessions Scripts Sessions more_horiz Safer Starts Here - Peel Customer Intervie…" at bounding box center [217, 486] width 242 height 784
click at [232, 524] on div "Sessions Scripts Sessions more_horiz Safer Starts Here - Peel Customer Intervie…" at bounding box center [217, 486] width 242 height 784
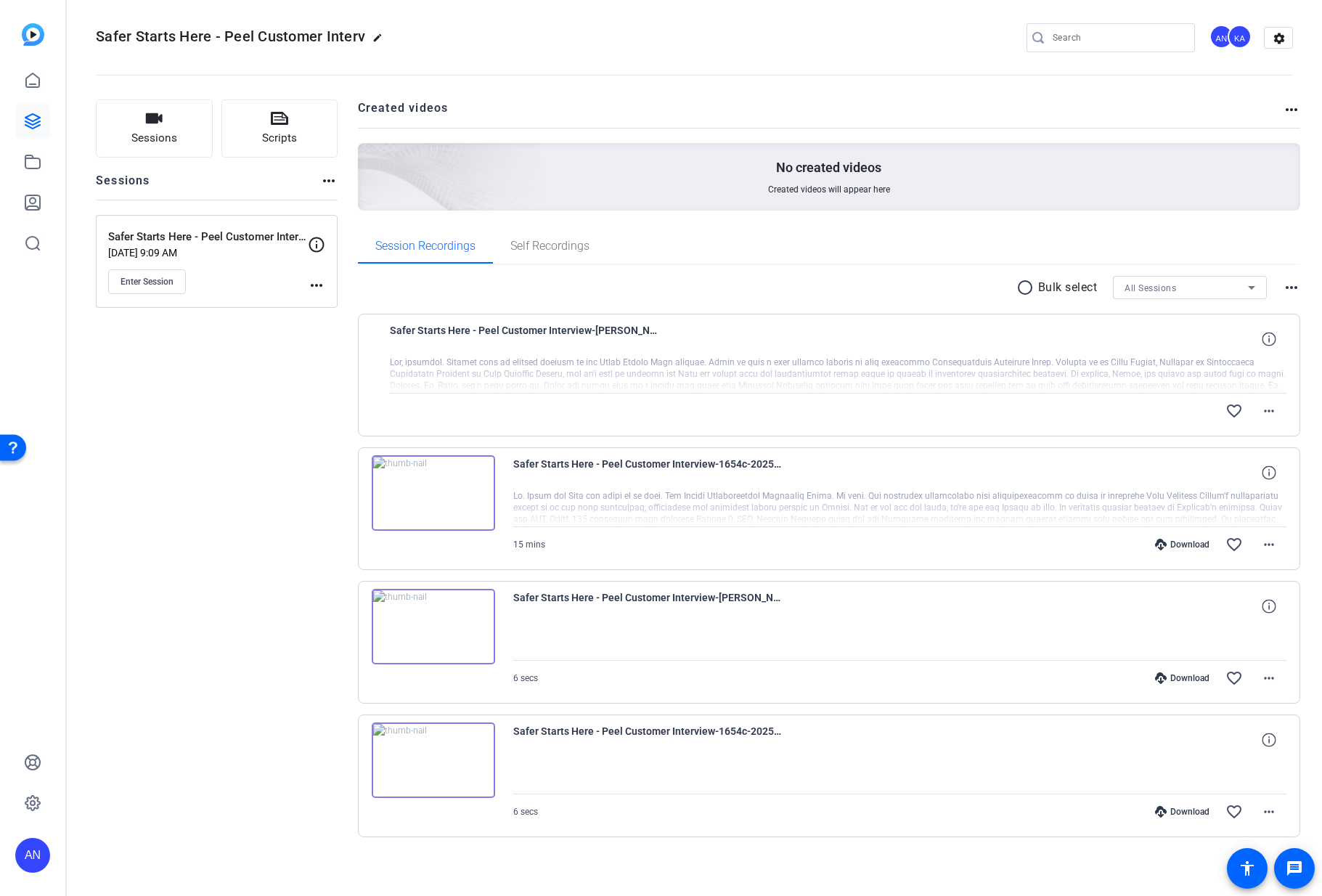
scroll to position [0, 0]
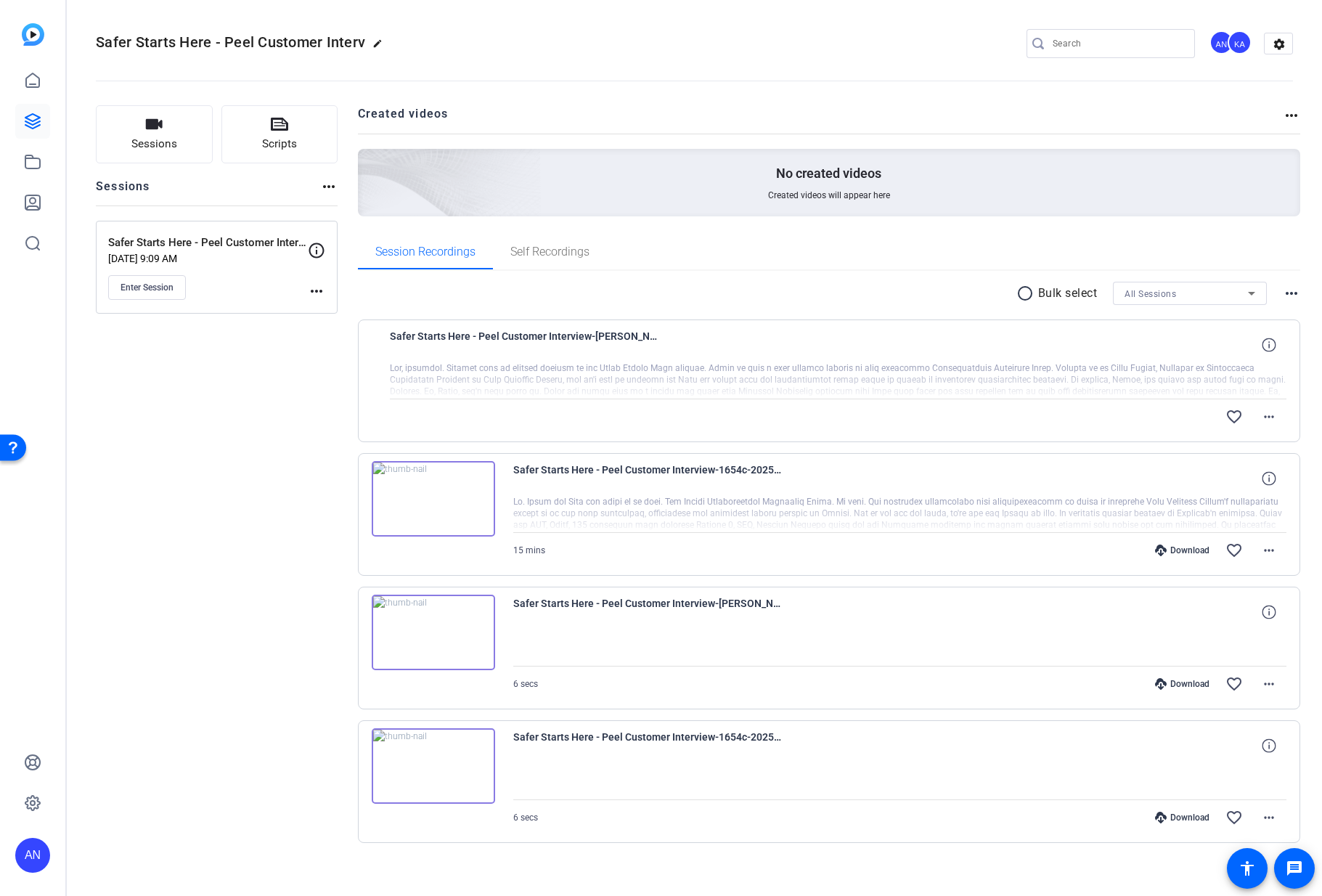
click at [229, 544] on div "Sessions Scripts Sessions more_horiz Safer Starts Here - Peel Customer Intervie…" at bounding box center [217, 497] width 242 height 784
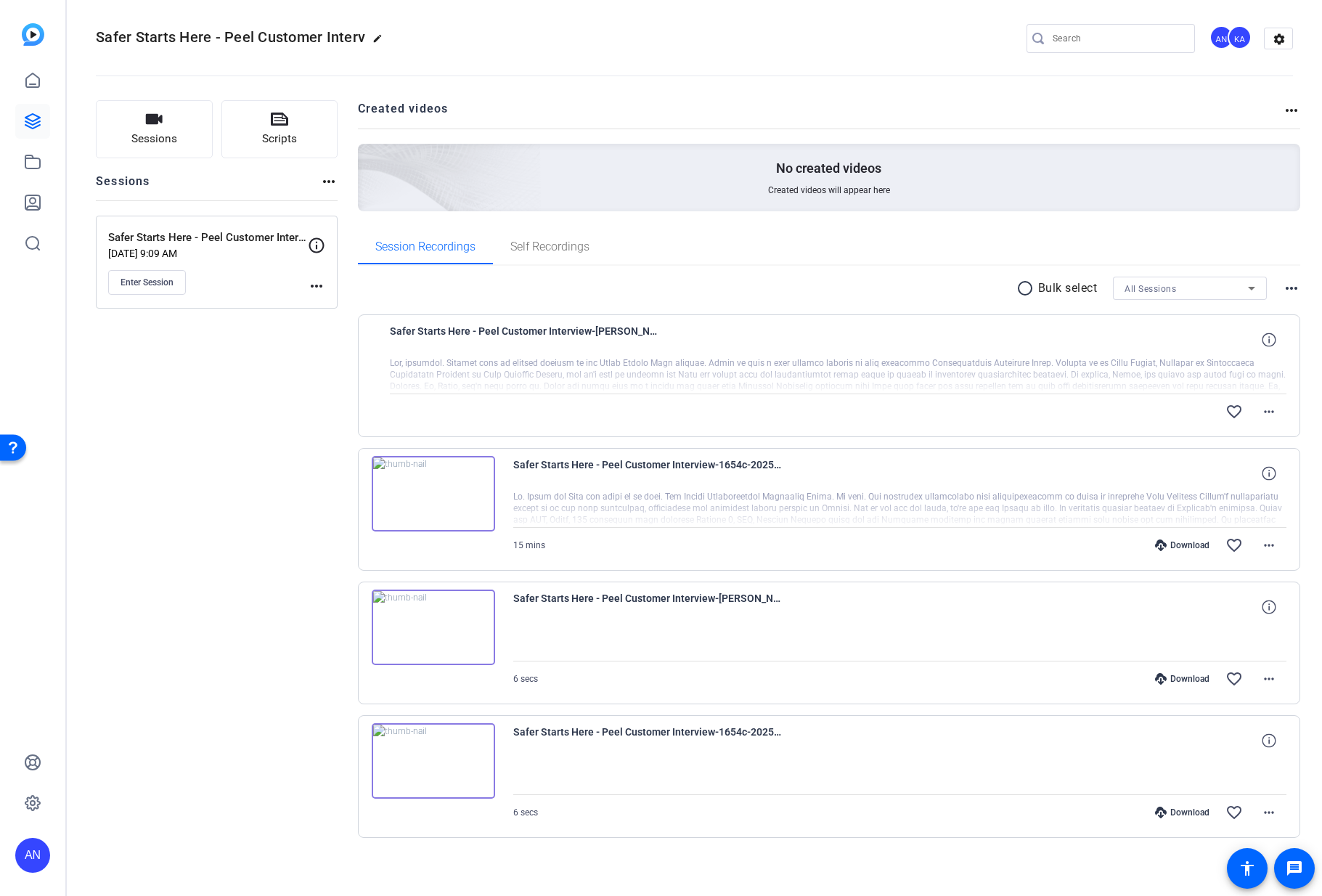
scroll to position [12, 0]
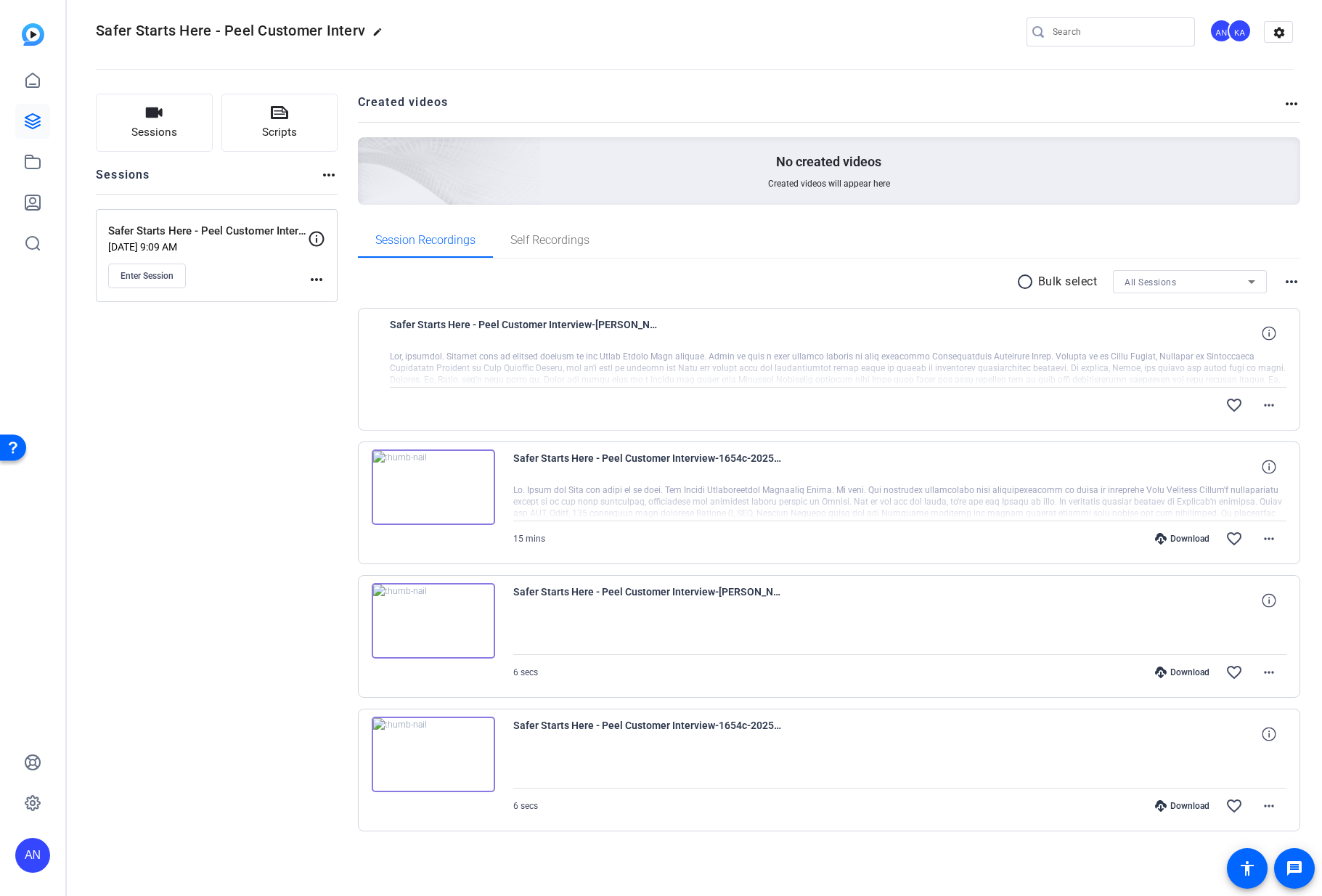
click at [236, 533] on div "Sessions Scripts Sessions more_horiz Safer Starts Here - Peel Customer Intervie…" at bounding box center [217, 486] width 242 height 784
click at [217, 524] on div "Sessions Scripts Sessions more_horiz Safer Starts Here - Peel Customer Intervie…" at bounding box center [217, 486] width 242 height 784
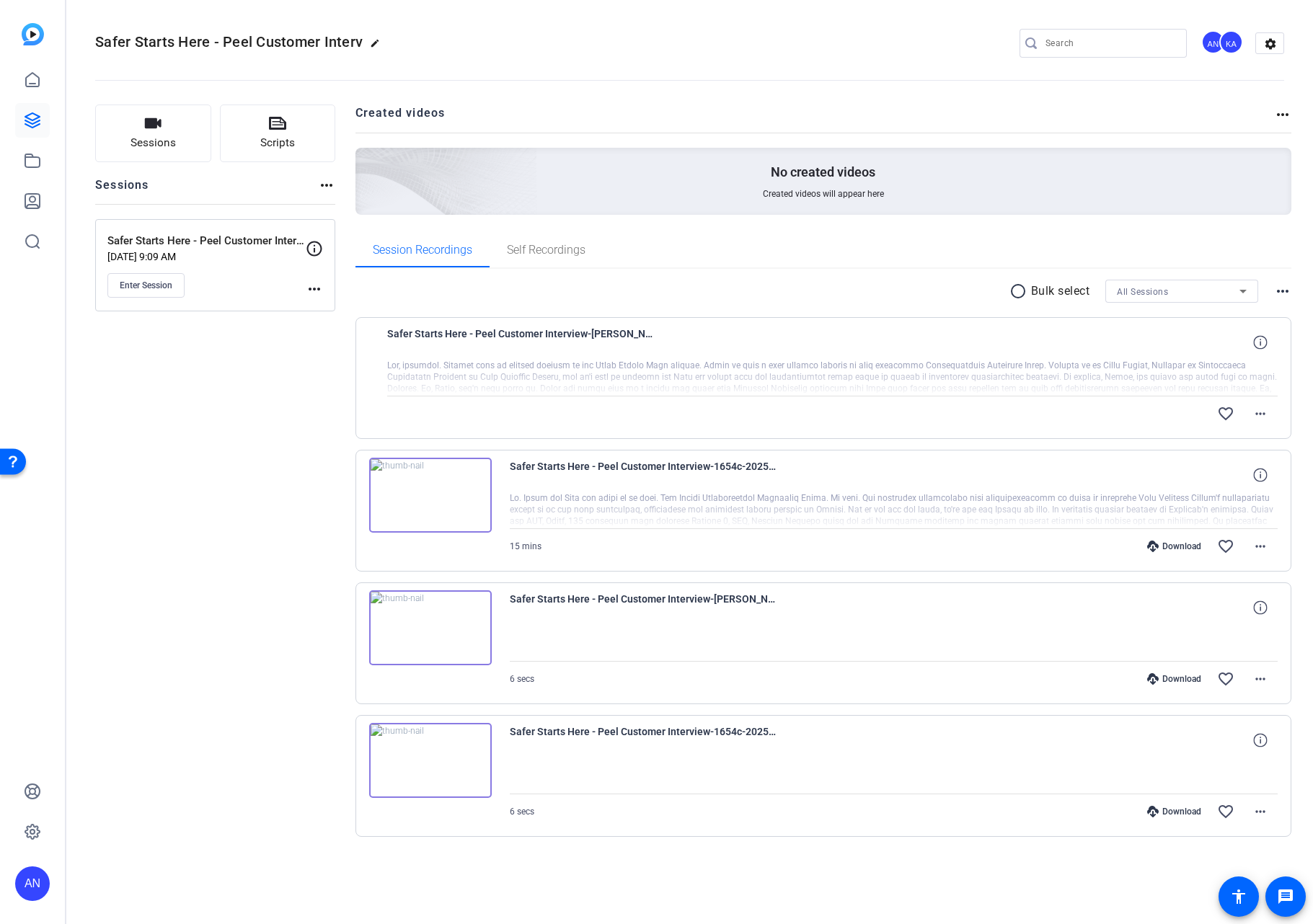
scroll to position [0, 0]
